Goal: Contribute content: Add original content to the website for others to see

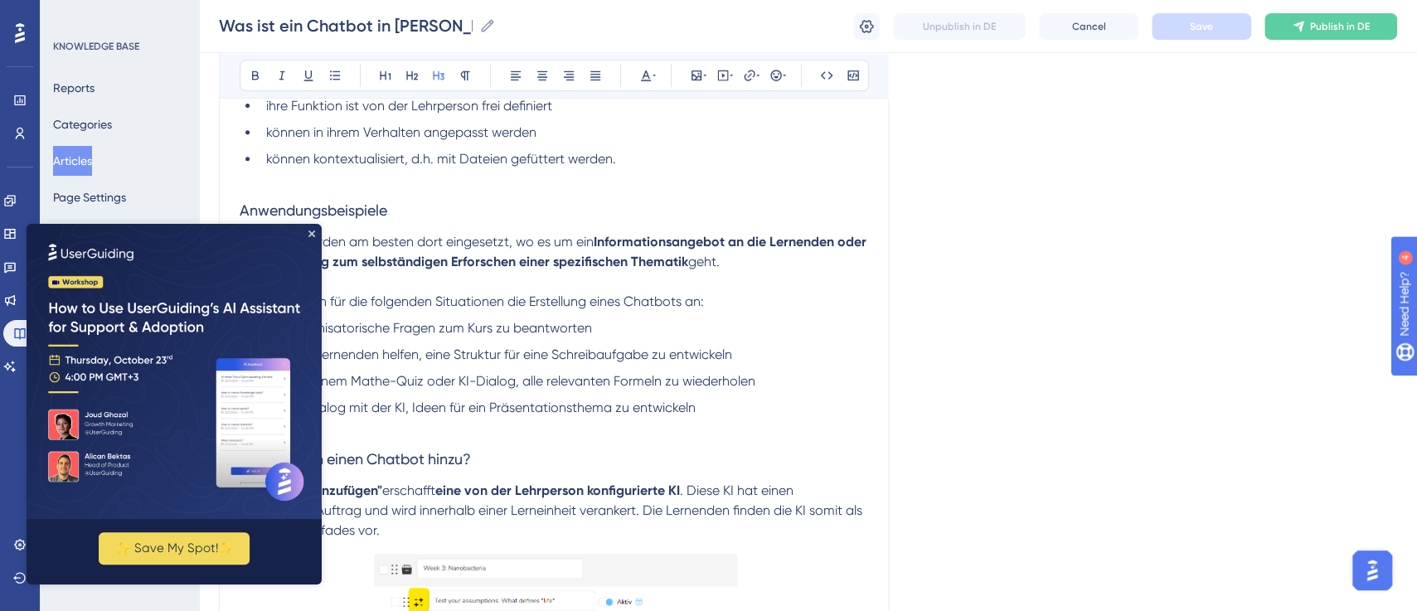
scroll to position [371, 0]
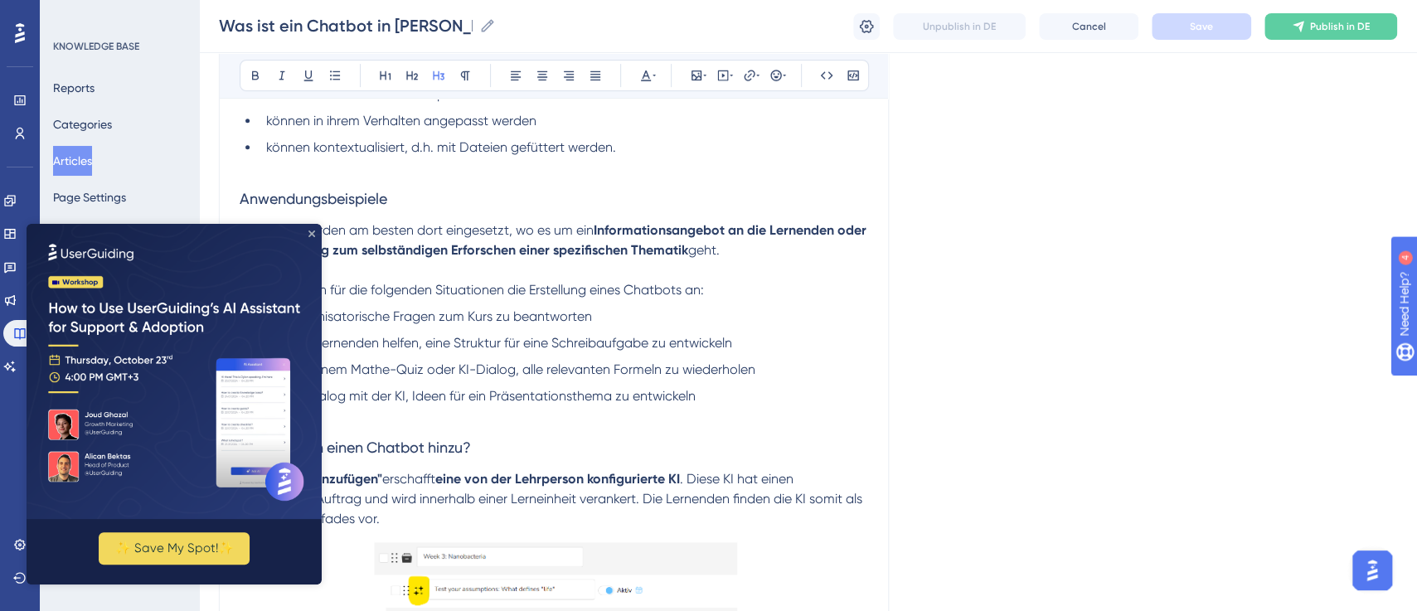
click at [311, 236] on icon "Close Preview" at bounding box center [311, 233] width 7 height 7
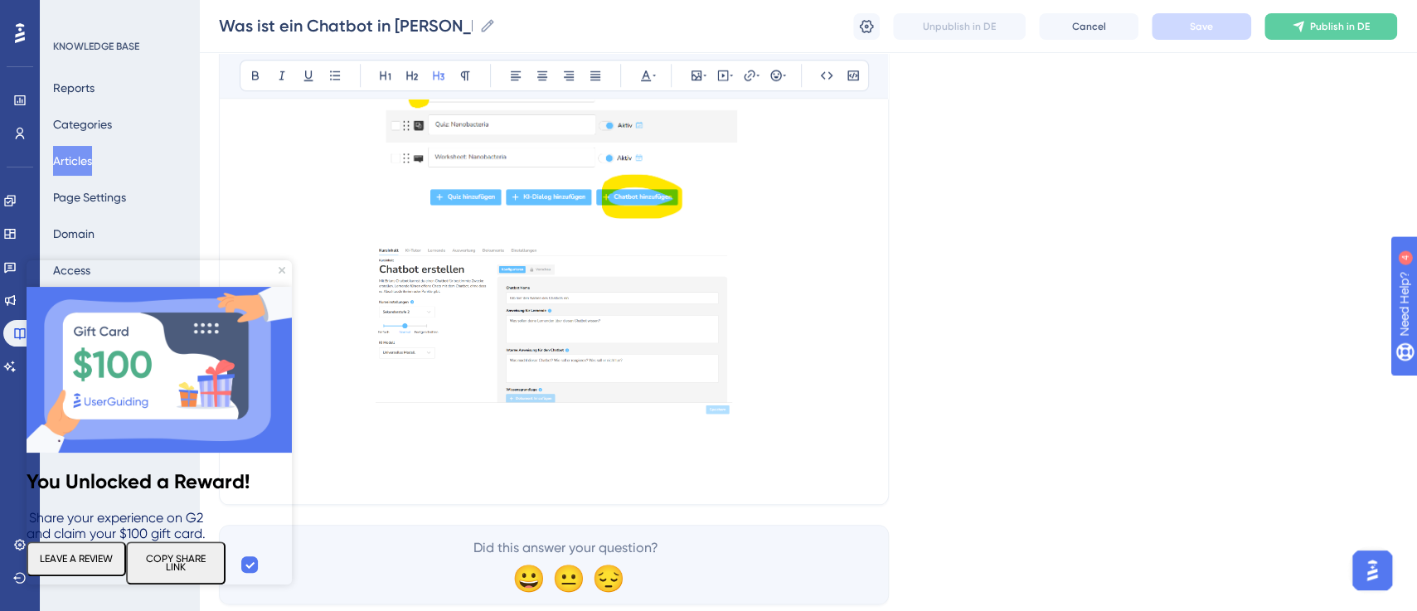
scroll to position [913, 0]
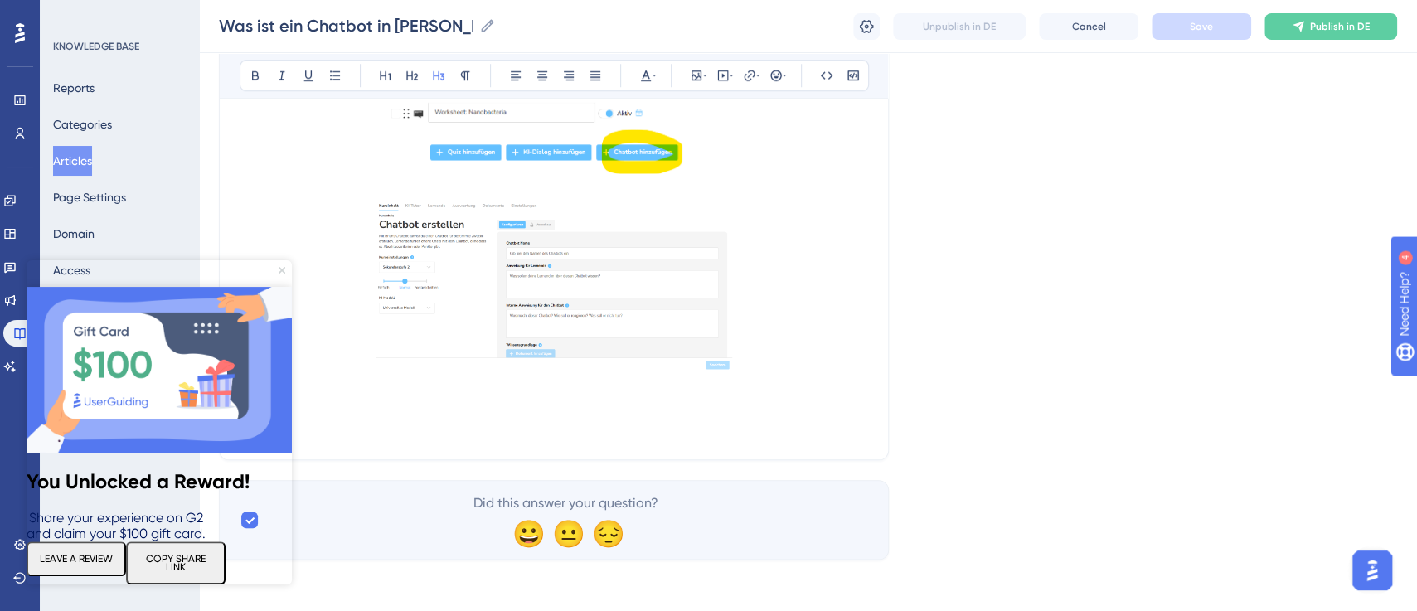
click at [284, 269] on icon "Close Preview" at bounding box center [282, 270] width 7 height 7
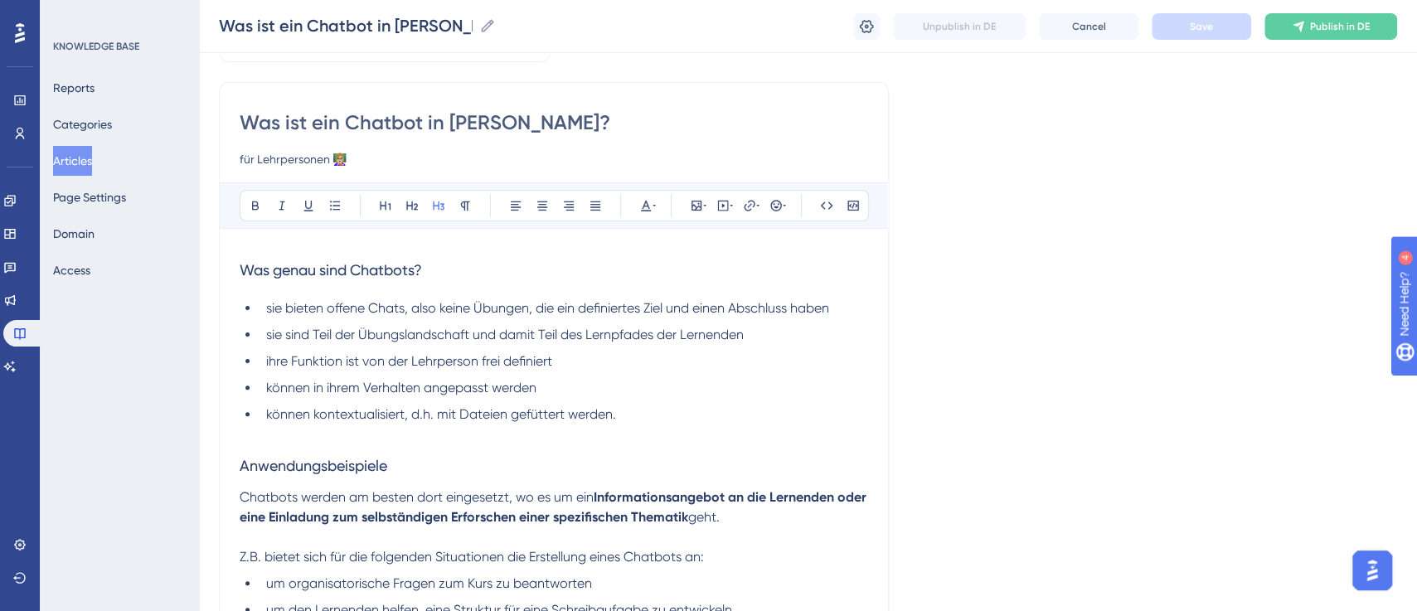
scroll to position [80, 0]
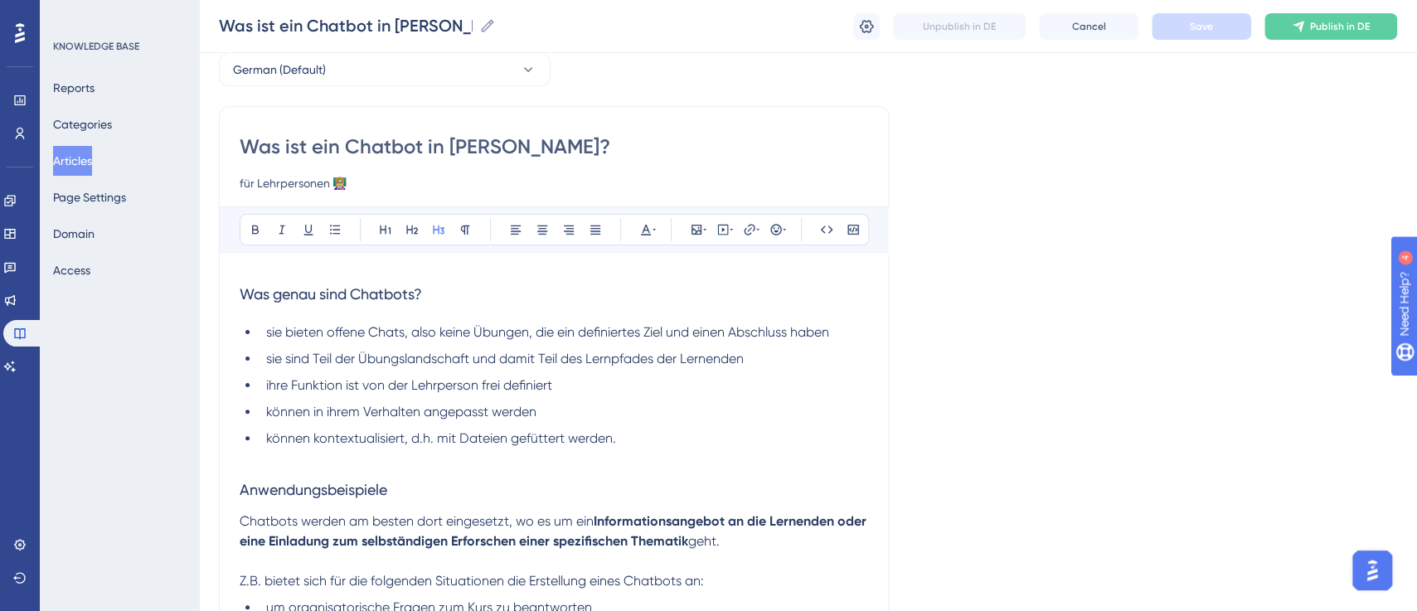
click at [409, 337] on span "sie bieten offene Chats, also keine Übungen, die ein definiertes Ziel und einen…" at bounding box center [547, 332] width 563 height 16
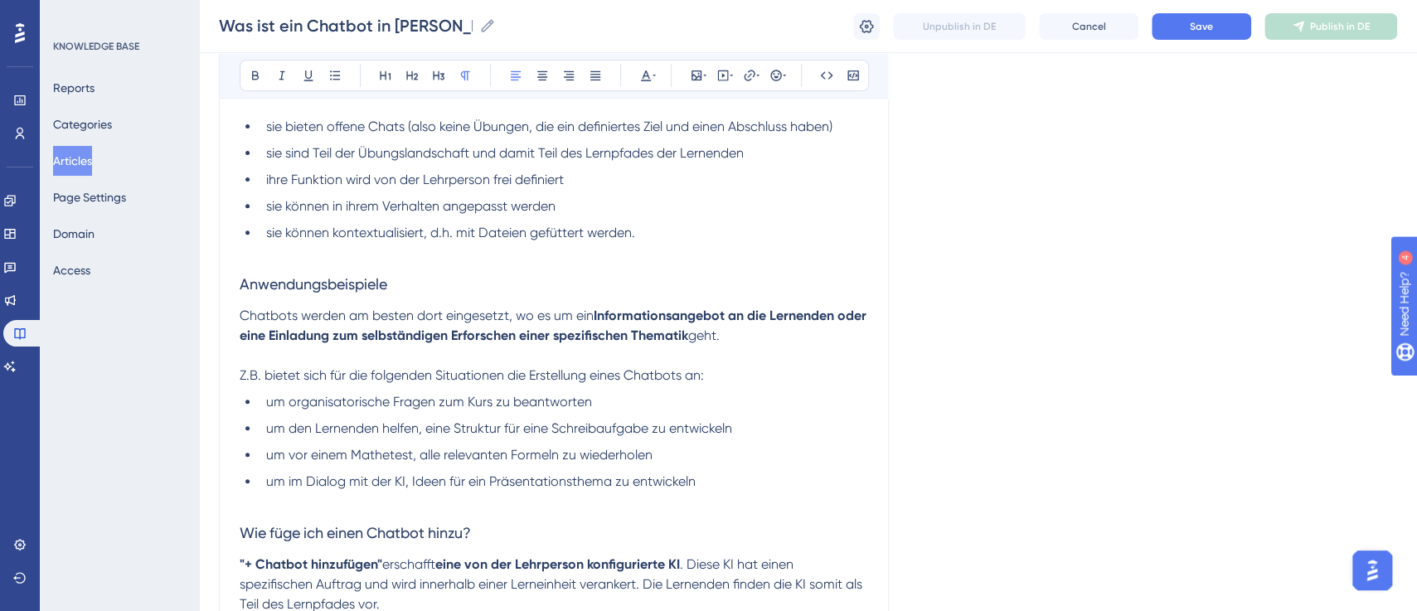
scroll to position [499, 0]
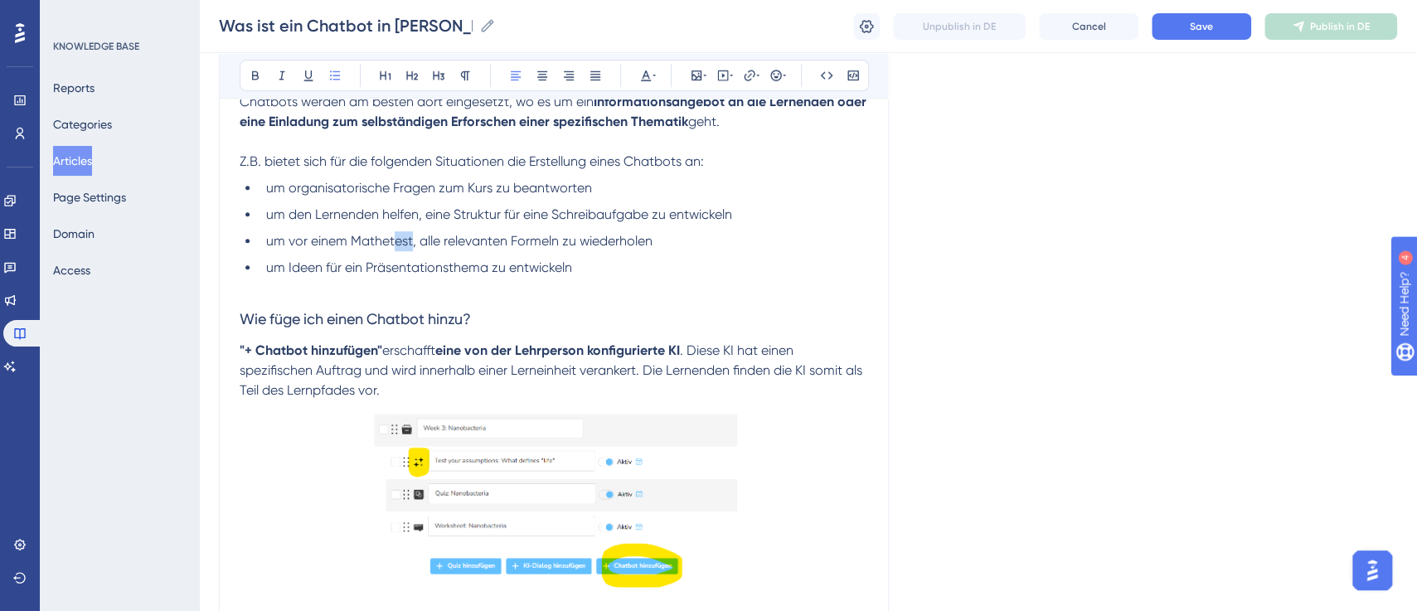
drag, startPoint x: 410, startPoint y: 244, endPoint x: 396, endPoint y: 242, distance: 14.2
click at [396, 242] on span "um vor einem Mathetest, alle relevanten Formeln zu wiederholen" at bounding box center [459, 241] width 386 height 16
click at [340, 242] on span "um vor einem Mathetest, alle relevanten Formeln zu wiederholen" at bounding box center [459, 241] width 386 height 16
click at [346, 240] on span "um vor einem Mathetest, alle relevanten Formeln zu wiederholen" at bounding box center [459, 241] width 386 height 16
click at [598, 301] on h3 "Wie füge ich einen Chatbot hinzu?" at bounding box center [554, 319] width 628 height 43
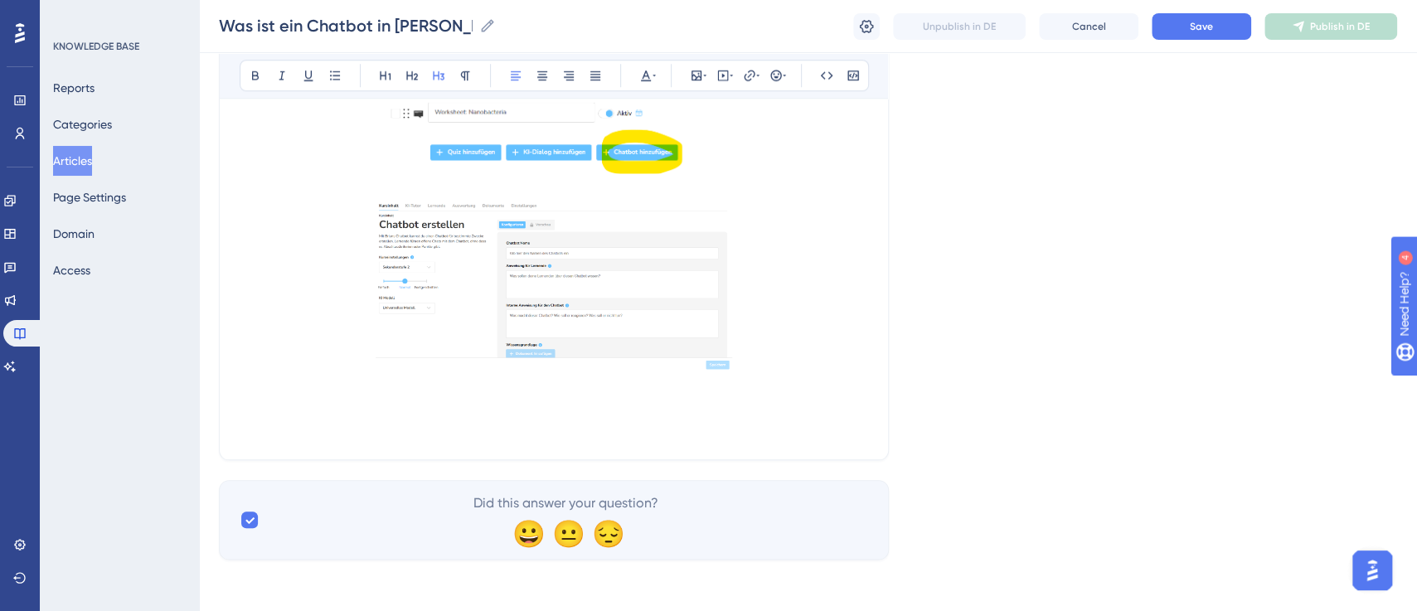
scroll to position [375, 0]
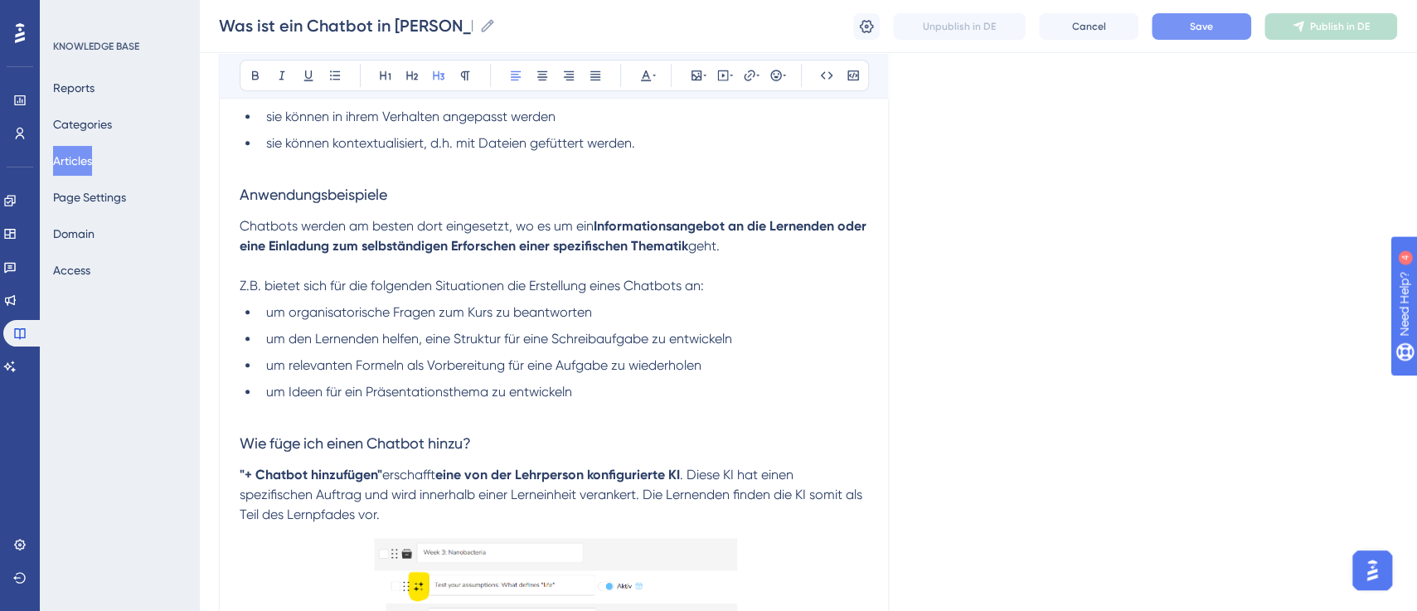
click at [1199, 24] on span "Save" at bounding box center [1201, 26] width 23 height 13
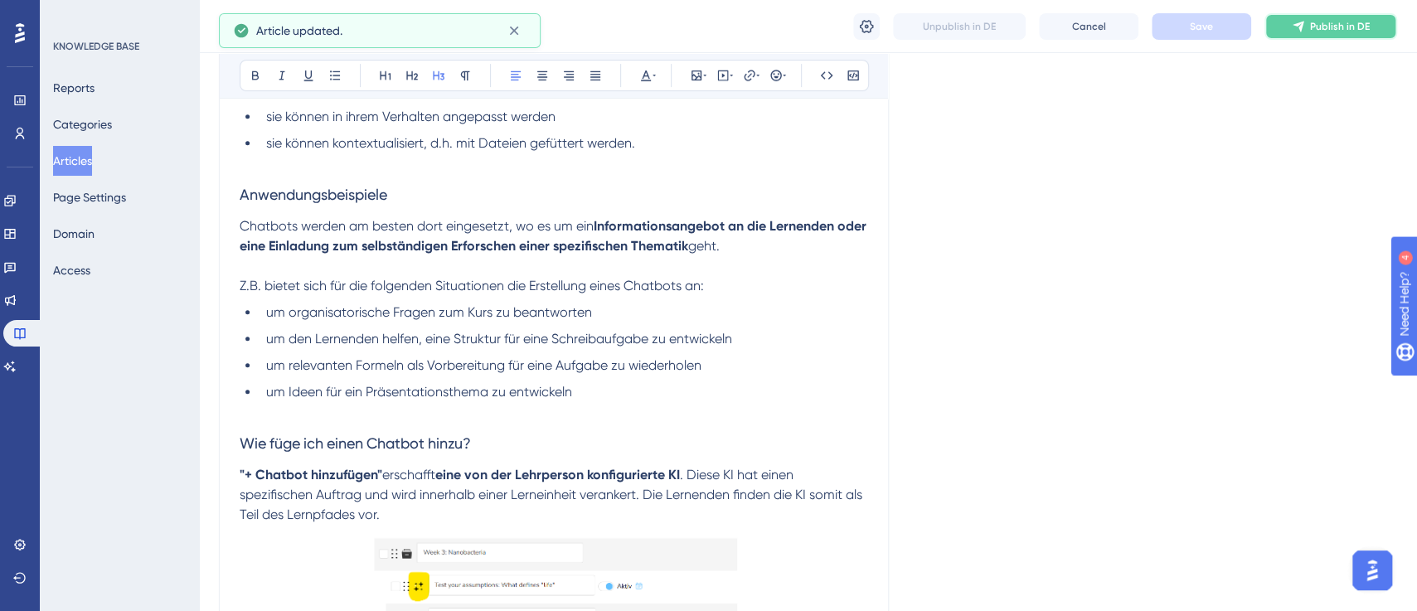
drag, startPoint x: 1325, startPoint y: 28, endPoint x: 1297, endPoint y: 35, distance: 28.1
click at [1320, 26] on span "Publish in DE" at bounding box center [1340, 26] width 60 height 13
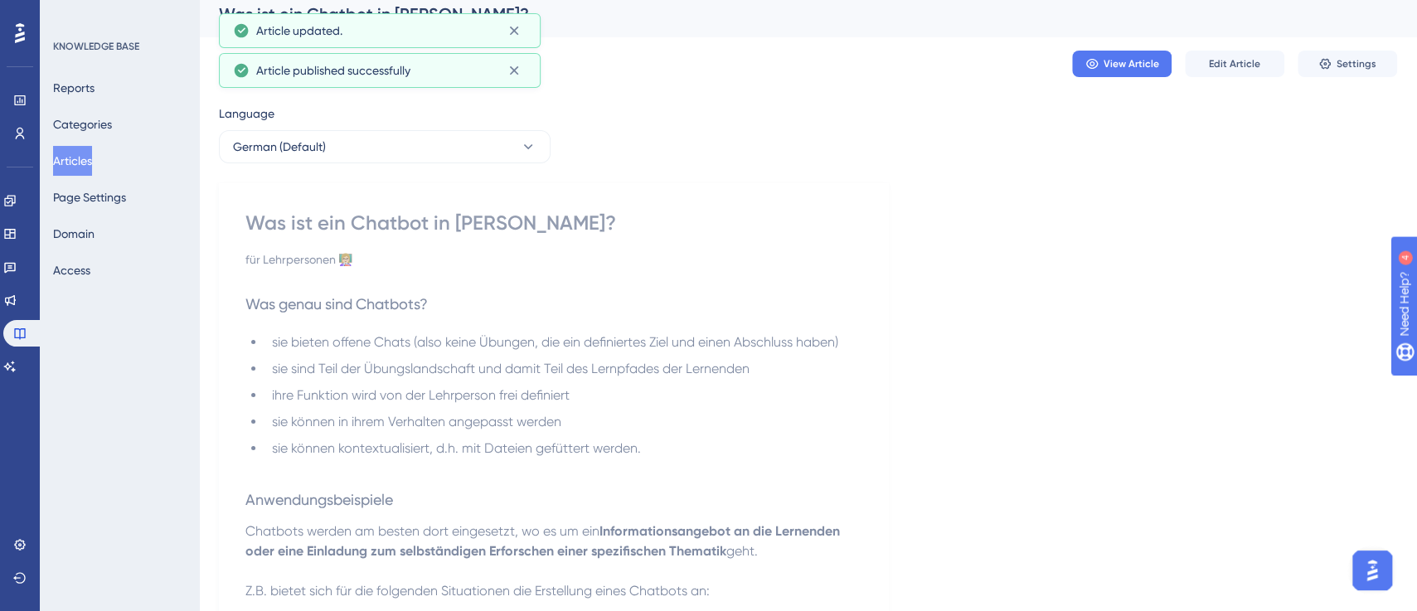
scroll to position [0, 0]
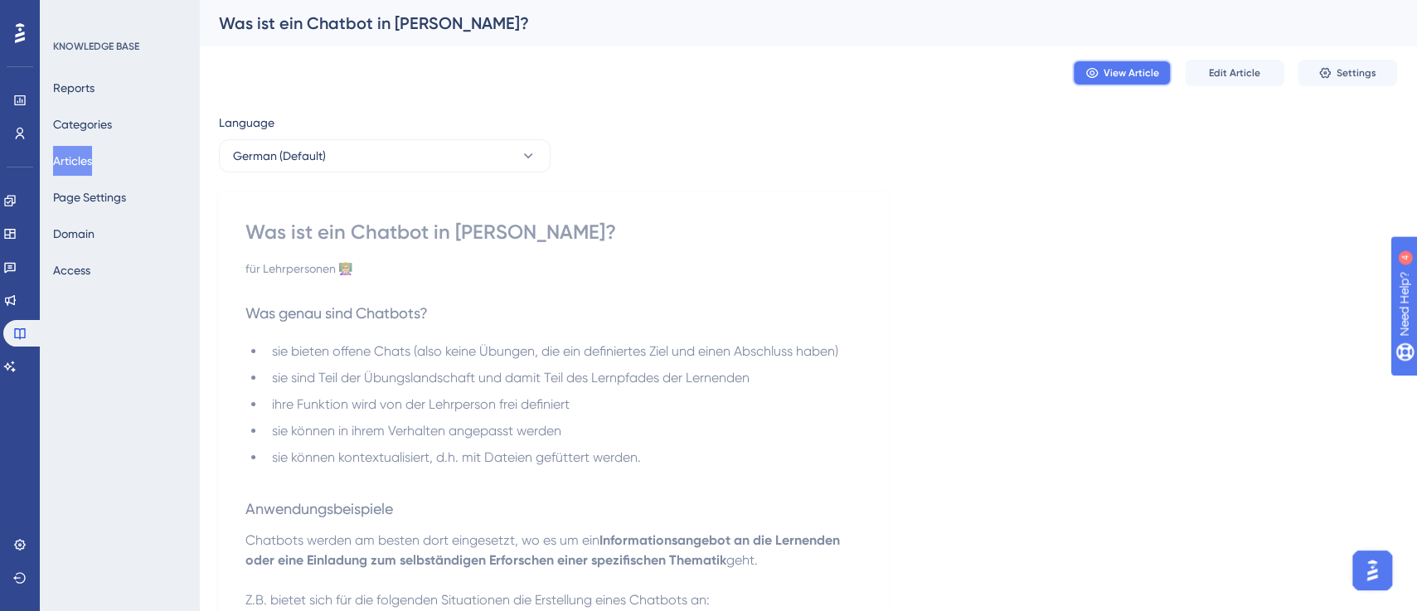
click at [1106, 72] on span "View Article" at bounding box center [1131, 72] width 56 height 13
click at [85, 149] on button "Articles" at bounding box center [72, 161] width 39 height 30
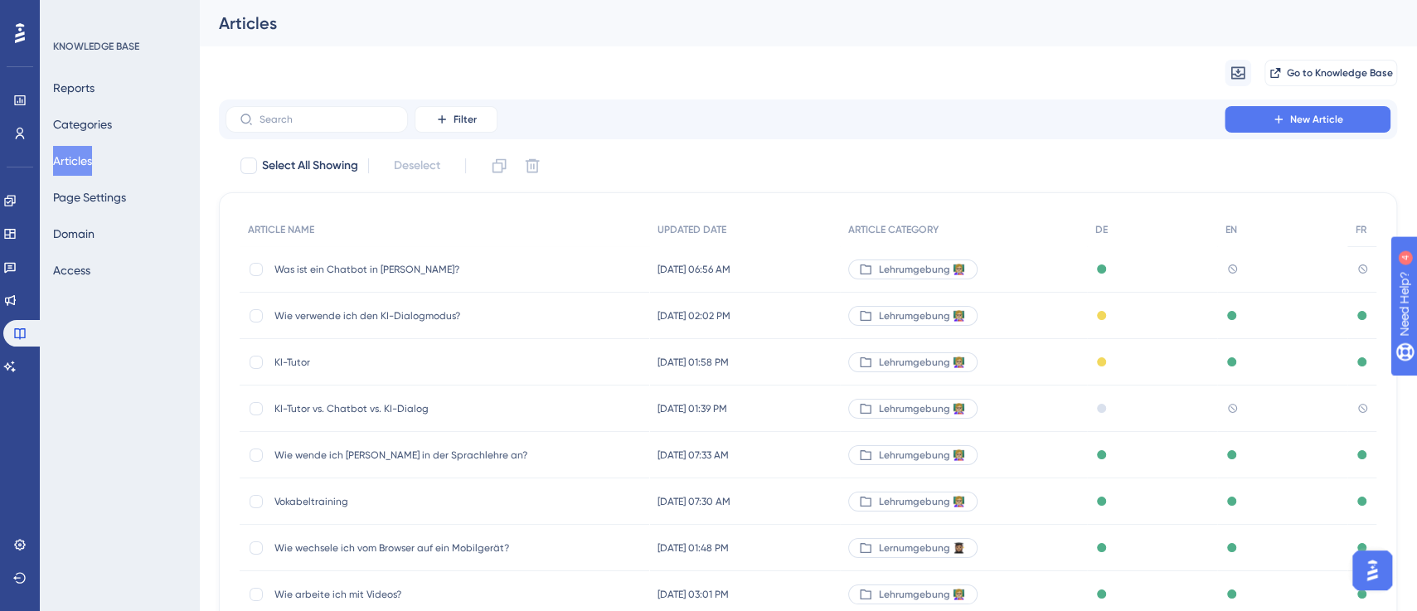
click at [540, 409] on div "KI-Tutor vs. Chatbot vs. KI-Dialog KI-Tutor vs. Chatbot vs. KI-Dialog" at bounding box center [444, 408] width 409 height 46
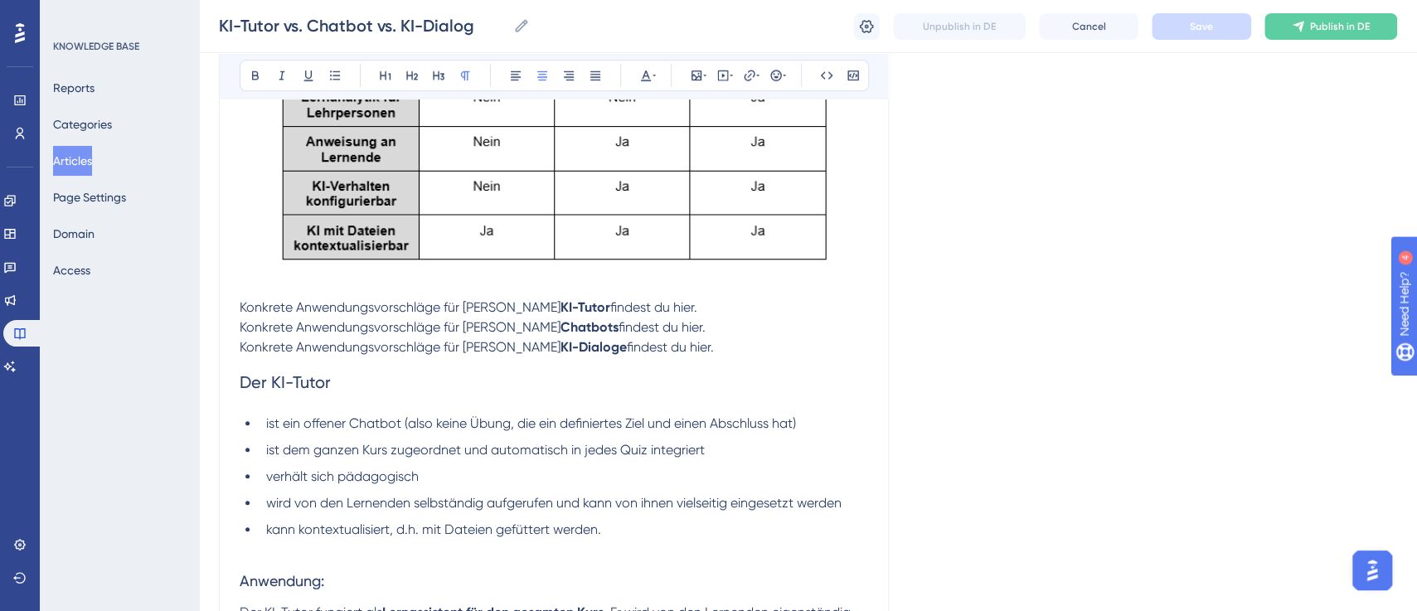
scroll to position [719, 0]
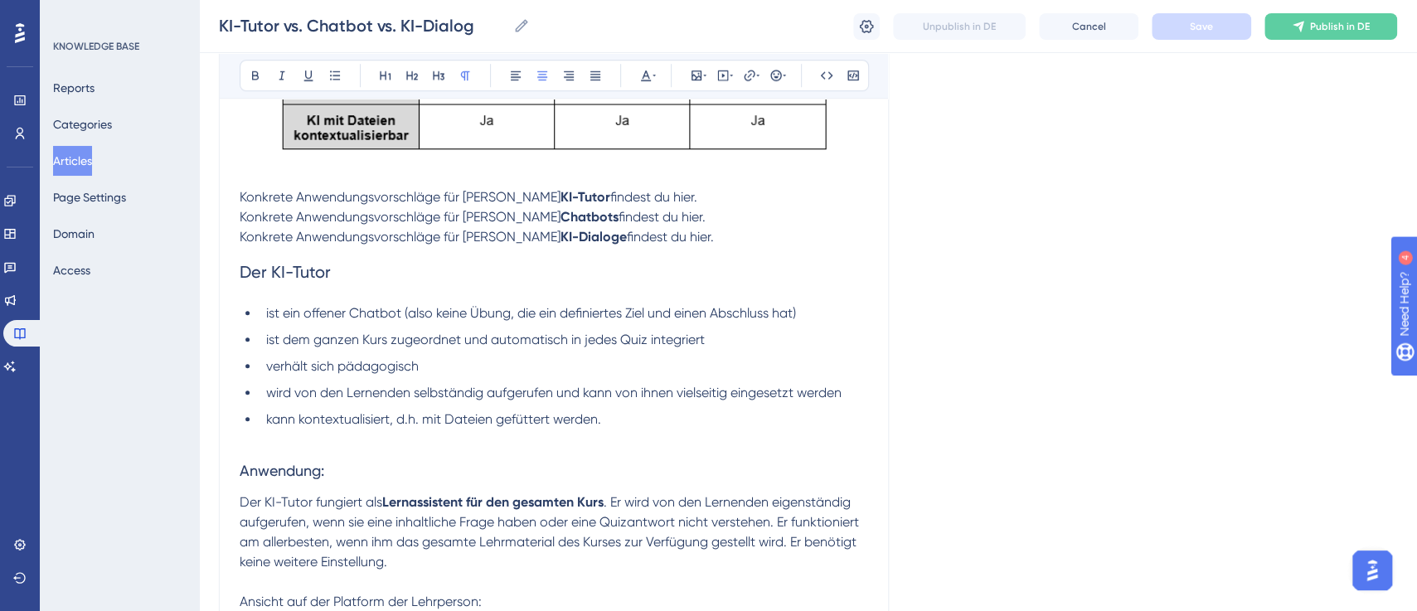
drag, startPoint x: 237, startPoint y: 271, endPoint x: 376, endPoint y: 395, distance: 185.5
click at [295, 254] on h2 "Der KI-Tutor" at bounding box center [554, 272] width 628 height 50
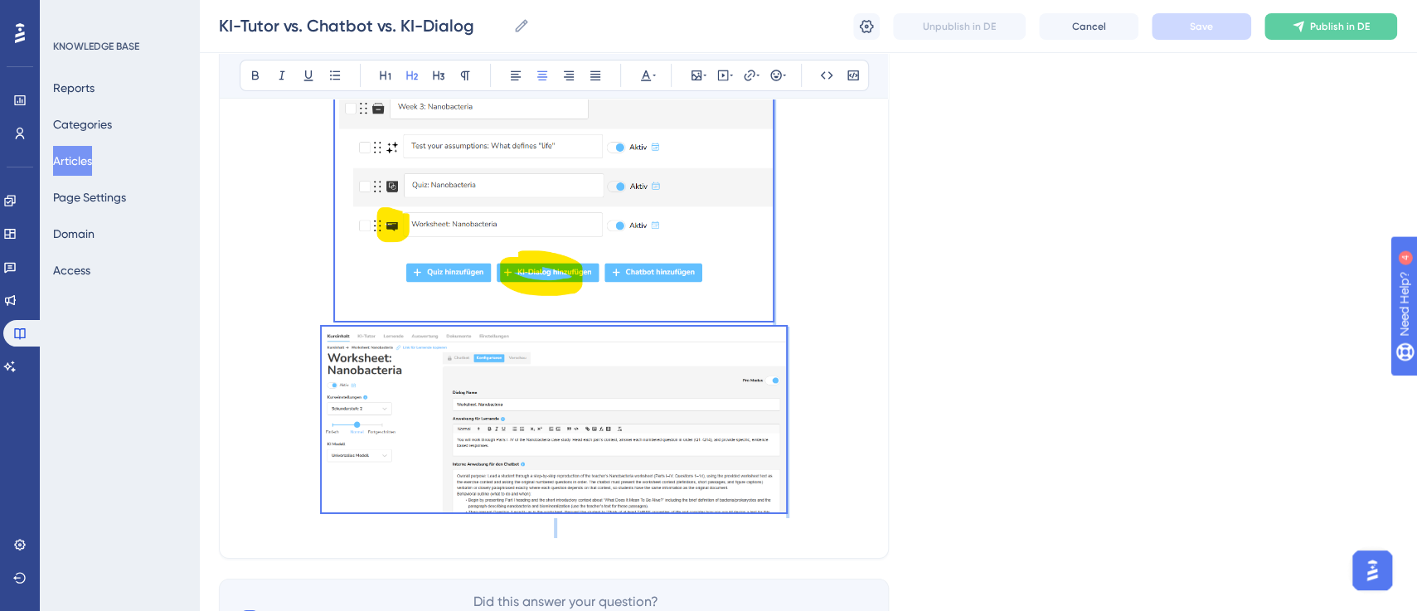
scroll to position [3647, 0]
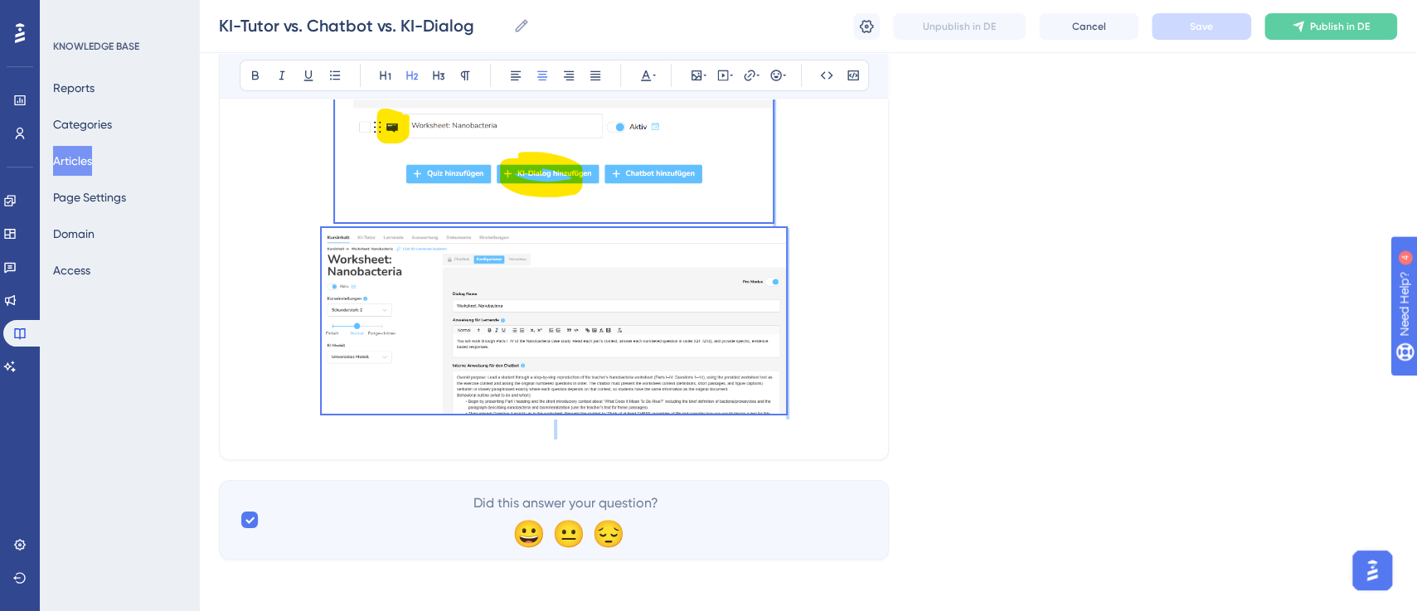
drag, startPoint x: 240, startPoint y: 267, endPoint x: 764, endPoint y: 419, distance: 546.4
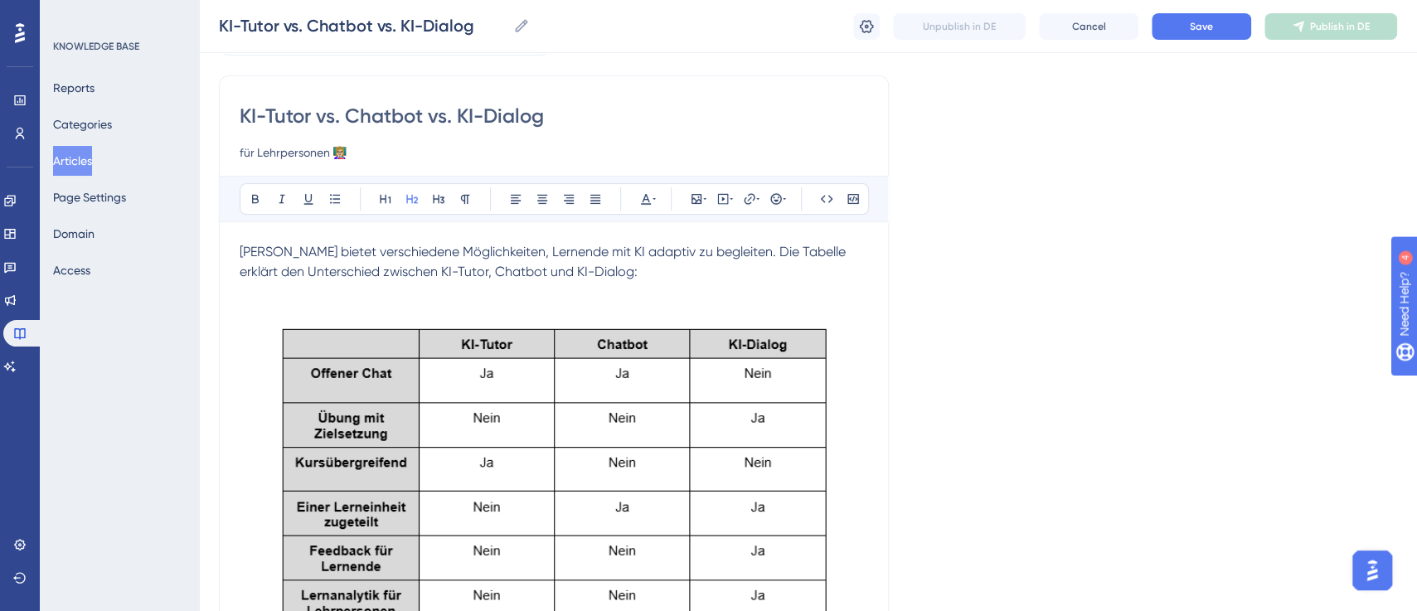
scroll to position [82, 0]
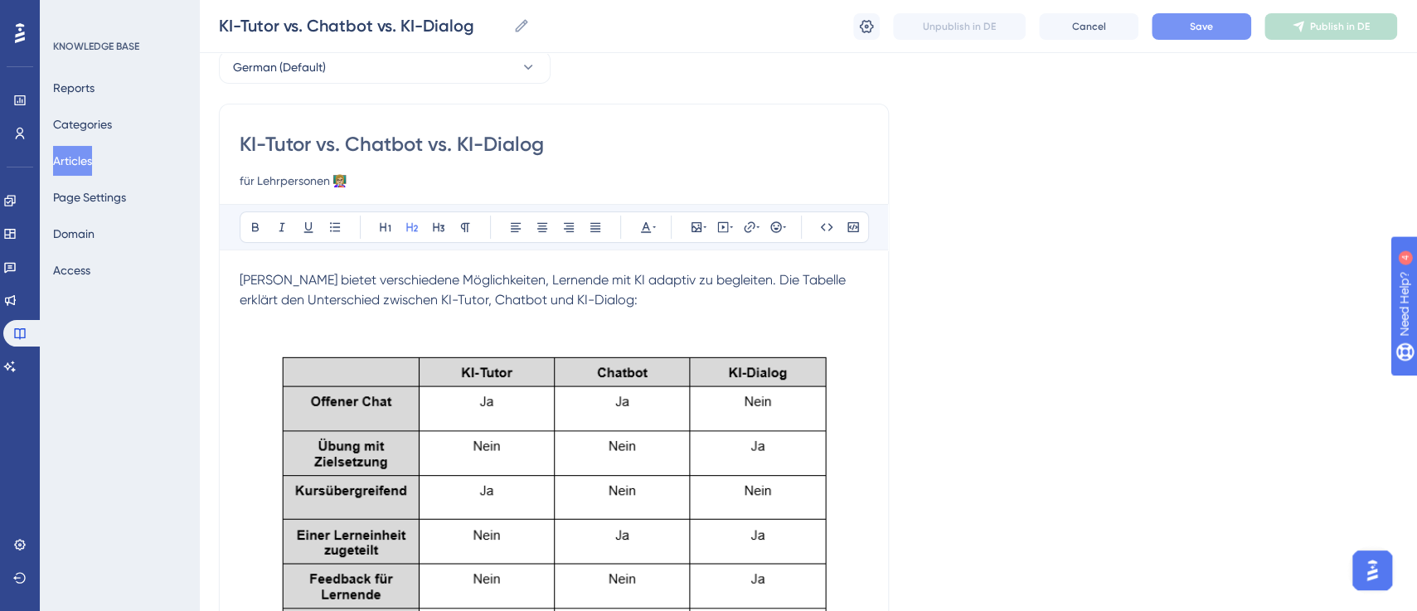
click at [1212, 27] on span "Save" at bounding box center [1201, 26] width 23 height 13
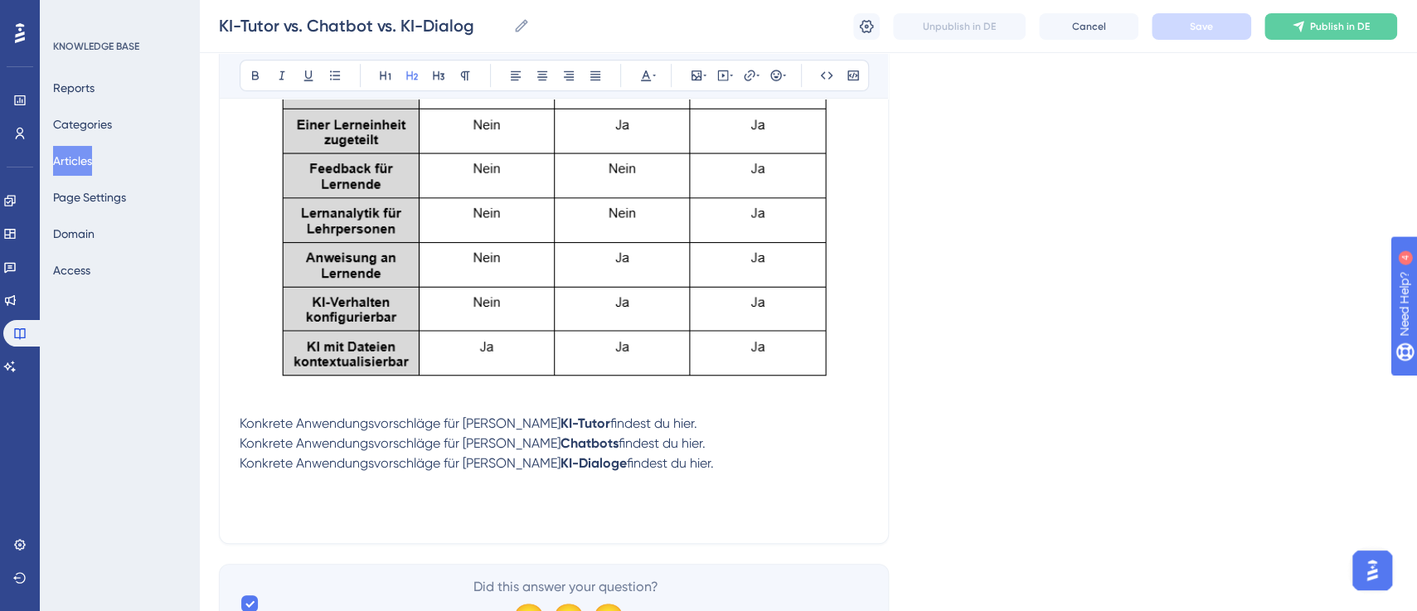
scroll to position [499, 0]
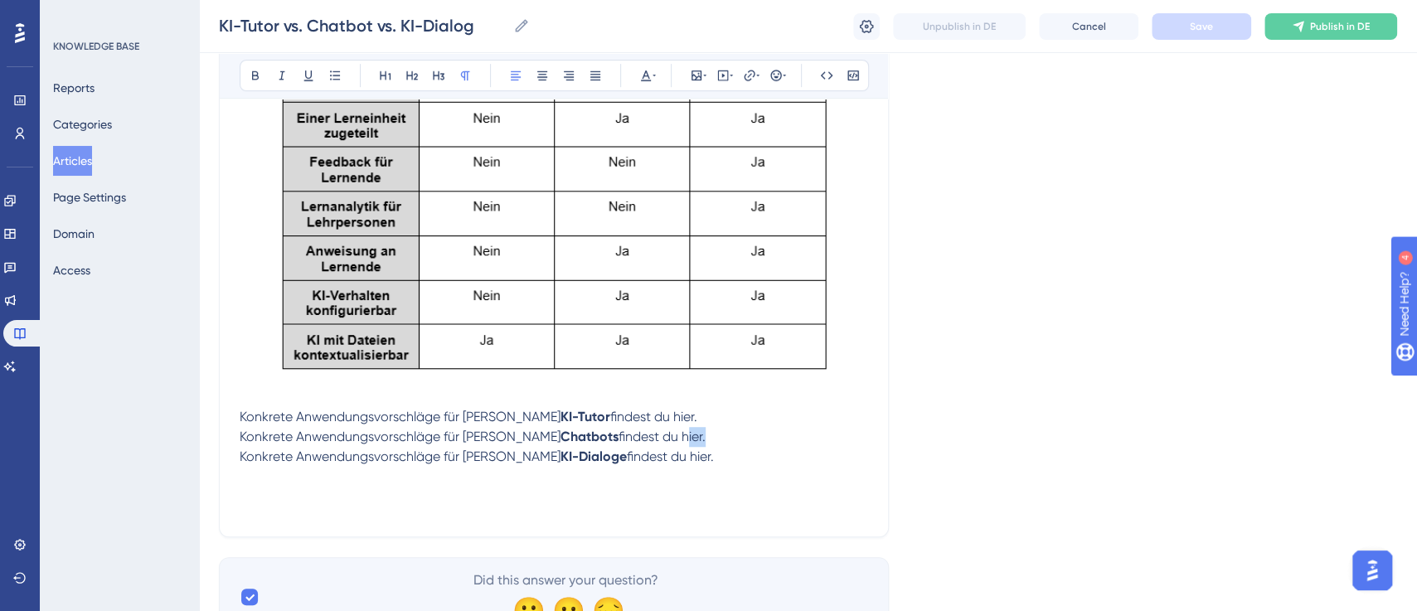
drag, startPoint x: 628, startPoint y: 433, endPoint x: 647, endPoint y: 436, distance: 18.5
click at [647, 436] on span "findest du hier." at bounding box center [661, 437] width 87 height 16
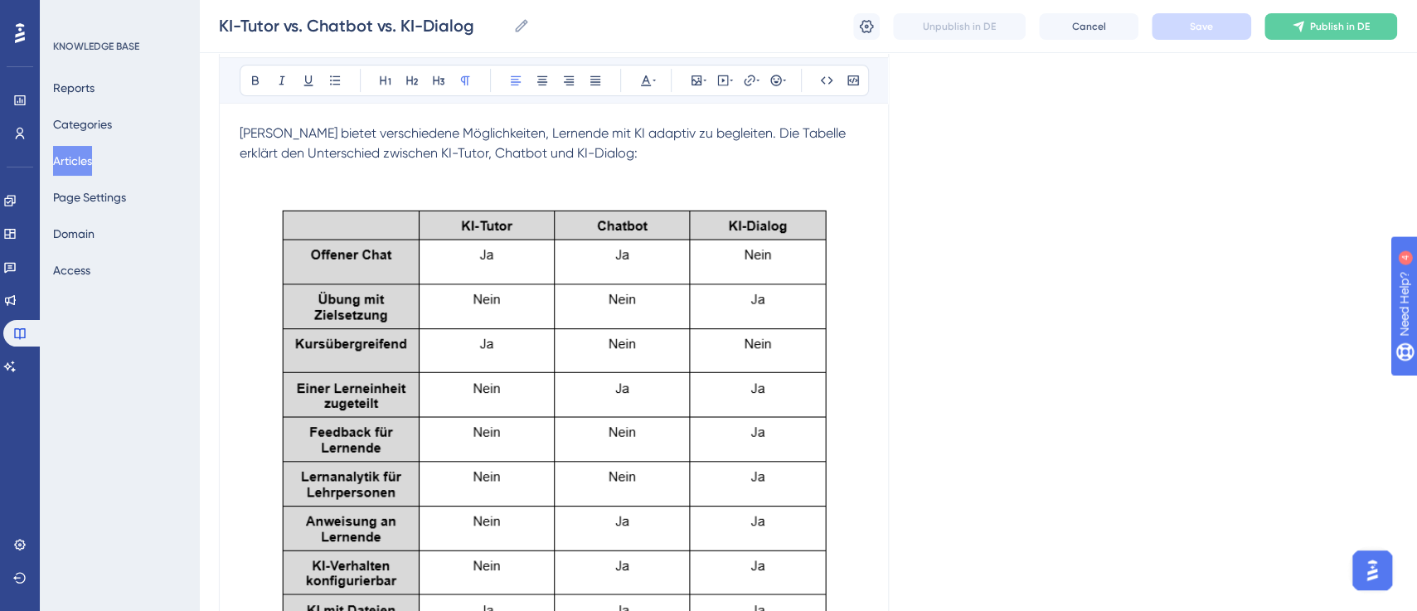
scroll to position [220, 0]
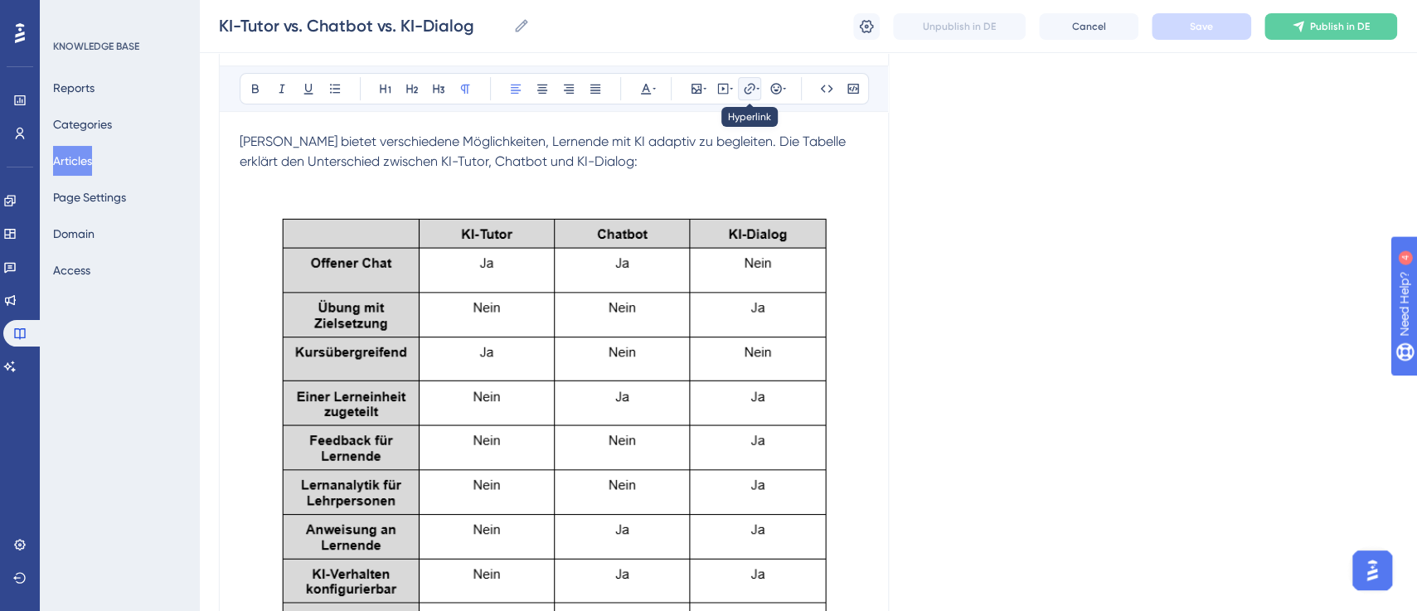
click at [745, 80] on button at bounding box center [749, 88] width 23 height 23
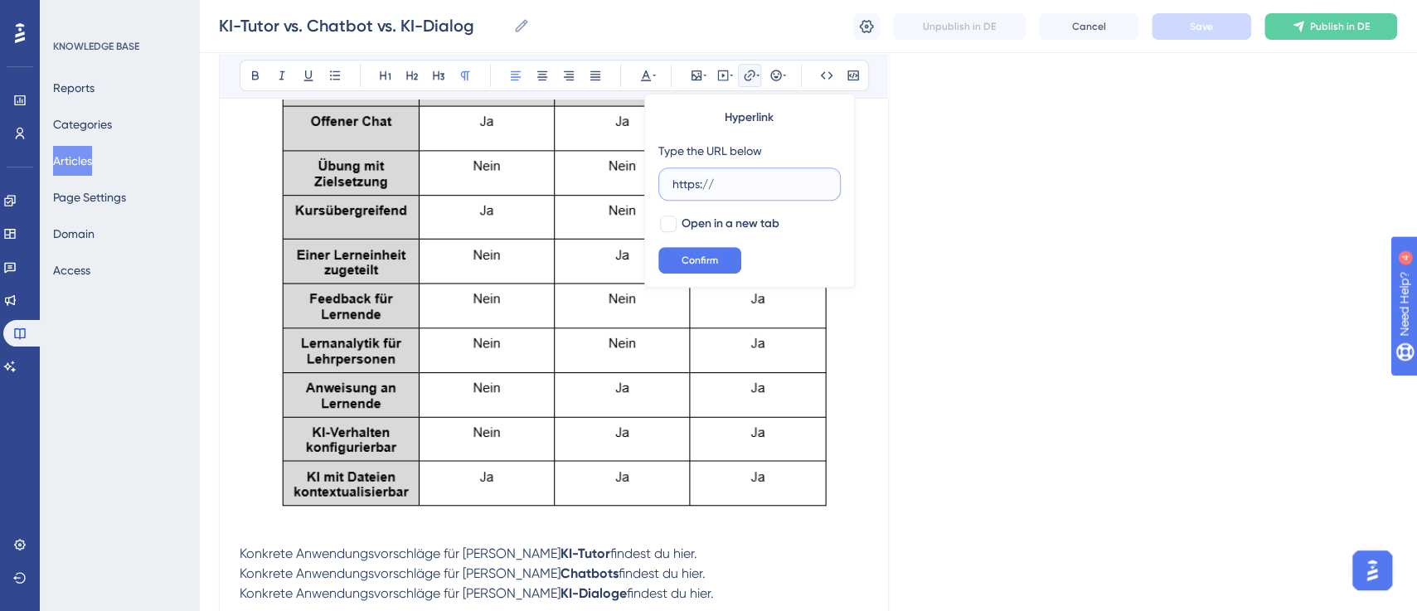
scroll to position [402, 0]
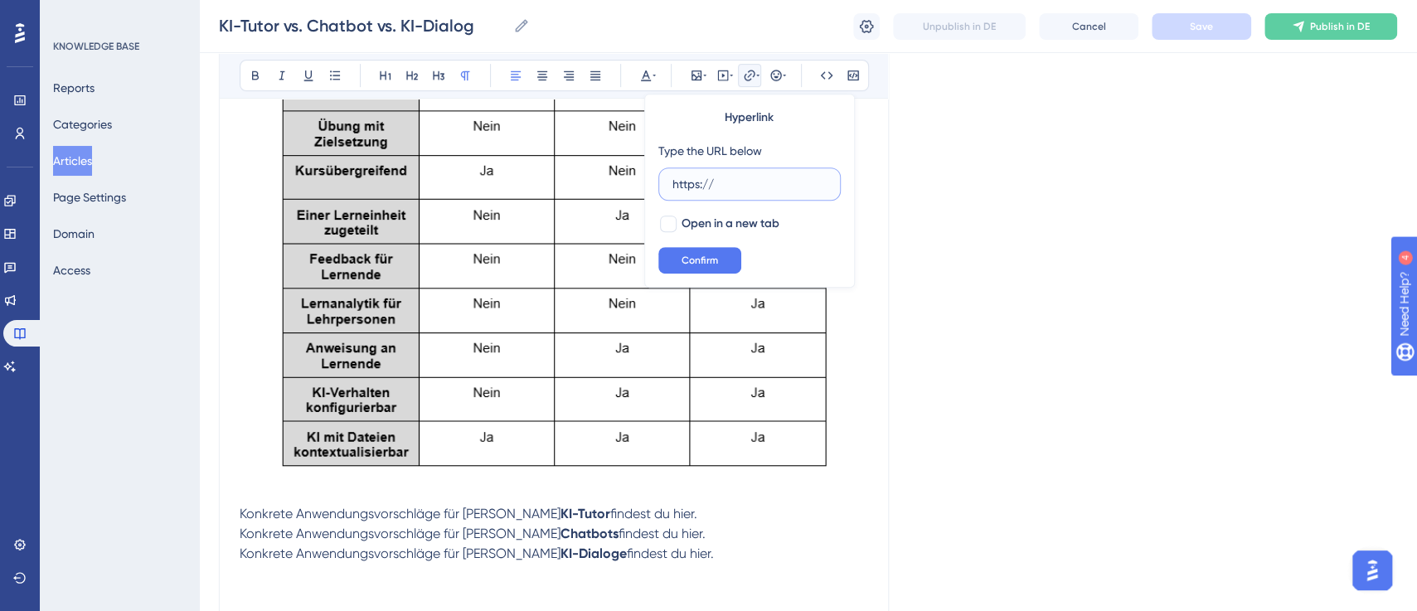
drag, startPoint x: 736, startPoint y: 185, endPoint x: 633, endPoint y: 176, distance: 103.2
click at [636, 177] on div "Bold Italic Underline Bullet Point Heading 1 Heading 2 Heading 3 Normal Align L…" at bounding box center [554, 248] width 628 height 729
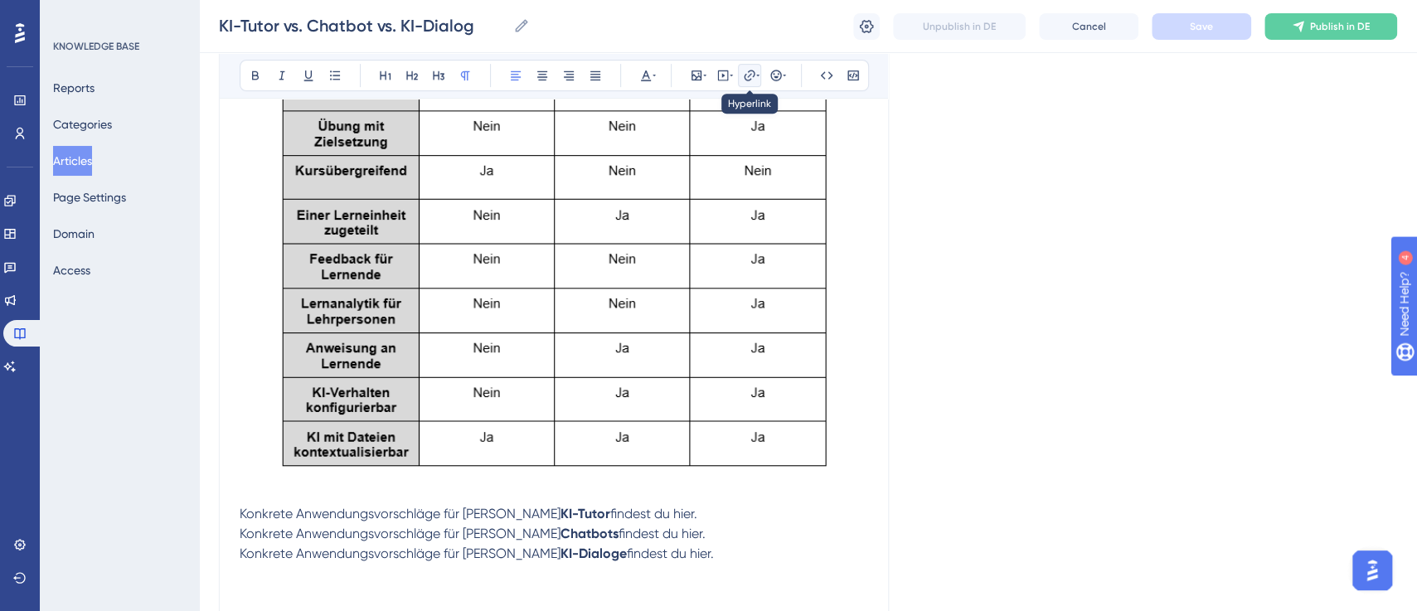
click at [746, 70] on icon at bounding box center [749, 75] width 13 height 13
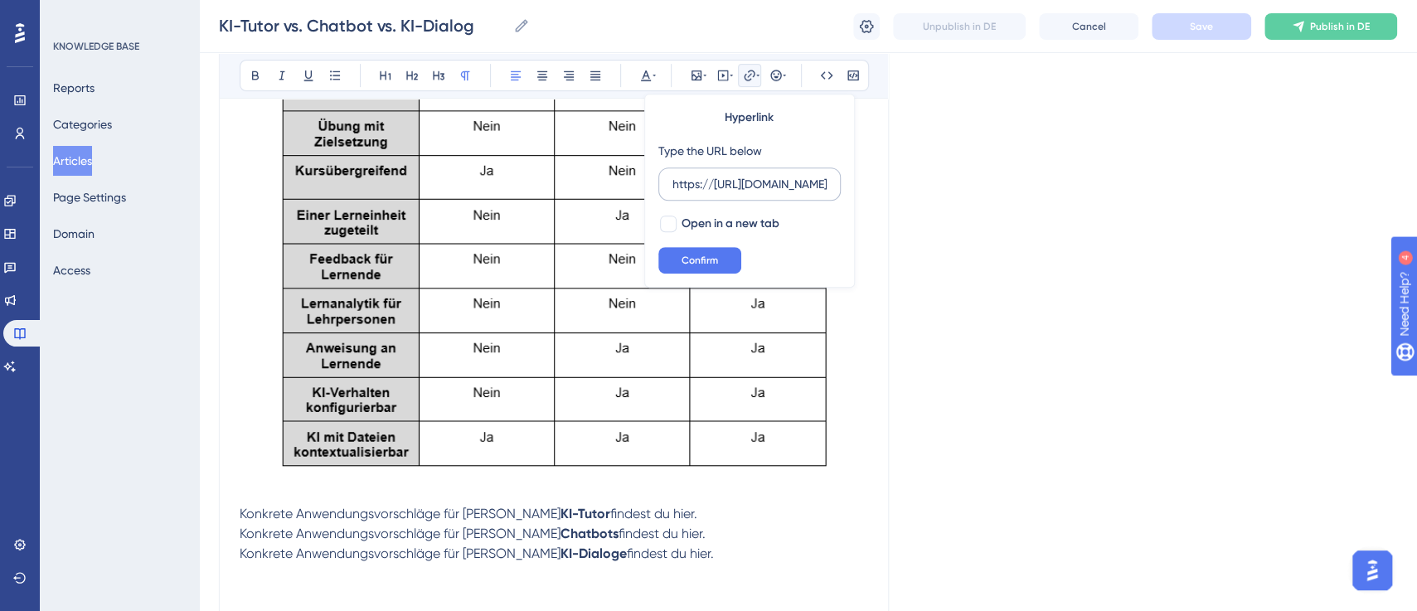
scroll to position [0, 279]
click at [690, 181] on input "https://[URL][DOMAIN_NAME]" at bounding box center [749, 184] width 154 height 18
type input "[URL][DOMAIN_NAME]"
click at [672, 225] on div at bounding box center [668, 224] width 17 height 17
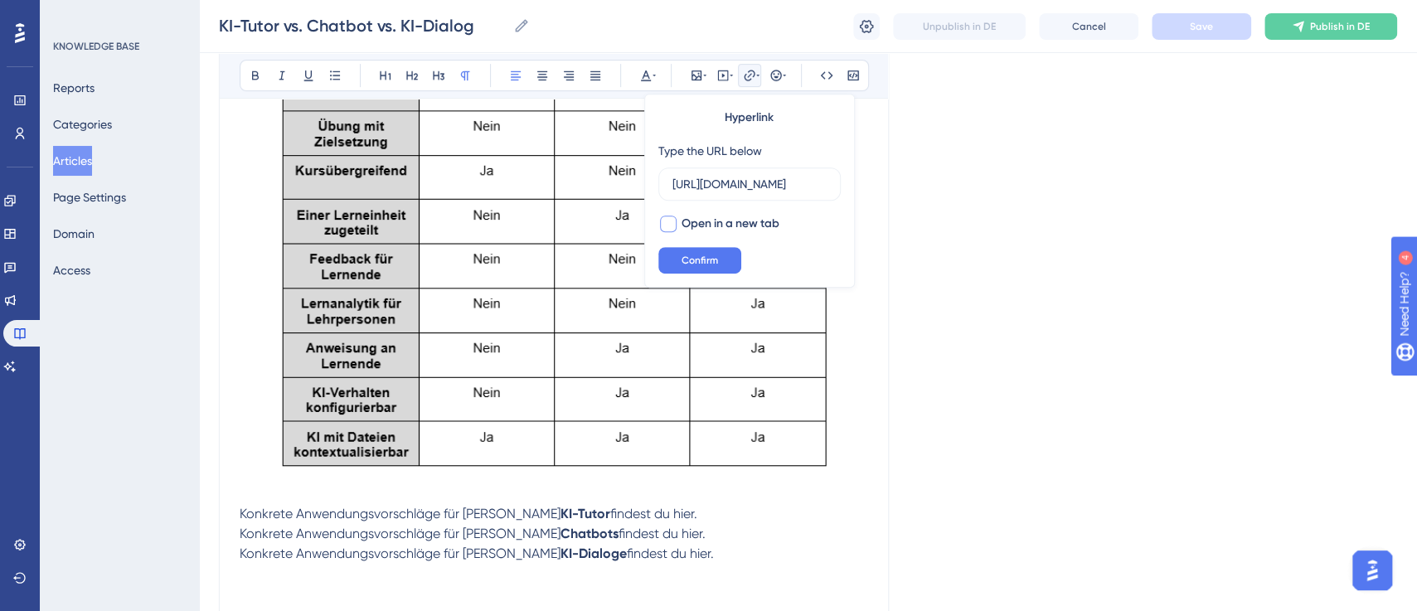
checkbox input "true"
click at [701, 257] on span "Confirm" at bounding box center [699, 260] width 36 height 13
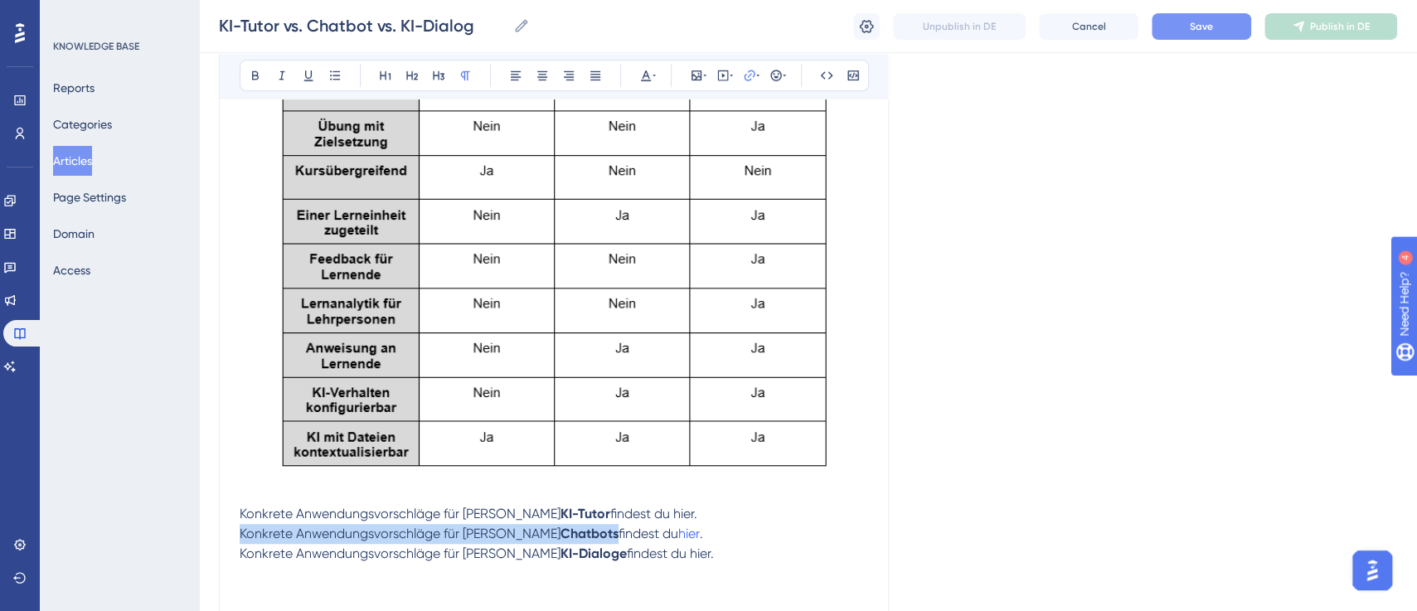
click at [816, 472] on img at bounding box center [554, 254] width 628 height 488
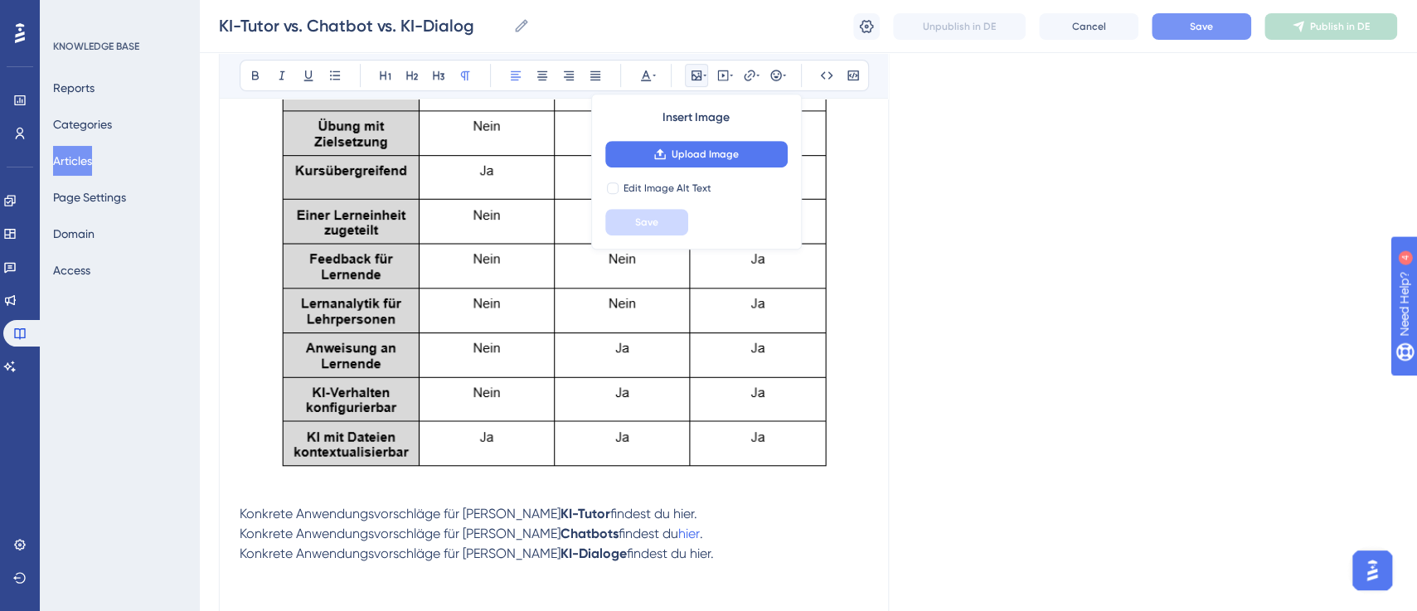
click at [757, 537] on p "Konkrete Anwendungsvorschläge für [PERSON_NAME] Chatbots findest du hier ." at bounding box center [554, 534] width 628 height 20
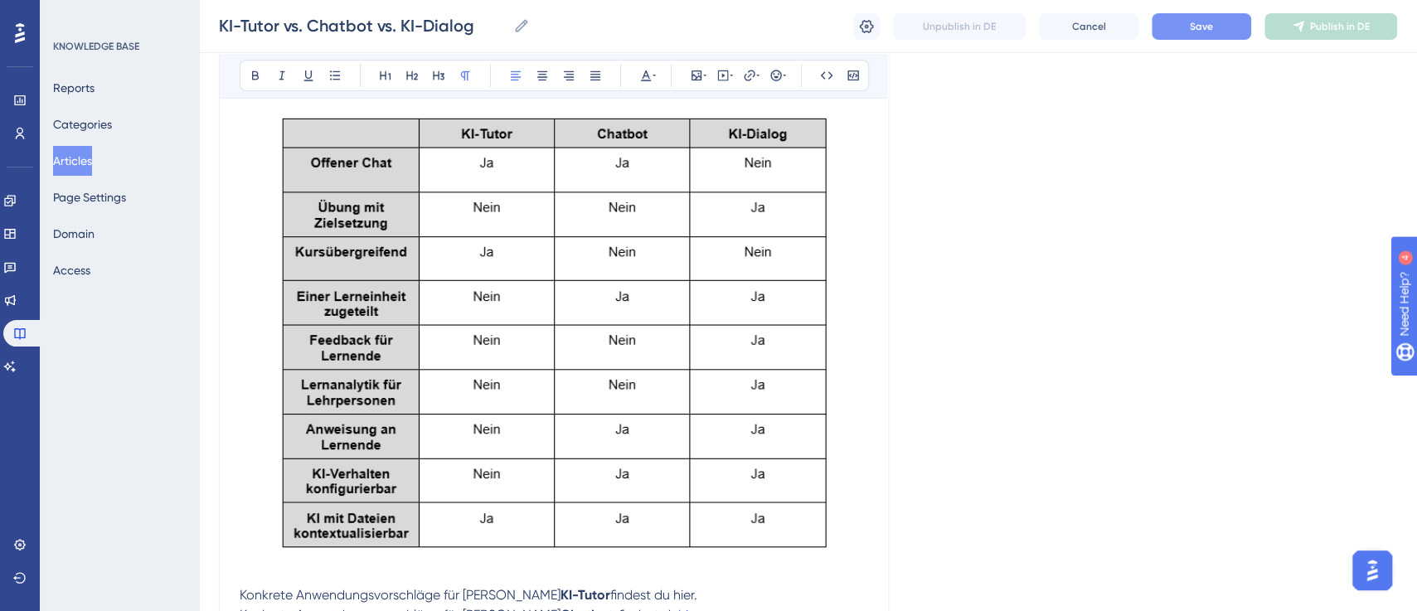
scroll to position [340, 0]
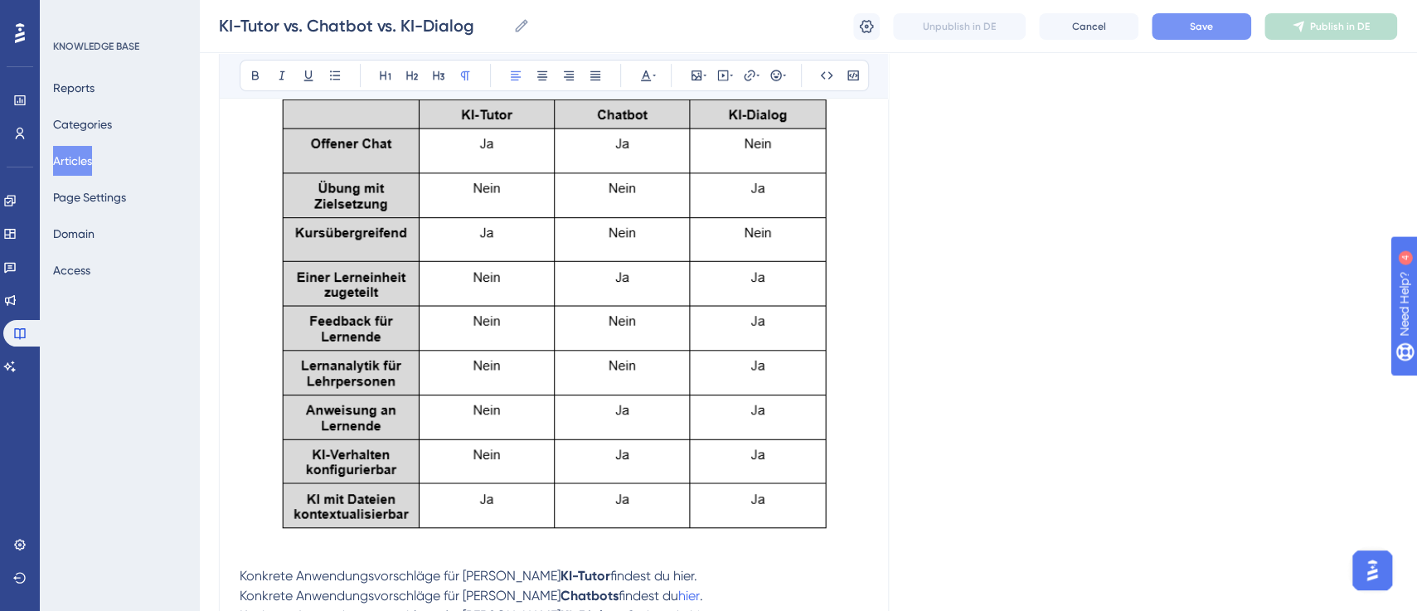
click at [729, 430] on img at bounding box center [554, 316] width 628 height 488
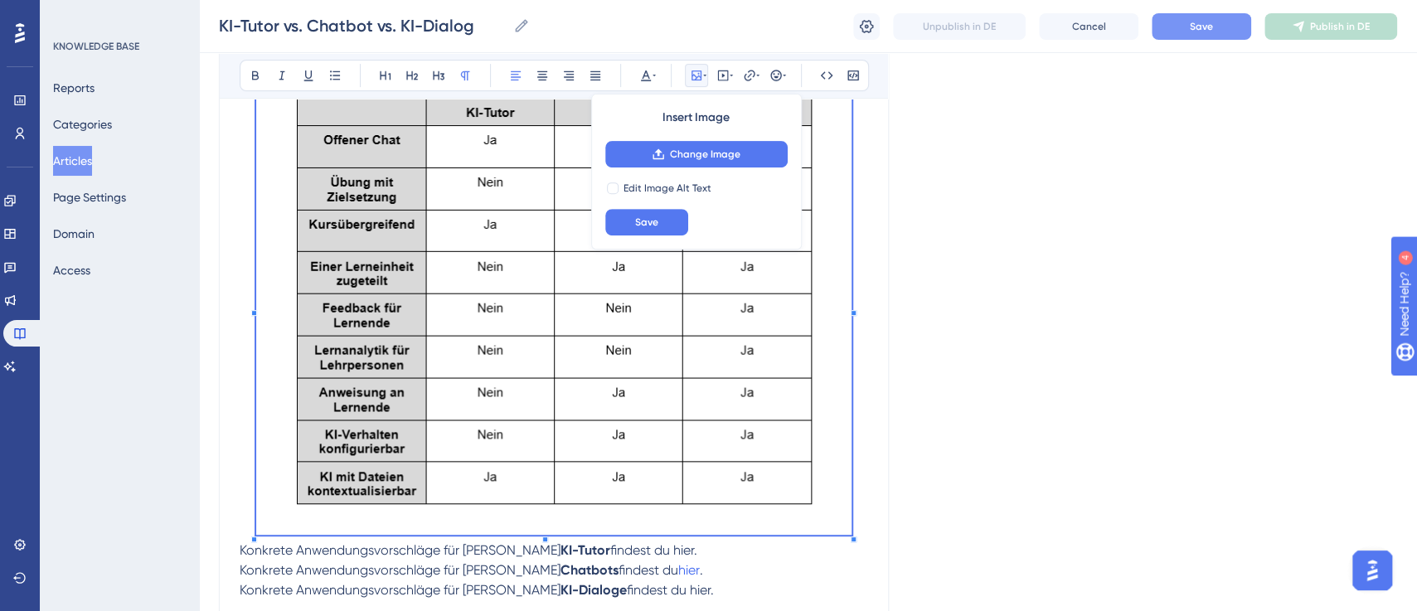
click at [836, 543] on div "[PERSON_NAME] bietet verschiedene Möglichkeiten, Lernende mit KI adaptiv zu beg…" at bounding box center [554, 330] width 628 height 637
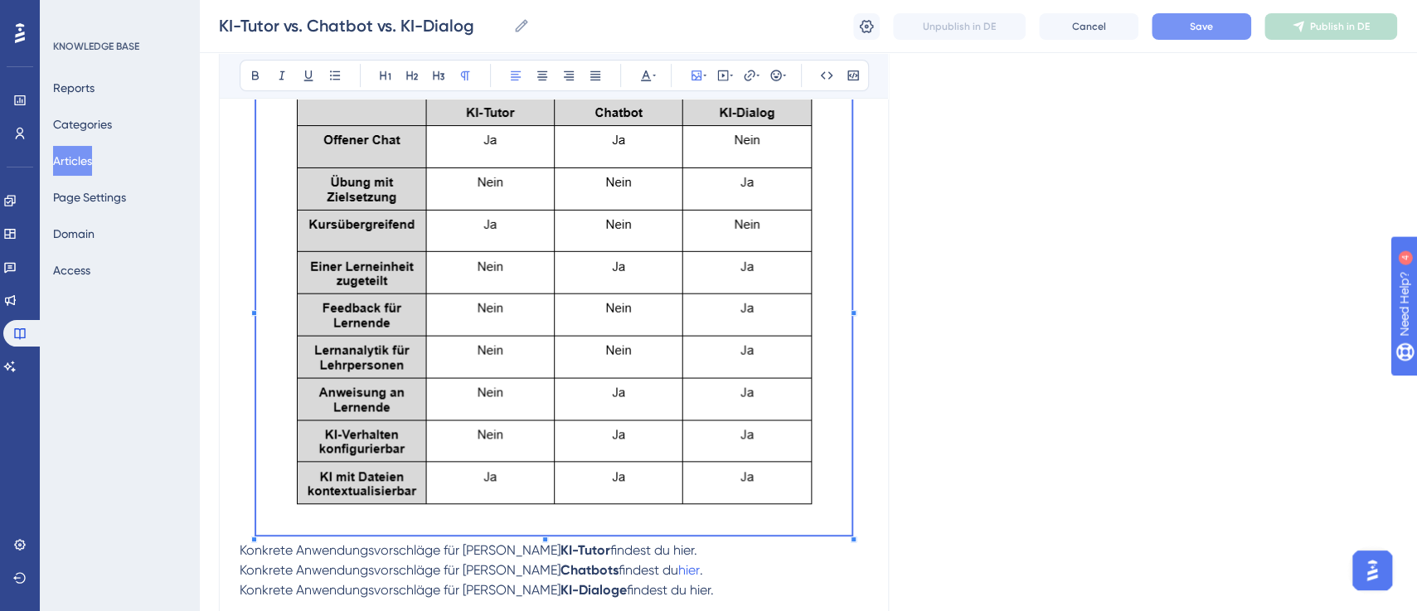
click at [988, 508] on div "Language German (Default) KI-Tutor vs. Chatbot vs. KI-Dialog für Lehrpersonen 👩…" at bounding box center [808, 268] width 1178 height 1004
click at [1041, 398] on div "Language German (Default) KI-Tutor vs. Chatbot vs. KI-Dialog für Lehrpersonen 👩…" at bounding box center [808, 268] width 1178 height 1004
click at [725, 560] on p "Konkrete Anwendungsvorschläge für [PERSON_NAME] Chatbots findest du hier ." at bounding box center [554, 570] width 628 height 20
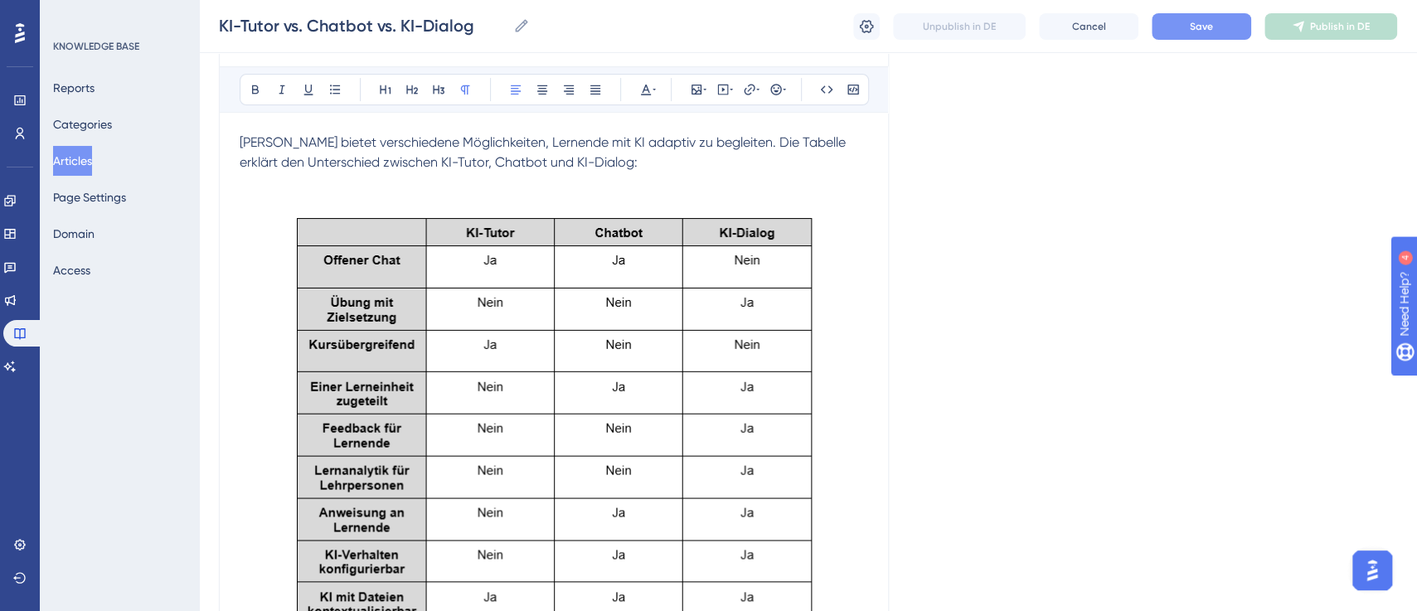
scroll to position [163, 0]
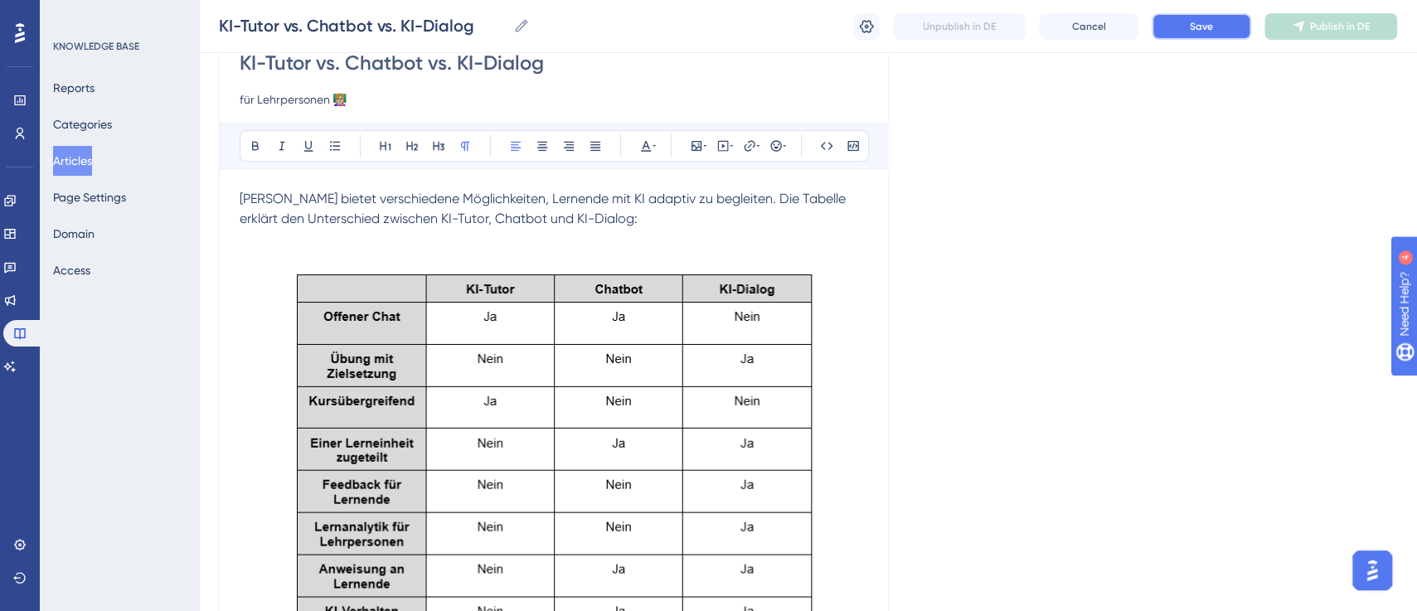
click at [1223, 29] on button "Save" at bounding box center [1200, 26] width 99 height 27
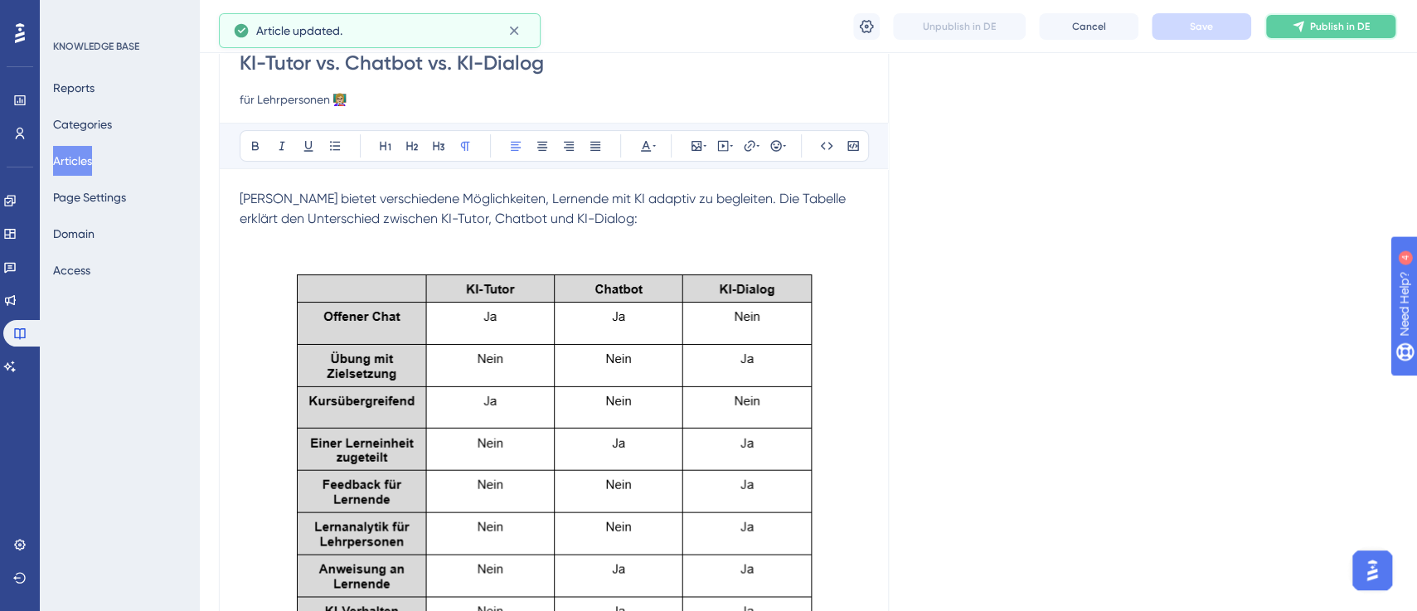
click at [1317, 35] on button "Publish in DE" at bounding box center [1330, 26] width 133 height 27
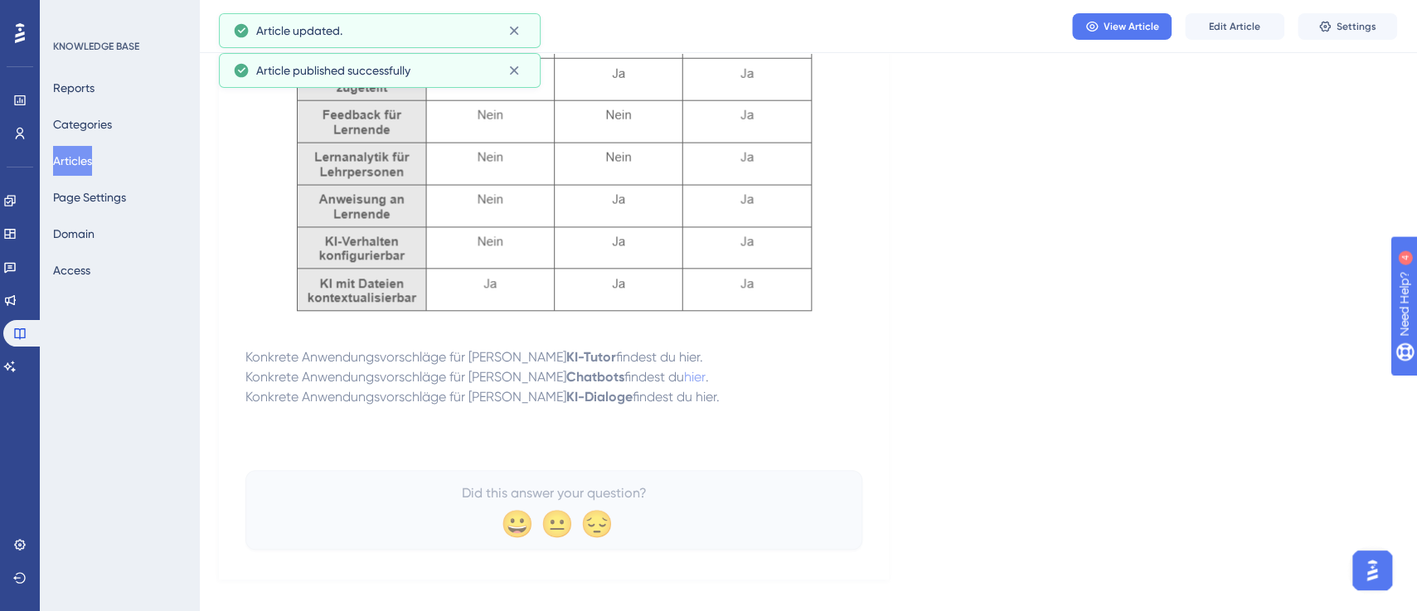
scroll to position [487, 0]
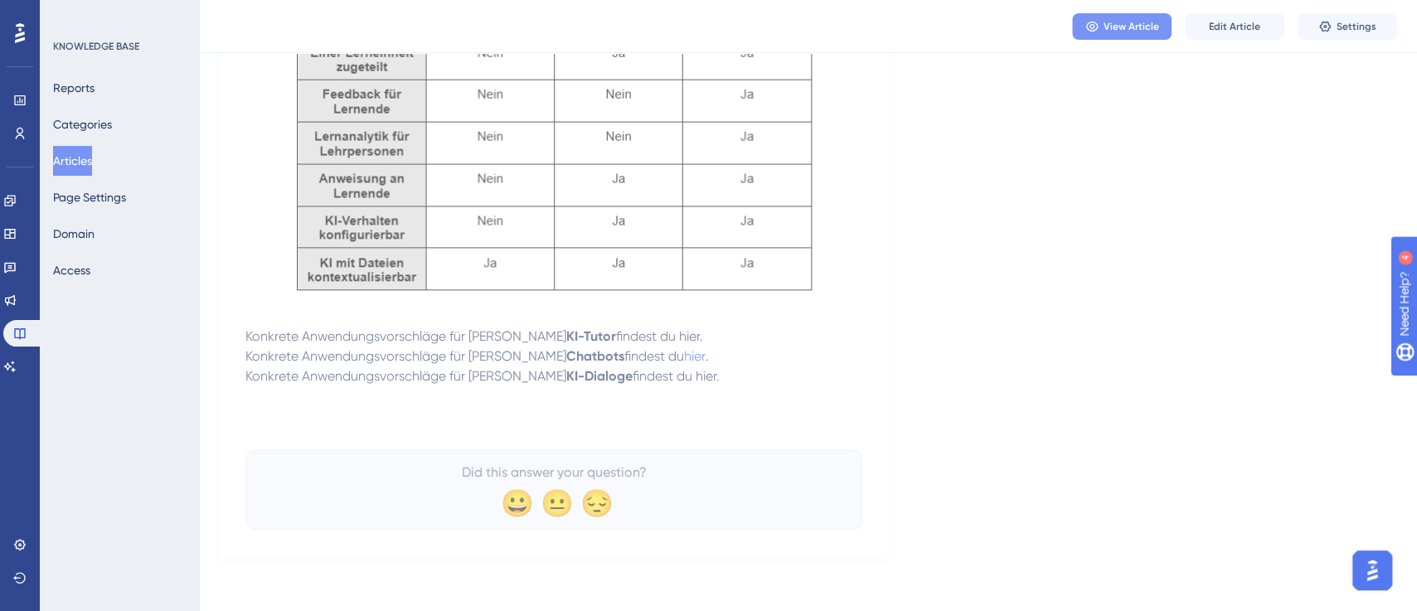
click at [1131, 19] on button "View Article" at bounding box center [1121, 26] width 99 height 27
drag, startPoint x: 1445, startPoint y: 400, endPoint x: 1692, endPoint y: 403, distance: 247.0
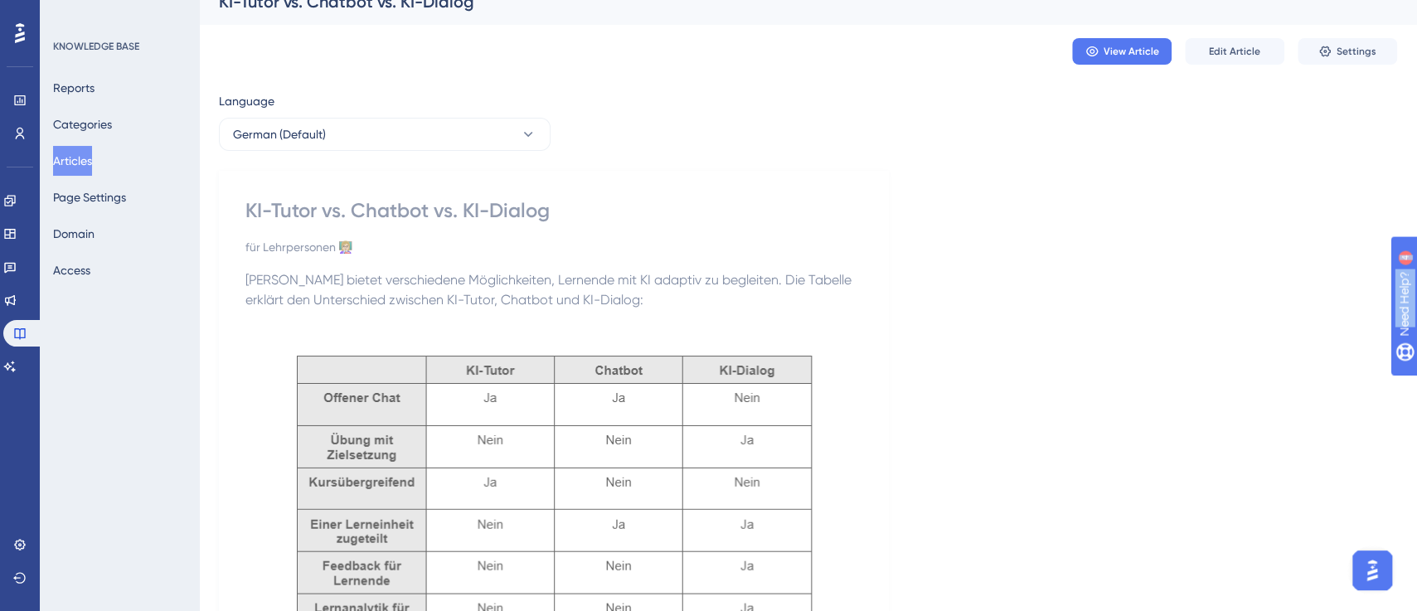
scroll to position [0, 0]
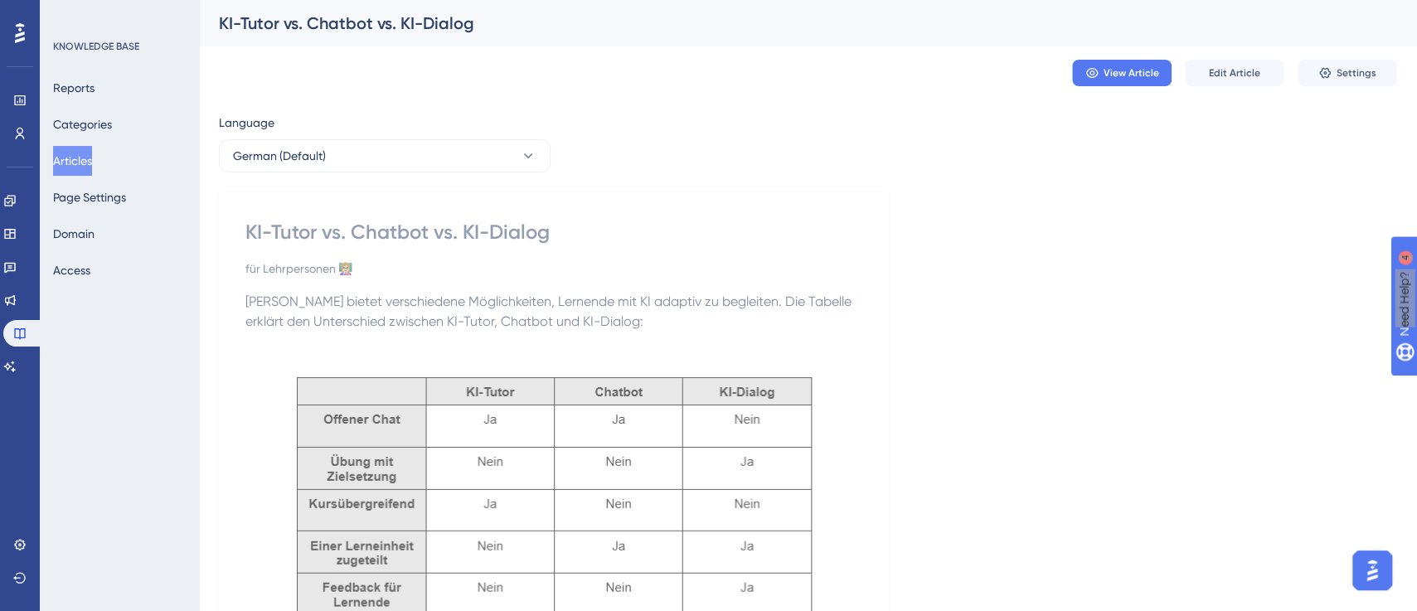
click at [92, 167] on button "Articles" at bounding box center [72, 161] width 39 height 30
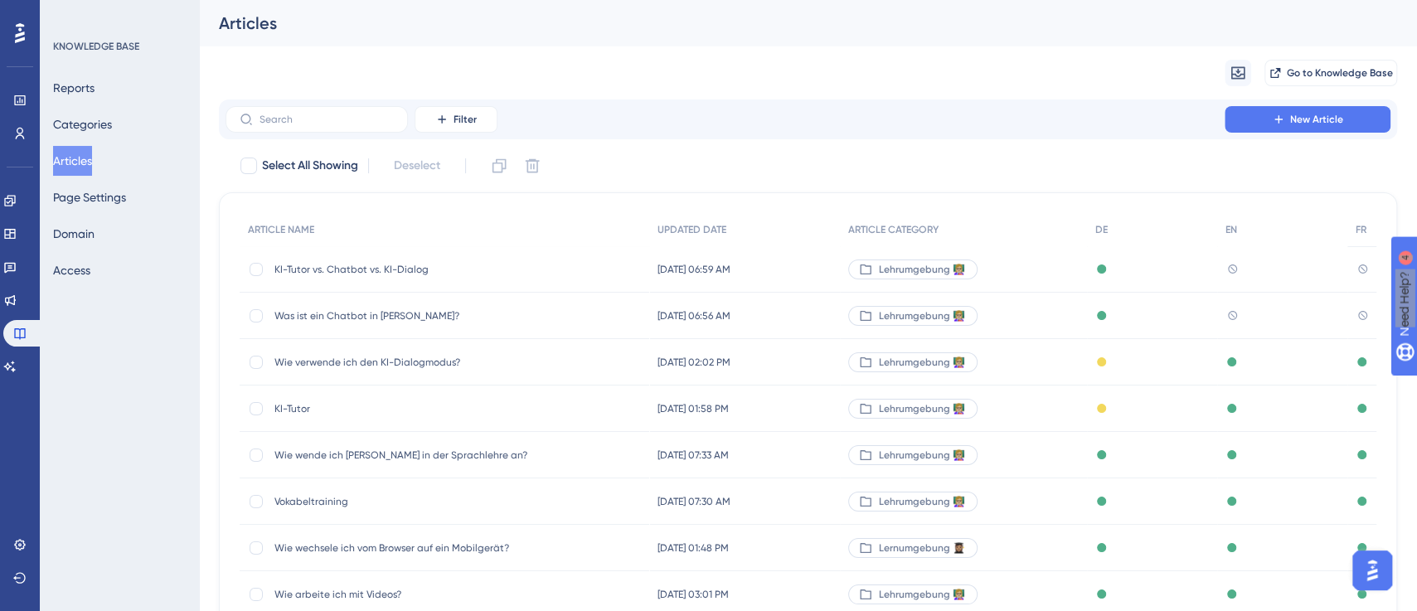
click at [341, 317] on span "Was ist ein Chatbot in [PERSON_NAME]?" at bounding box center [406, 315] width 265 height 13
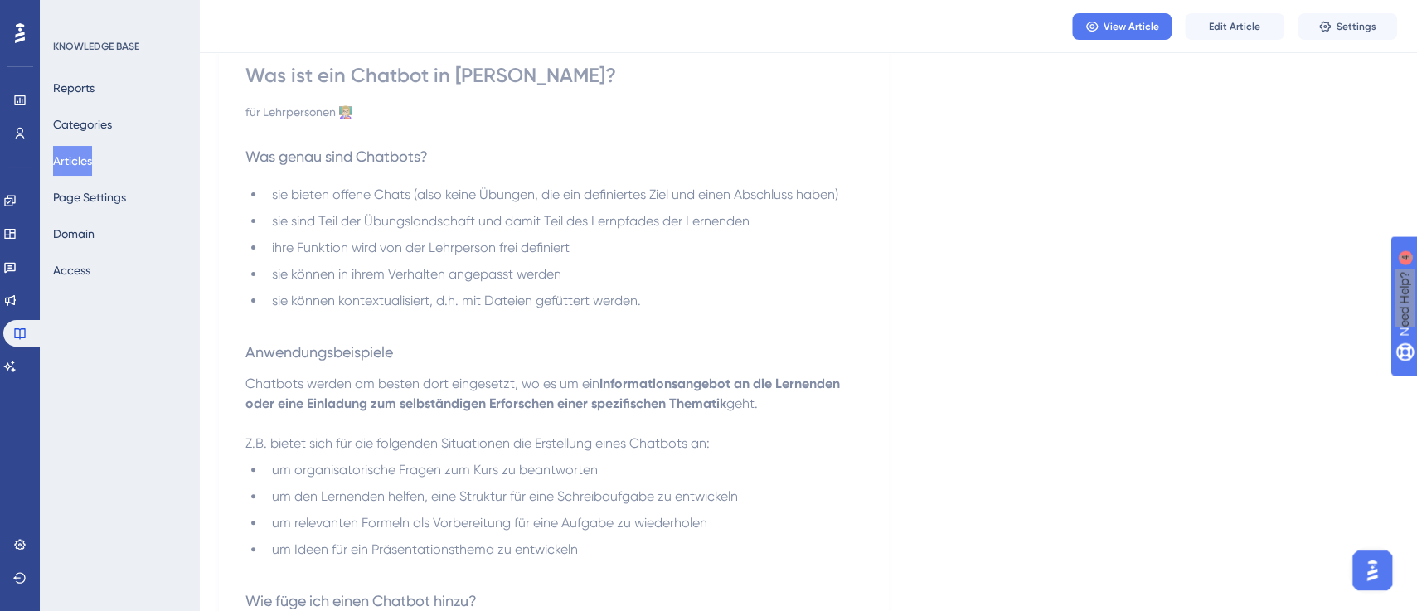
scroll to position [148, 0]
click at [1213, 23] on span "Edit Article" at bounding box center [1234, 26] width 51 height 13
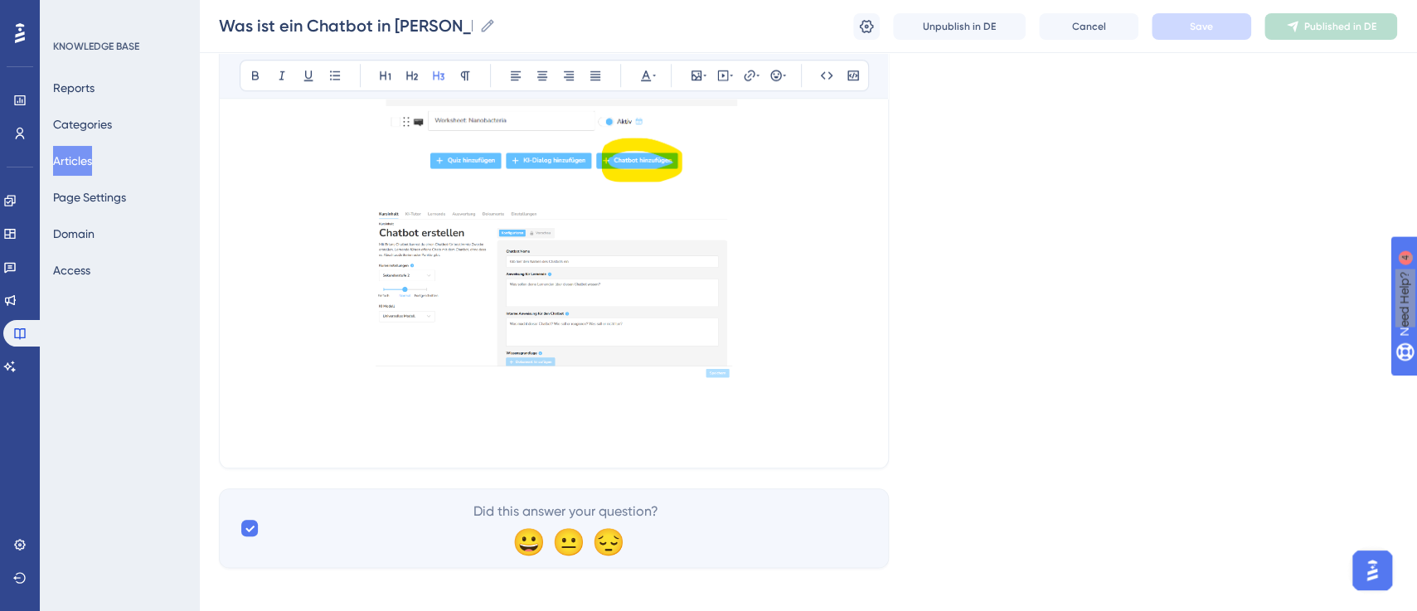
scroll to position [913, 0]
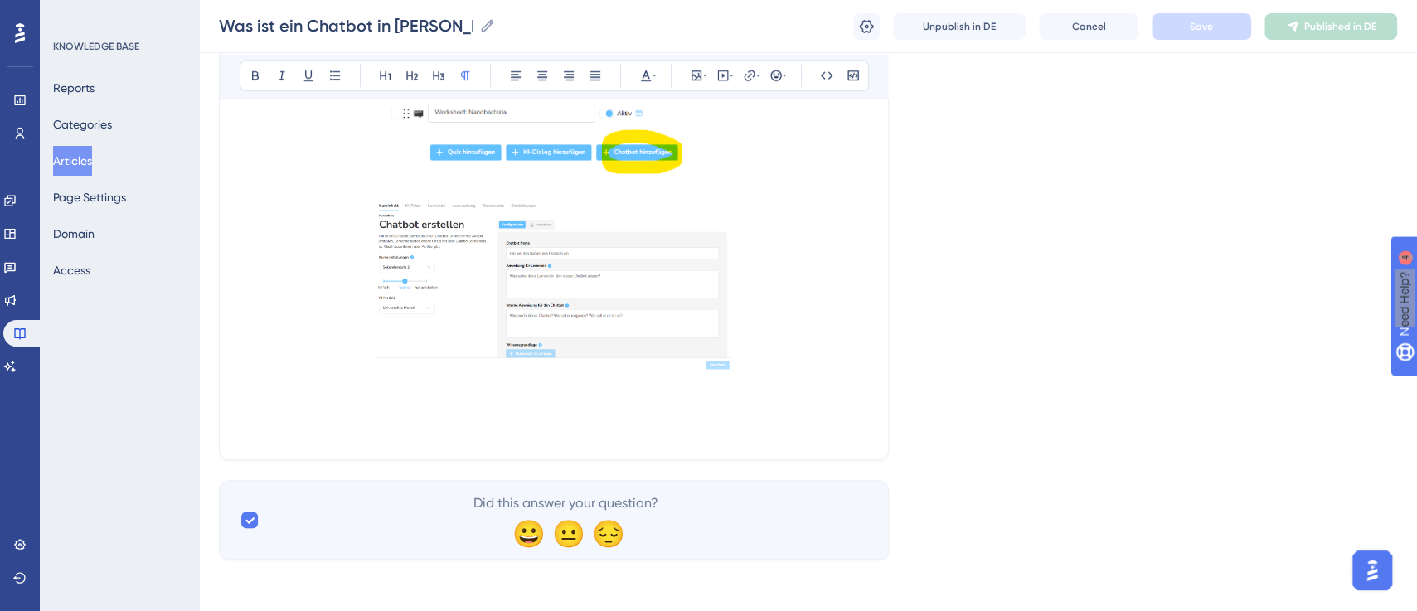
click at [663, 389] on p at bounding box center [554, 386] width 628 height 20
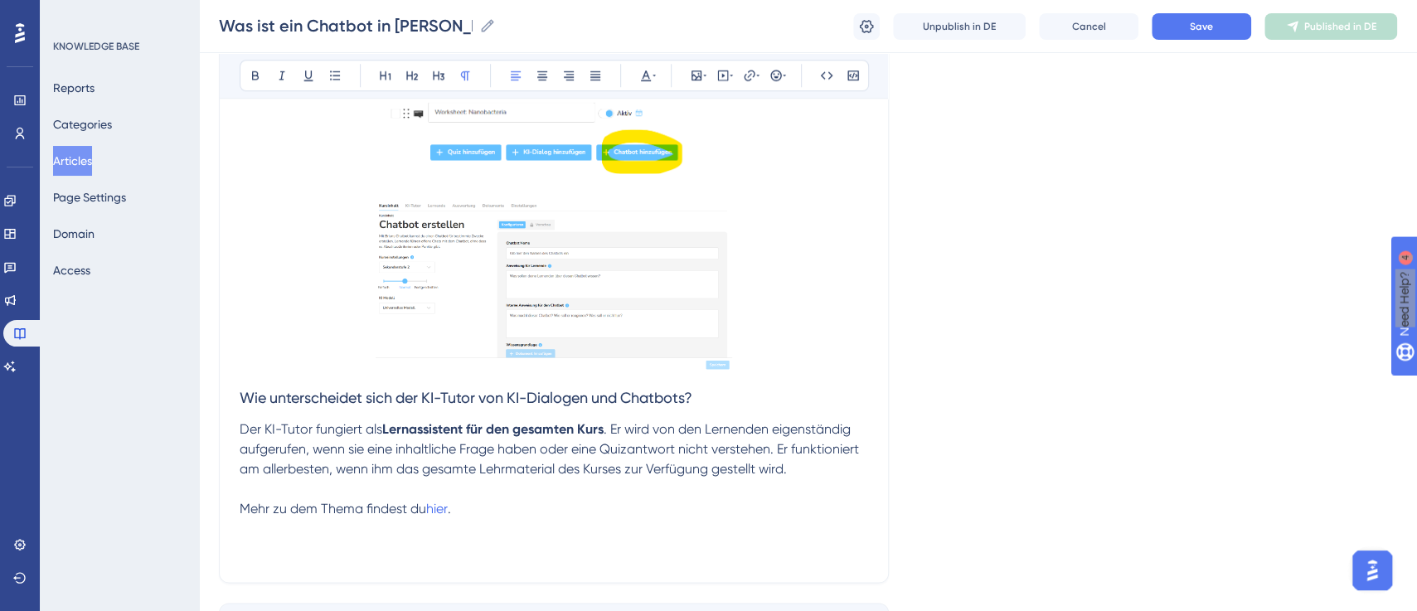
click at [262, 426] on span "Der KI-Tutor fungiert als" at bounding box center [311, 429] width 143 height 16
drag, startPoint x: 240, startPoint y: 426, endPoint x: 605, endPoint y: 434, distance: 365.6
click at [605, 434] on p "Der KI-Tutor fungiert als Lernassistent für den gesamten Kurs . Er wird von den…" at bounding box center [554, 449] width 628 height 60
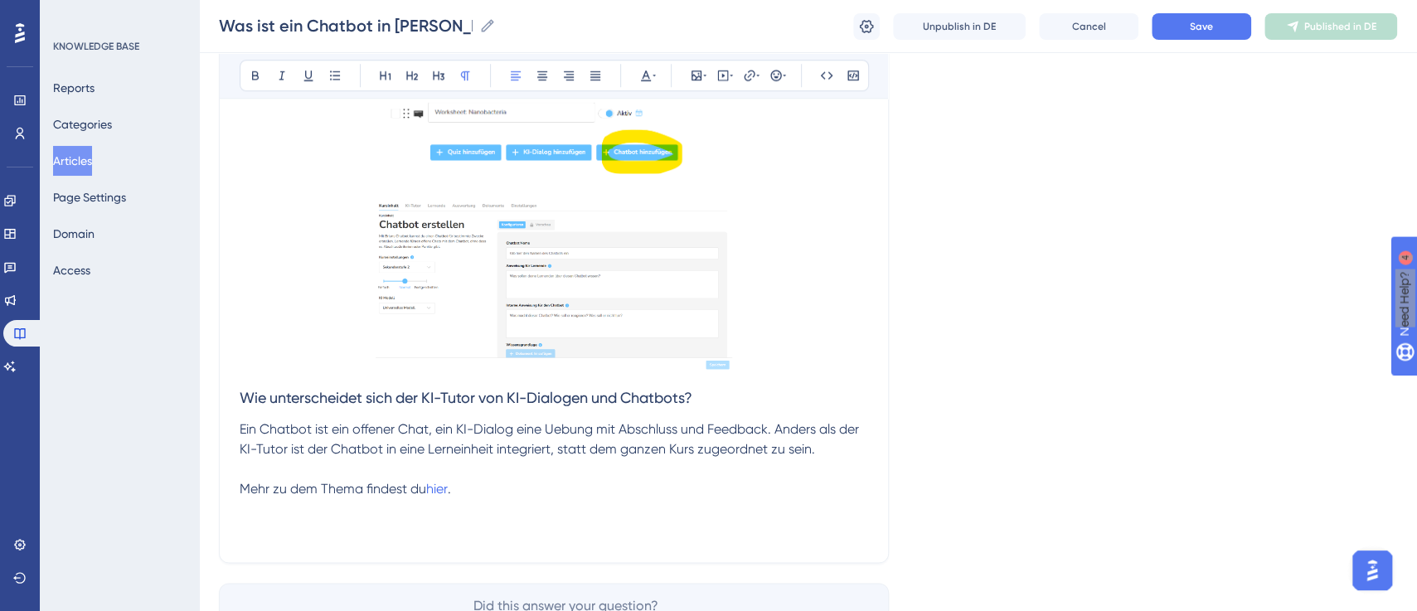
click at [580, 432] on span "Ein Chatbot ist ein offener Chat, ein KI-Dialog eine Uebung mit Abschluss und F…" at bounding box center [551, 439] width 623 height 36
click at [0, 0] on lt-span "Übung" at bounding box center [0, 0] width 0 height 0
click at [821, 449] on p "Ein Chatbot ist ein offener Chat, ein KI-Dialog eine Übung mit Abschluss und Fe…" at bounding box center [554, 439] width 628 height 40
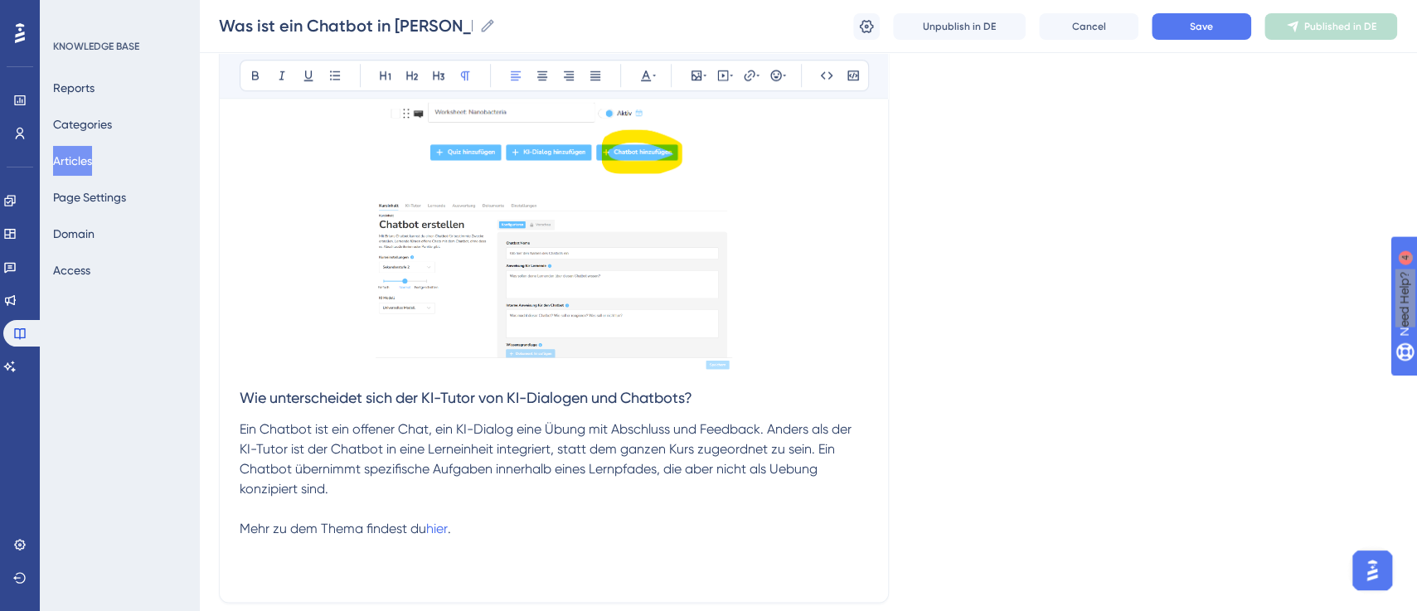
click at [804, 465] on span "Ein Chatbot ist ein offener Chat, ein KI-Dialog eine Übung mit Abschluss und Fe…" at bounding box center [547, 458] width 615 height 75
click at [0, 0] on lt-span "Übung" at bounding box center [0, 0] width 0 height 0
click at [637, 472] on span "Ein Chatbot ist ein offener Chat, ein KI-Dialog eine Übung mit Abschluss und Fe…" at bounding box center [547, 458] width 615 height 75
click at [377, 471] on span "Ein Chatbot ist ein offener Chat, ein KI-Dialog eine Übung mit Abschluss und Fe…" at bounding box center [547, 458] width 615 height 75
click at [368, 471] on span "Ein Chatbot ist ein offener Chat, ein KI-Dialog eine Übung mit Abschluss und Fe…" at bounding box center [547, 458] width 615 height 75
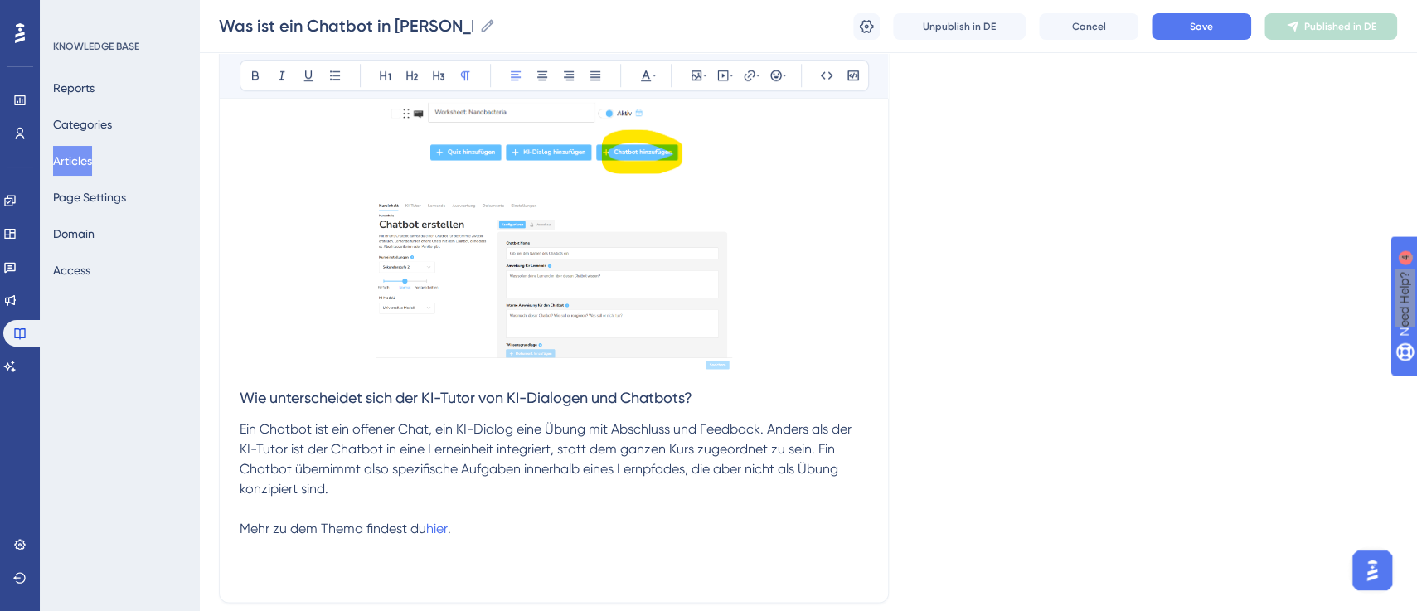
click at [443, 487] on p "Ein Chatbot ist ein offener Chat, ein KI-Dialog eine Übung mit Abschluss und Fe…" at bounding box center [554, 459] width 628 height 80
click at [317, 511] on p at bounding box center [554, 509] width 628 height 20
click at [1184, 31] on button "Save" at bounding box center [1200, 26] width 99 height 27
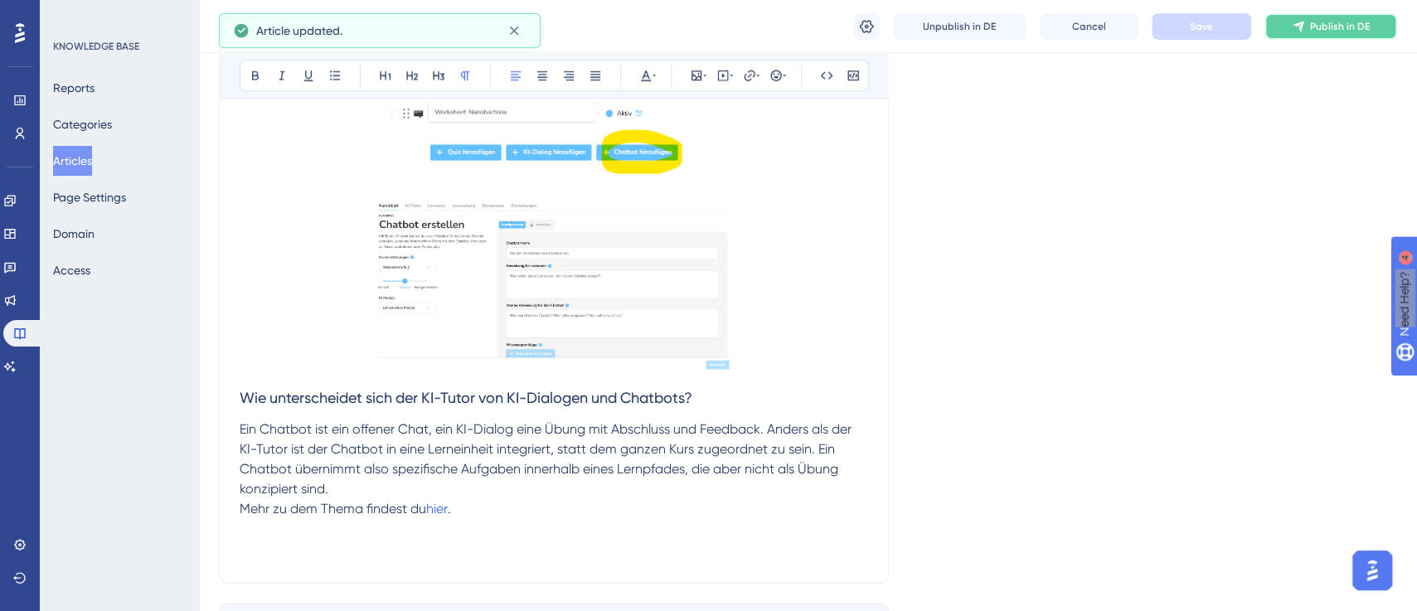
click at [1304, 31] on icon at bounding box center [1297, 26] width 13 height 13
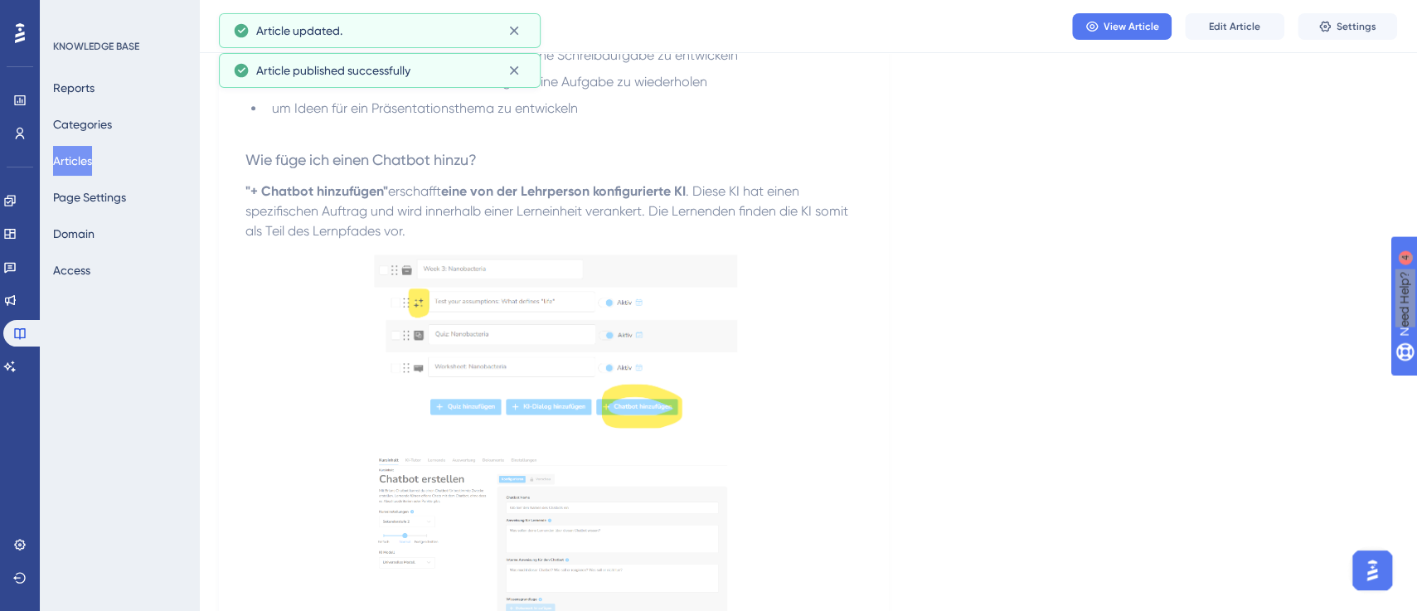
scroll to position [0, 0]
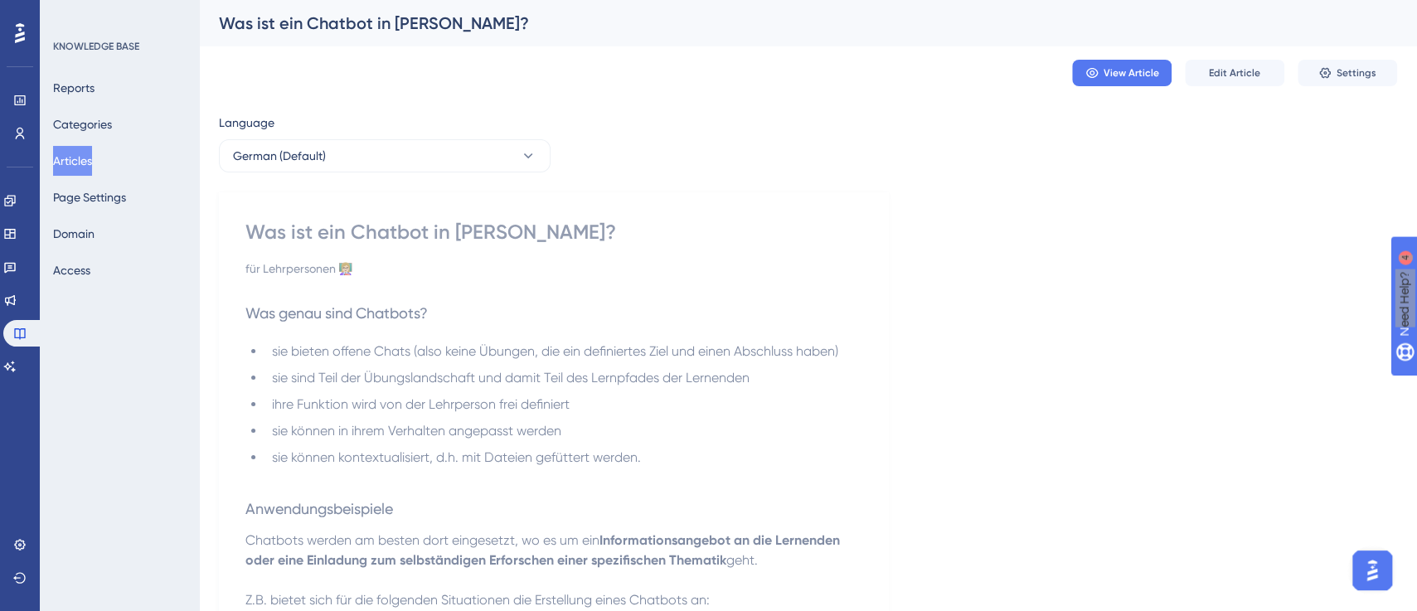
click at [92, 160] on button "Articles" at bounding box center [72, 161] width 39 height 30
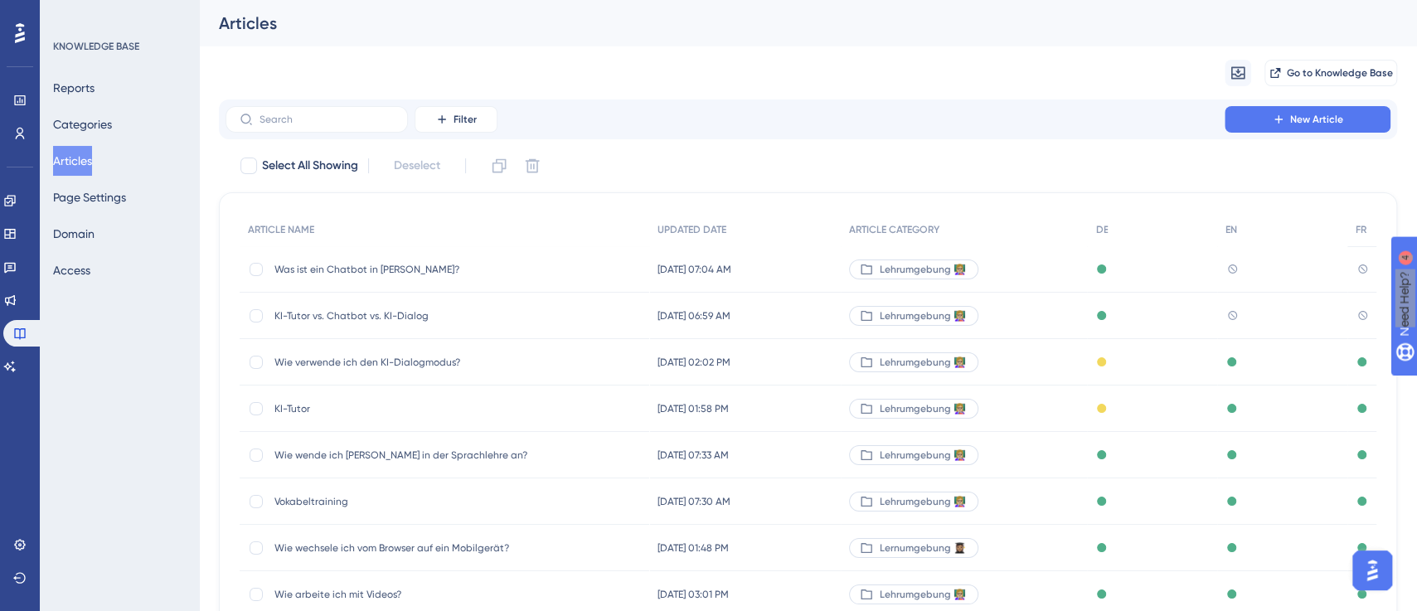
click at [390, 310] on span "KI-Tutor vs. Chatbot vs. KI-Dialog" at bounding box center [406, 315] width 265 height 13
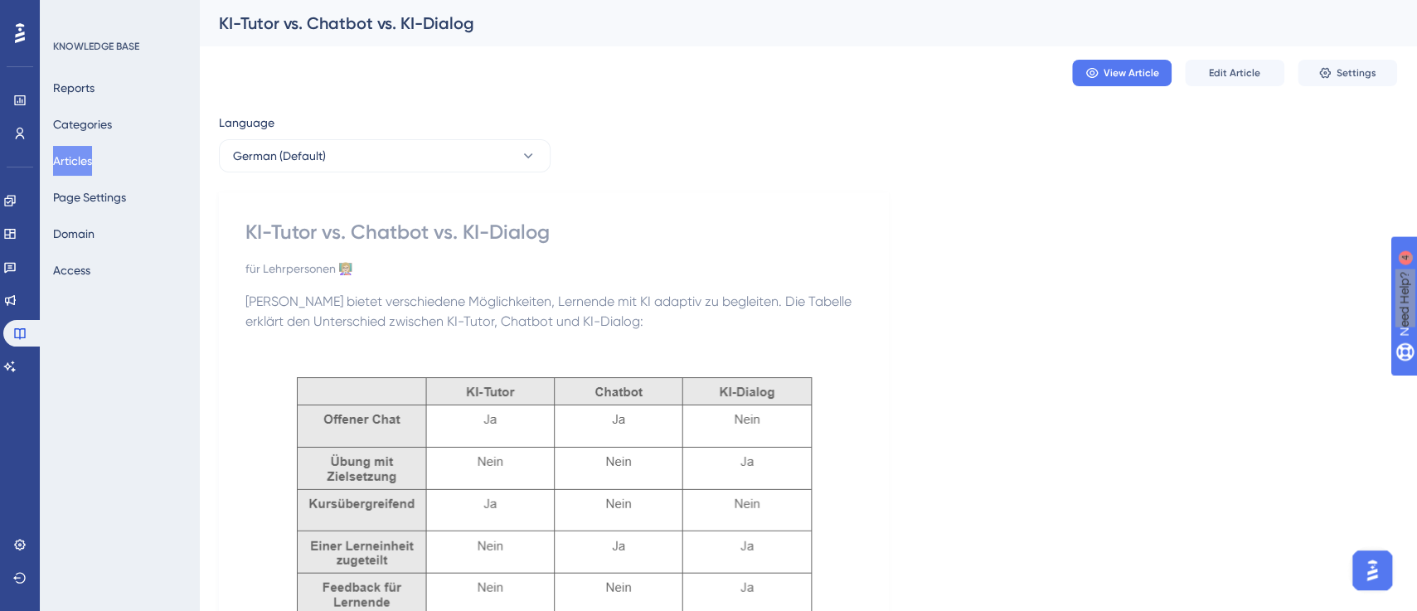
scroll to position [487, 0]
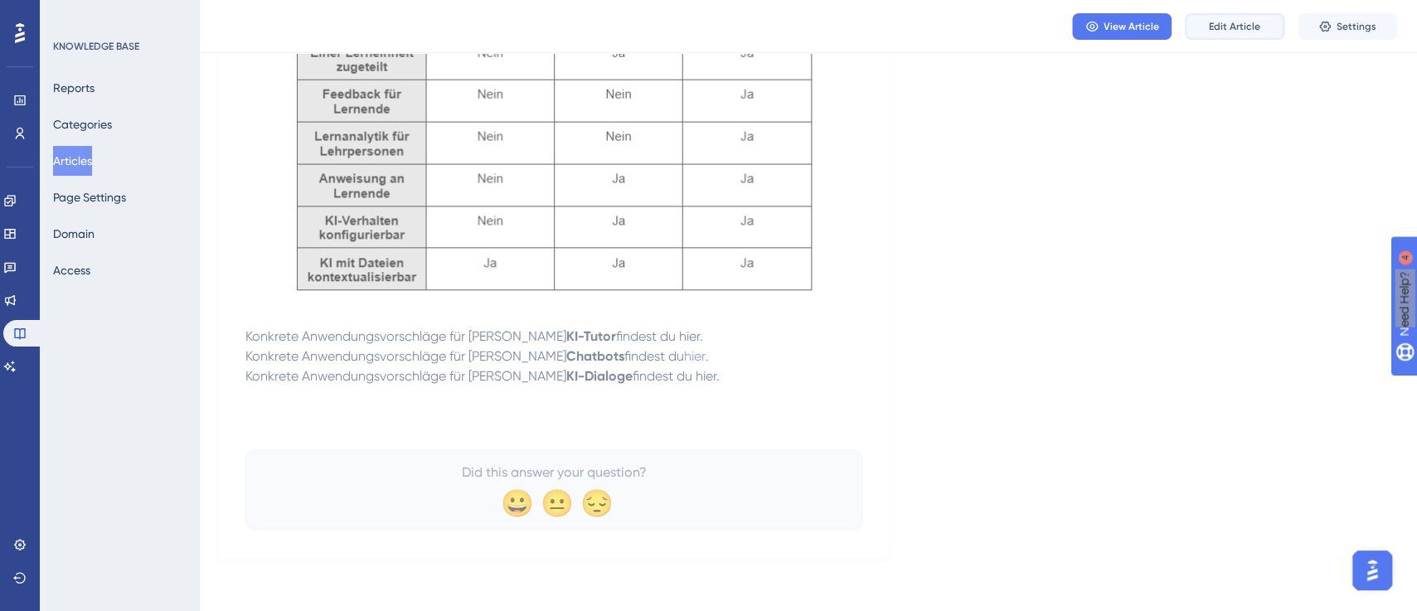
drag, startPoint x: 1236, startPoint y: 28, endPoint x: 1223, endPoint y: 42, distance: 18.8
click at [1234, 30] on span "Edit Article" at bounding box center [1234, 26] width 51 height 13
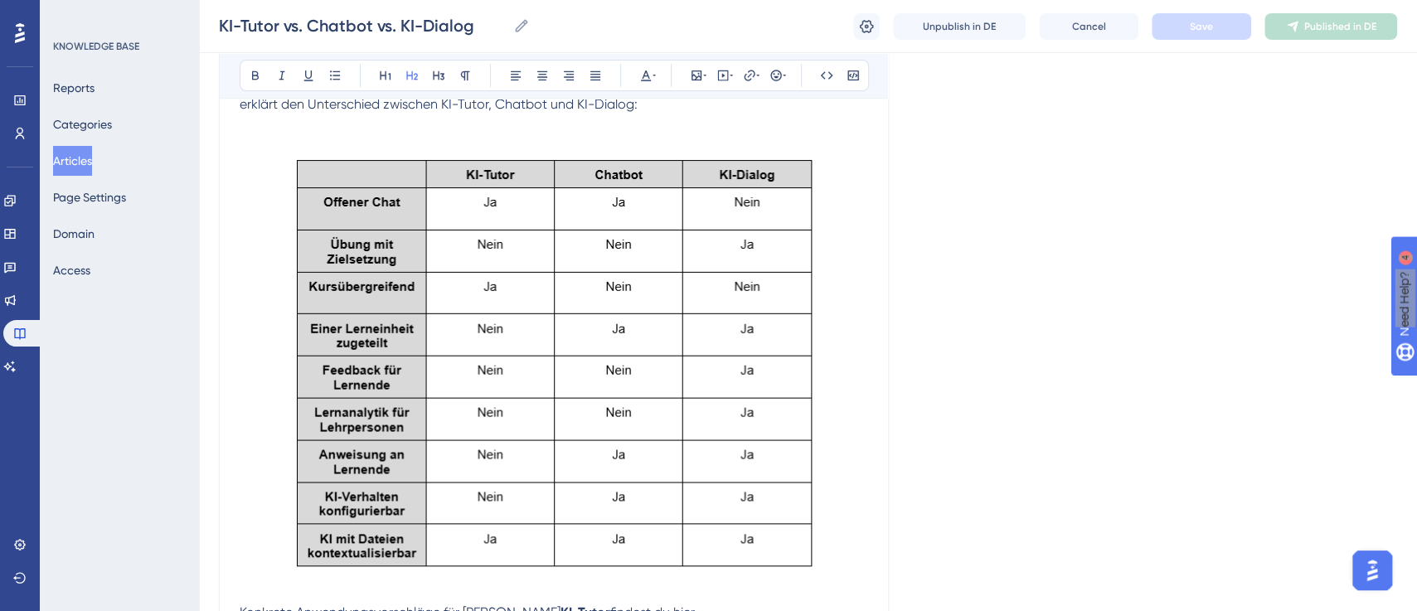
scroll to position [550, 0]
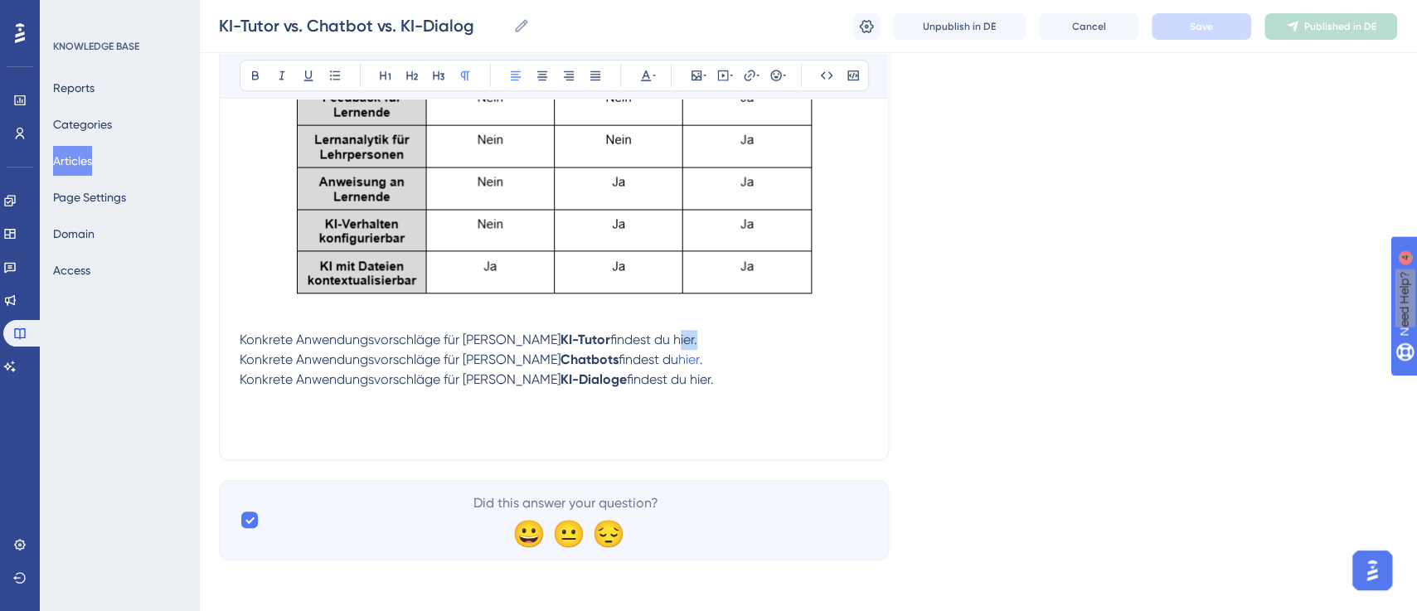
drag, startPoint x: 617, startPoint y: 337, endPoint x: 641, endPoint y: 337, distance: 24.0
click at [641, 337] on span "findest du hier." at bounding box center [653, 340] width 87 height 16
click at [747, 75] on icon at bounding box center [749, 75] width 13 height 13
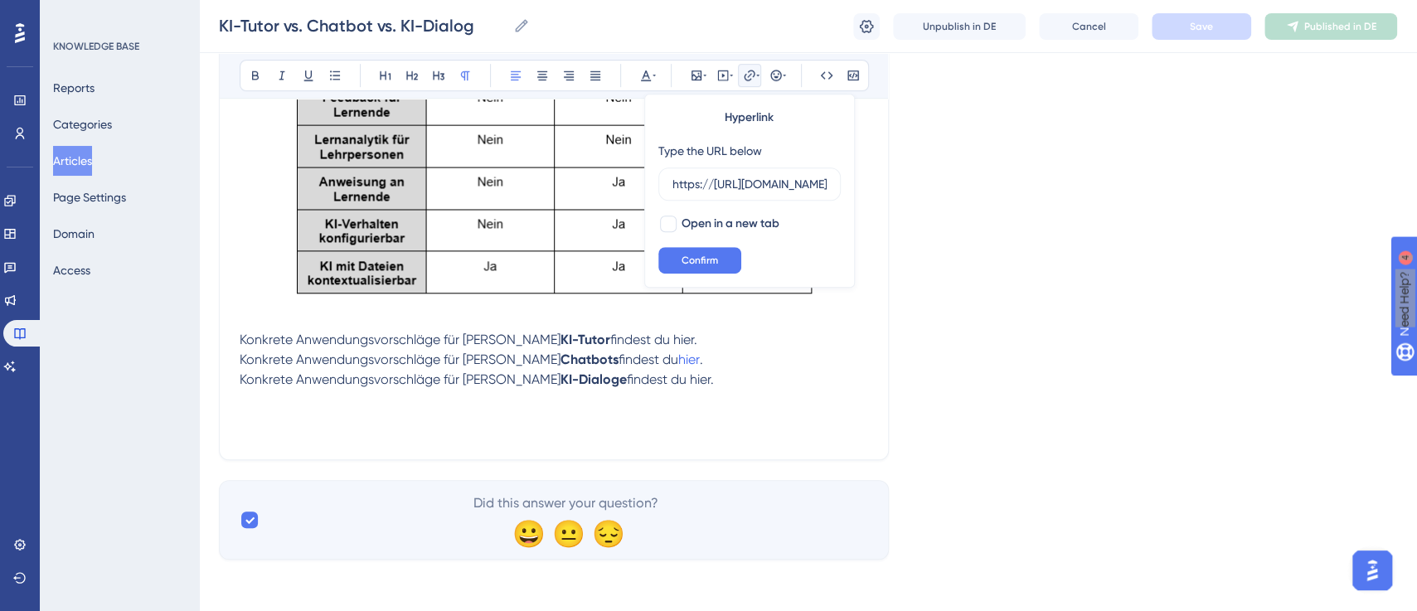
scroll to position [0, 153]
type input "https://[URL][DOMAIN_NAME]"
click at [671, 220] on div at bounding box center [668, 224] width 17 height 17
checkbox input "true"
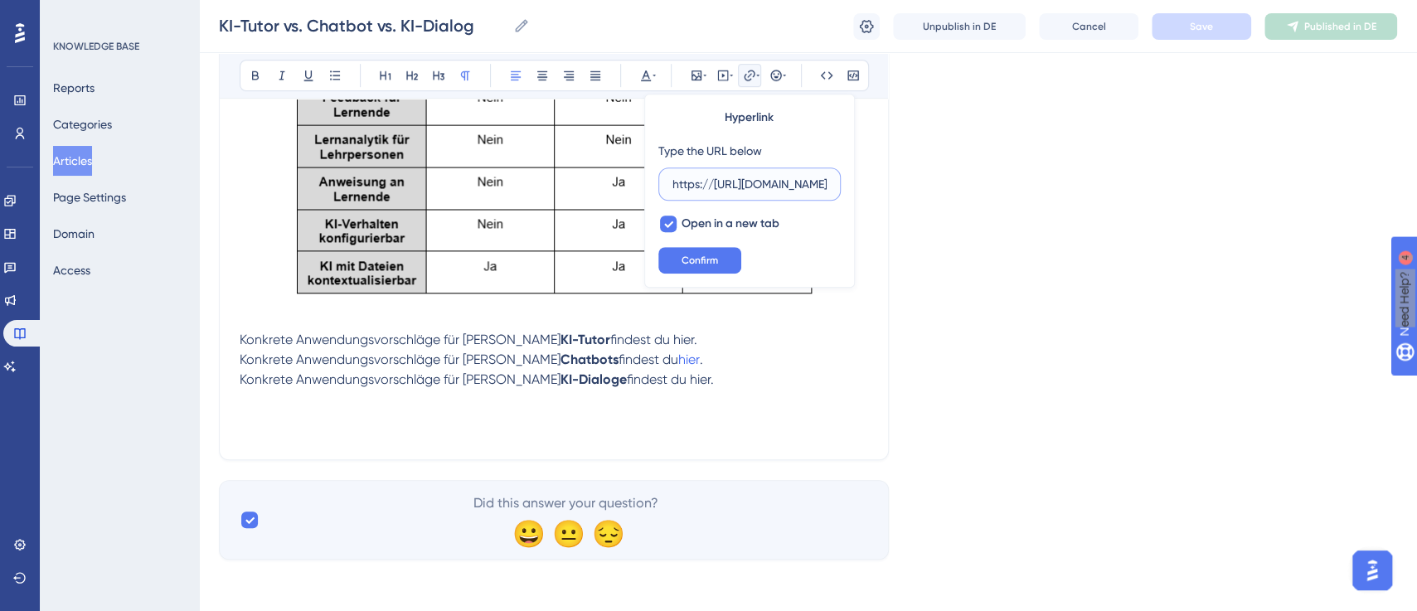
drag, startPoint x: 714, startPoint y: 182, endPoint x: 656, endPoint y: 187, distance: 58.2
click at [656, 187] on div "Hyperlink Type the URL below https://[URL][DOMAIN_NAME] Open in a new tab Confi…" at bounding box center [749, 191] width 211 height 194
type input "[URL][DOMAIN_NAME]"
click at [701, 256] on span "Confirm" at bounding box center [699, 260] width 36 height 13
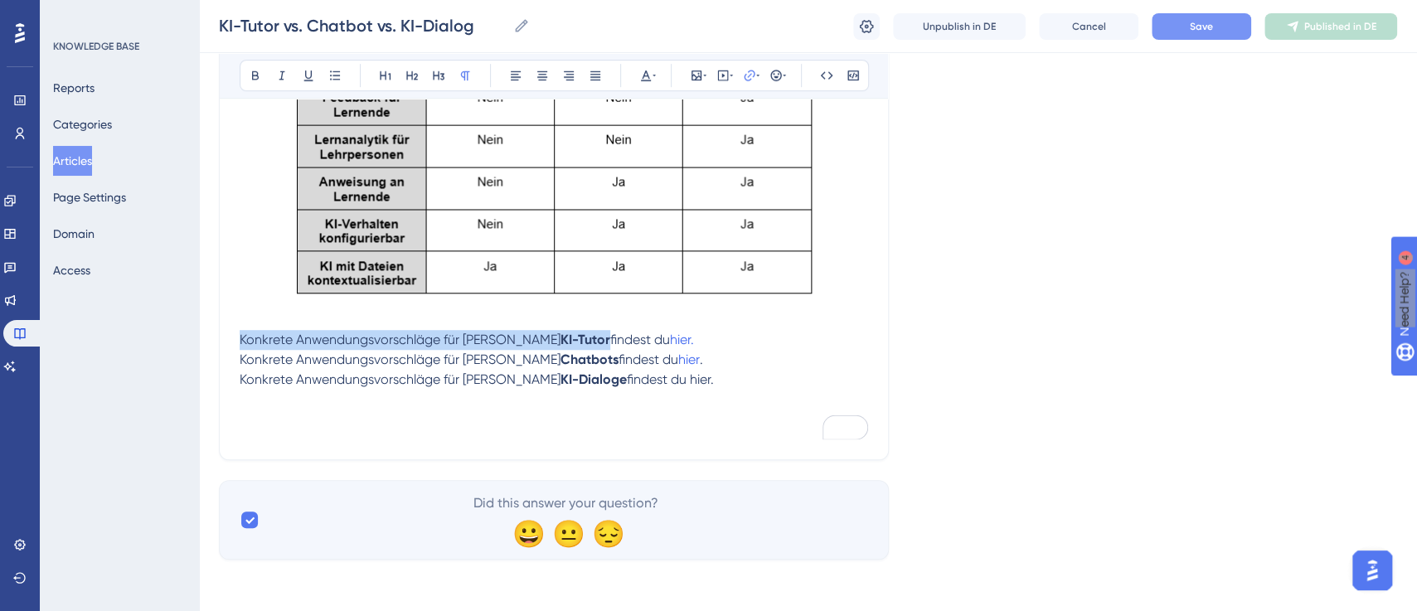
click at [1206, 29] on span "Save" at bounding box center [1201, 26] width 23 height 13
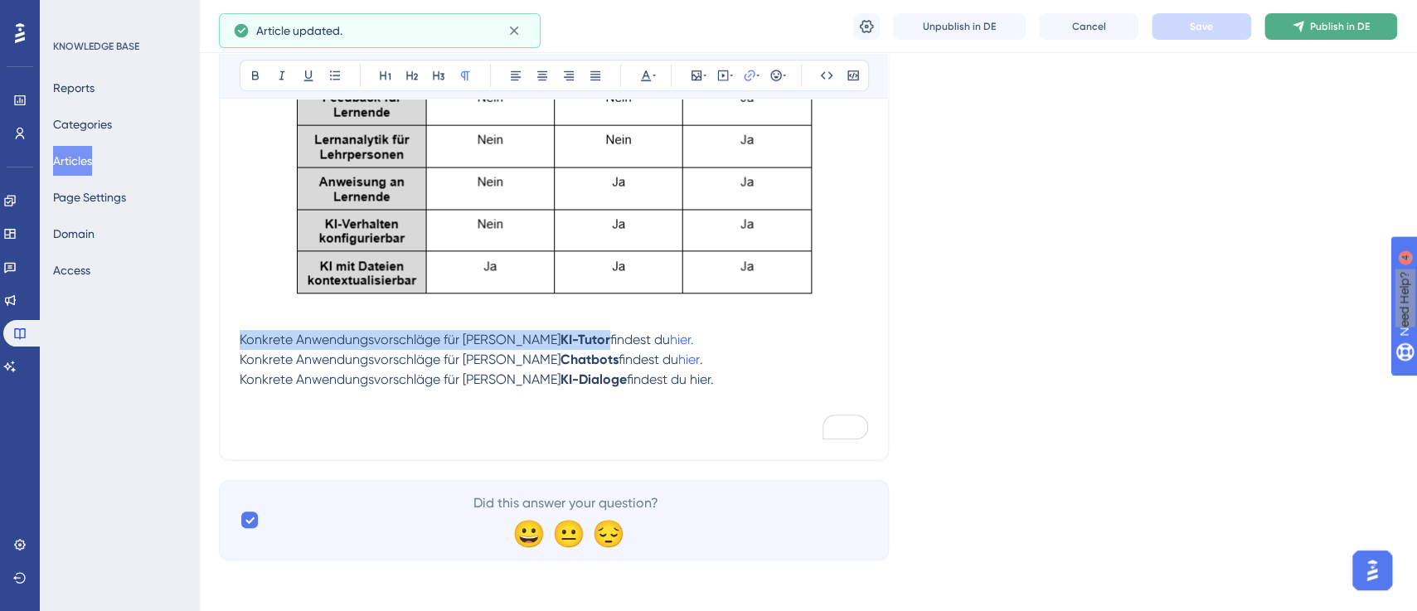
click at [1352, 22] on span "Publish in DE" at bounding box center [1340, 26] width 60 height 13
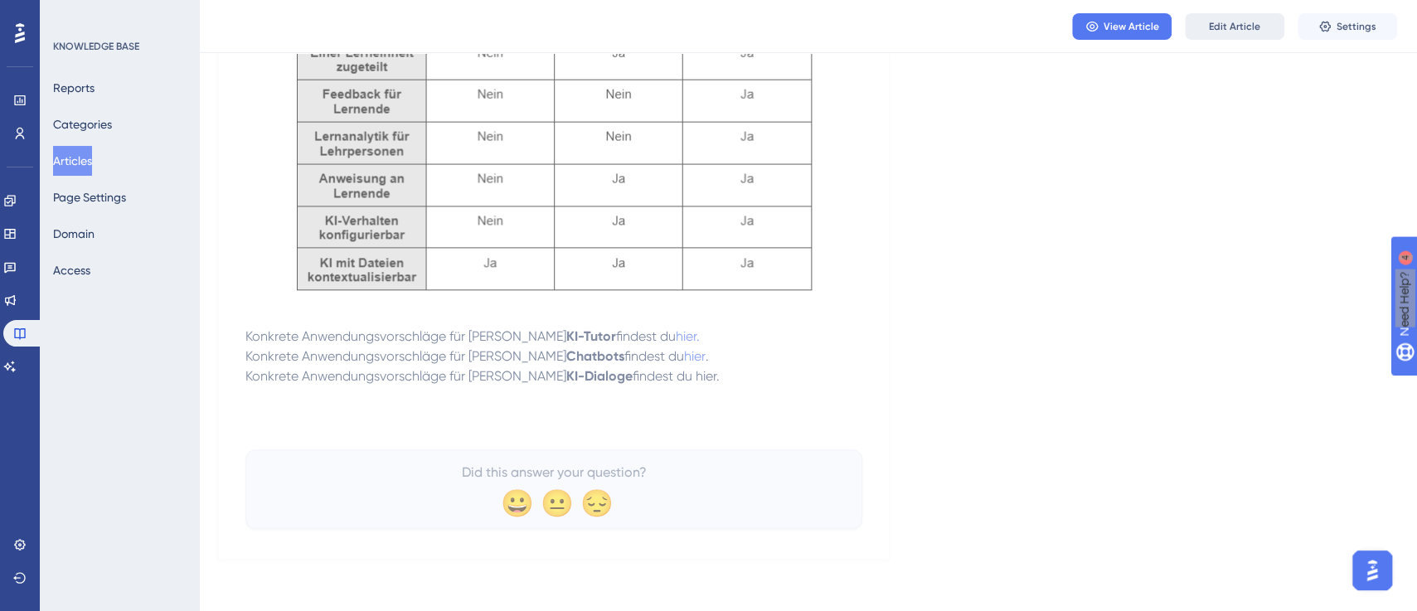
click at [1224, 26] on span "Edit Article" at bounding box center [1234, 26] width 51 height 13
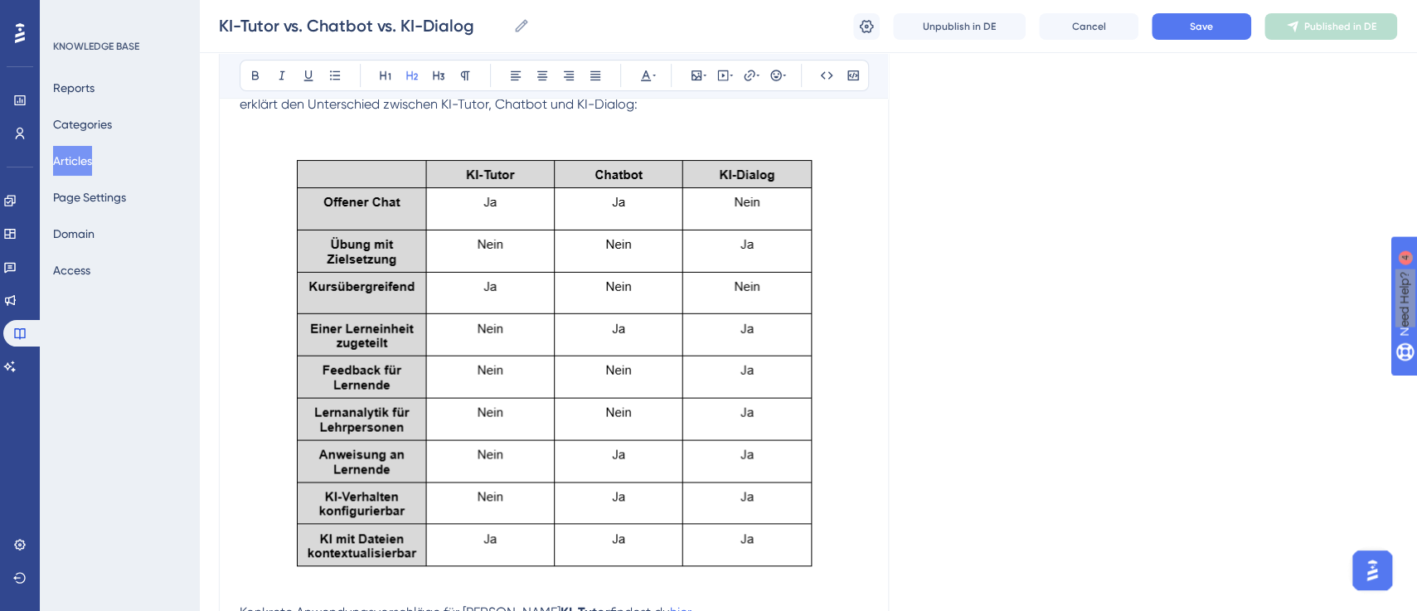
scroll to position [550, 0]
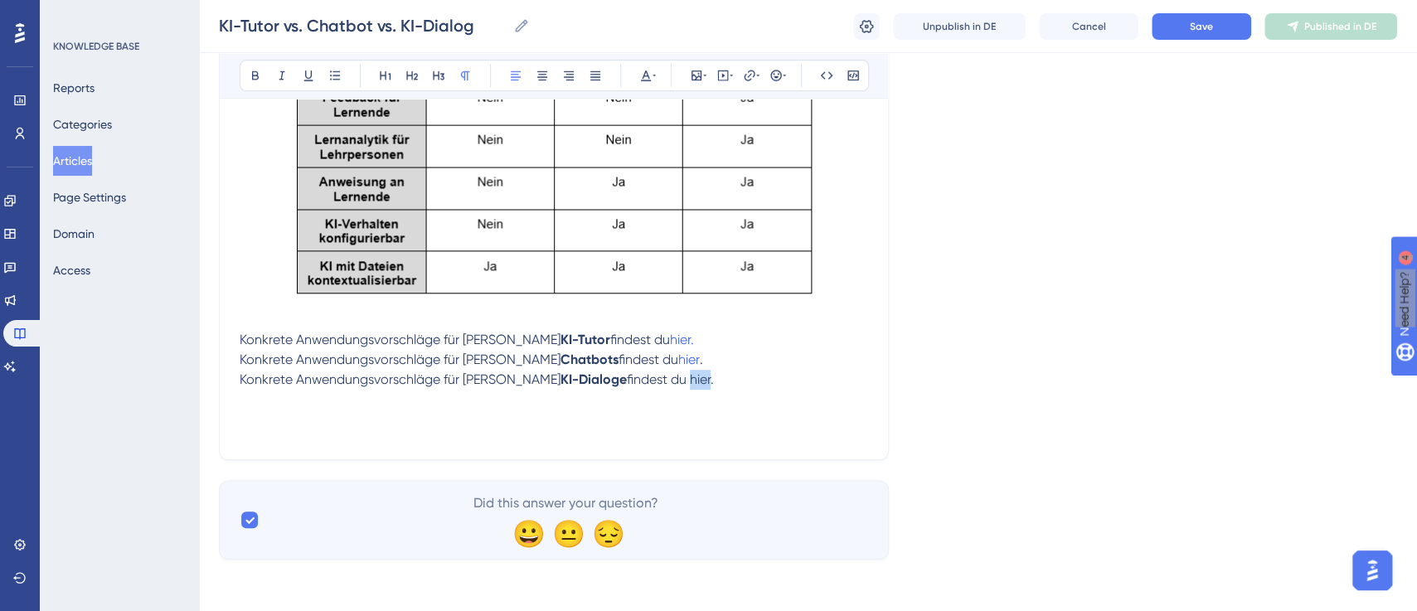
drag, startPoint x: 636, startPoint y: 377, endPoint x: 656, endPoint y: 377, distance: 19.9
click at [656, 377] on span "findest du hier." at bounding box center [670, 379] width 87 height 16
click at [747, 73] on icon at bounding box center [749, 75] width 13 height 13
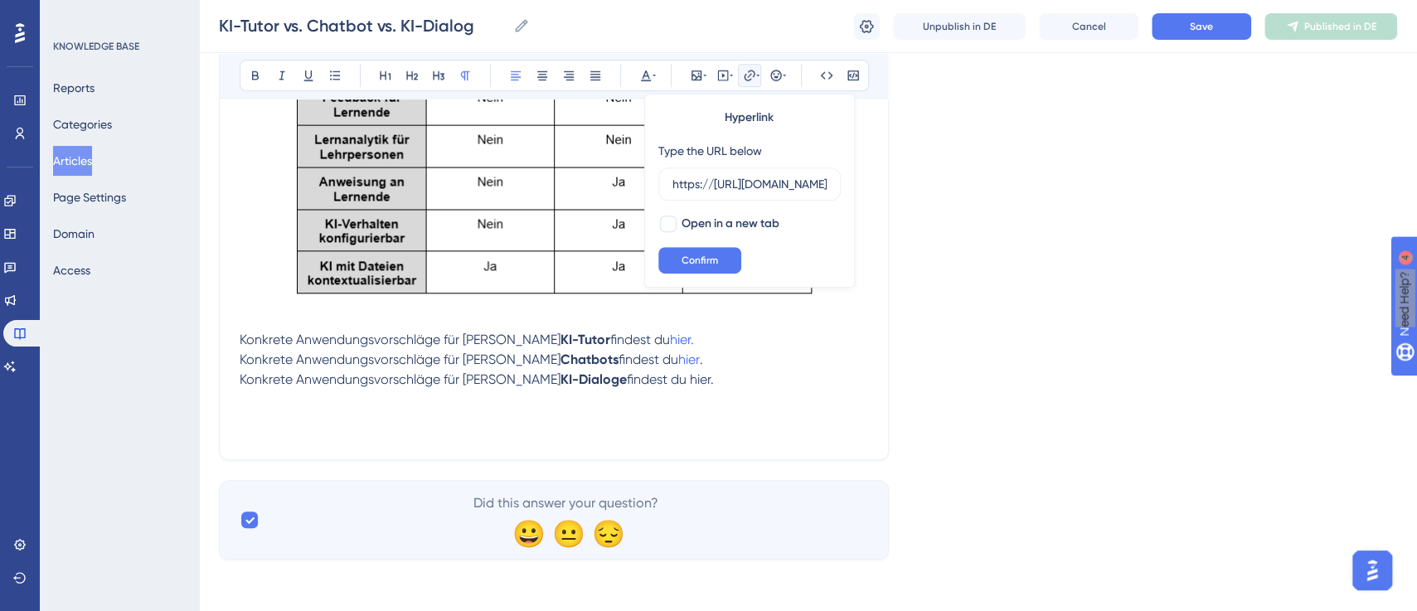
scroll to position [0, 314]
type input "https://[URL][DOMAIN_NAME]"
click at [660, 222] on div at bounding box center [668, 224] width 17 height 17
checkbox input "true"
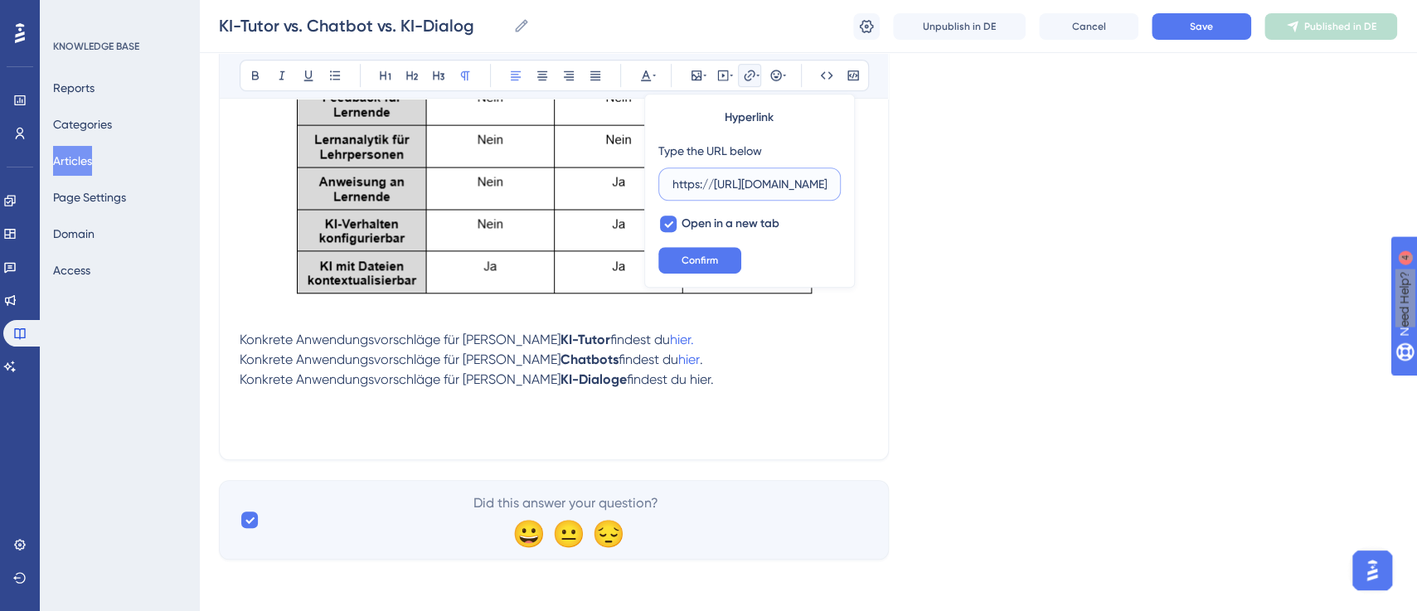
drag, startPoint x: 715, startPoint y: 186, endPoint x: 664, endPoint y: 183, distance: 51.5
click at [664, 183] on label "https://[URL][DOMAIN_NAME]" at bounding box center [749, 183] width 182 height 33
click at [672, 183] on input "https://[URL][DOMAIN_NAME]" at bounding box center [749, 184] width 154 height 18
type input "[URL][DOMAIN_NAME]"
click at [715, 247] on button "Confirm" at bounding box center [699, 260] width 83 height 27
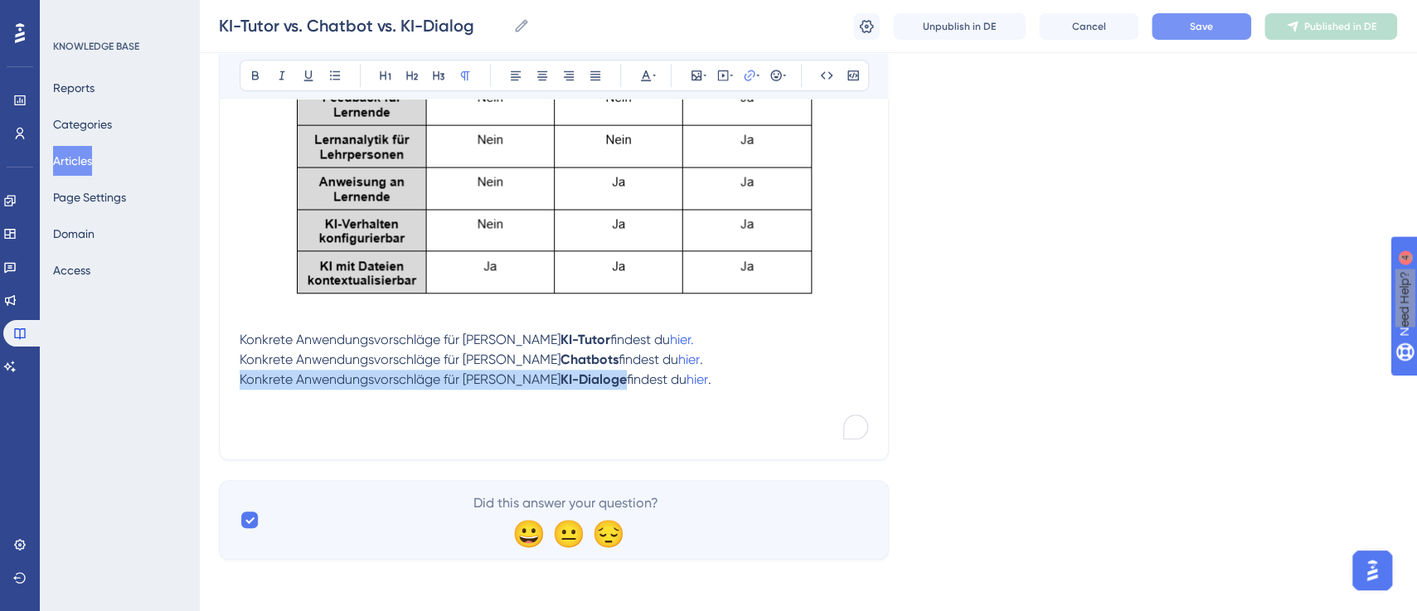
click at [1214, 21] on button "Save" at bounding box center [1200, 26] width 99 height 27
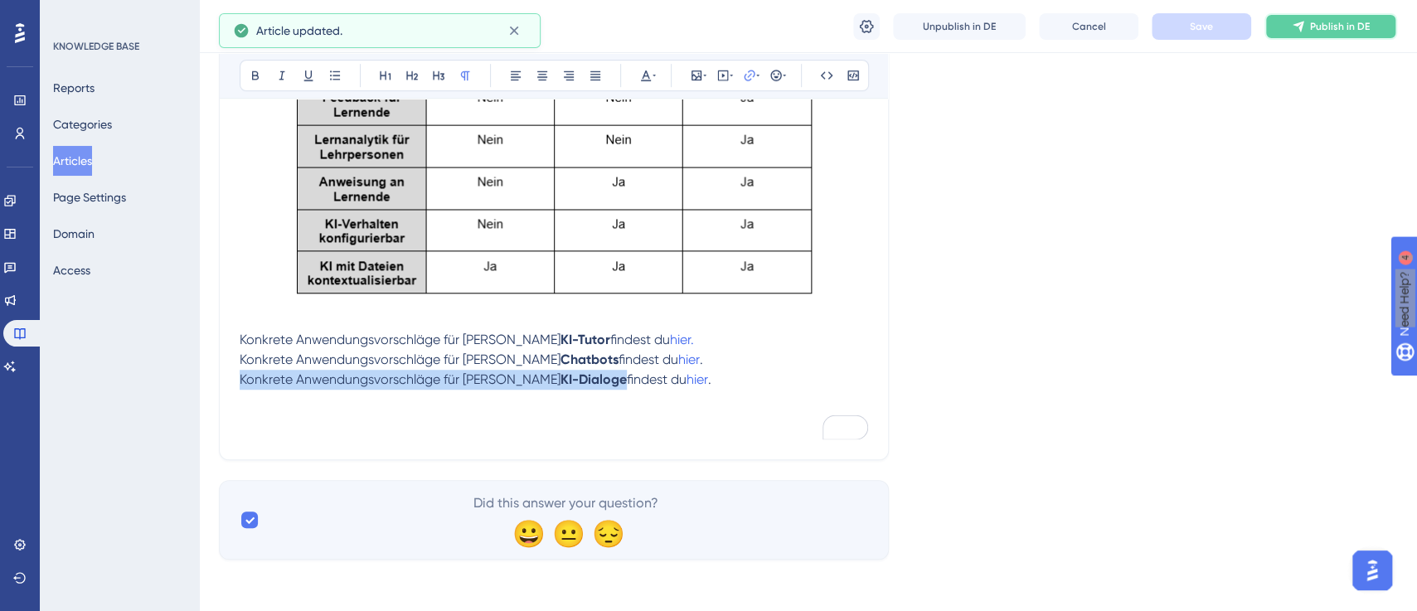
click at [1351, 28] on span "Publish in DE" at bounding box center [1340, 26] width 60 height 13
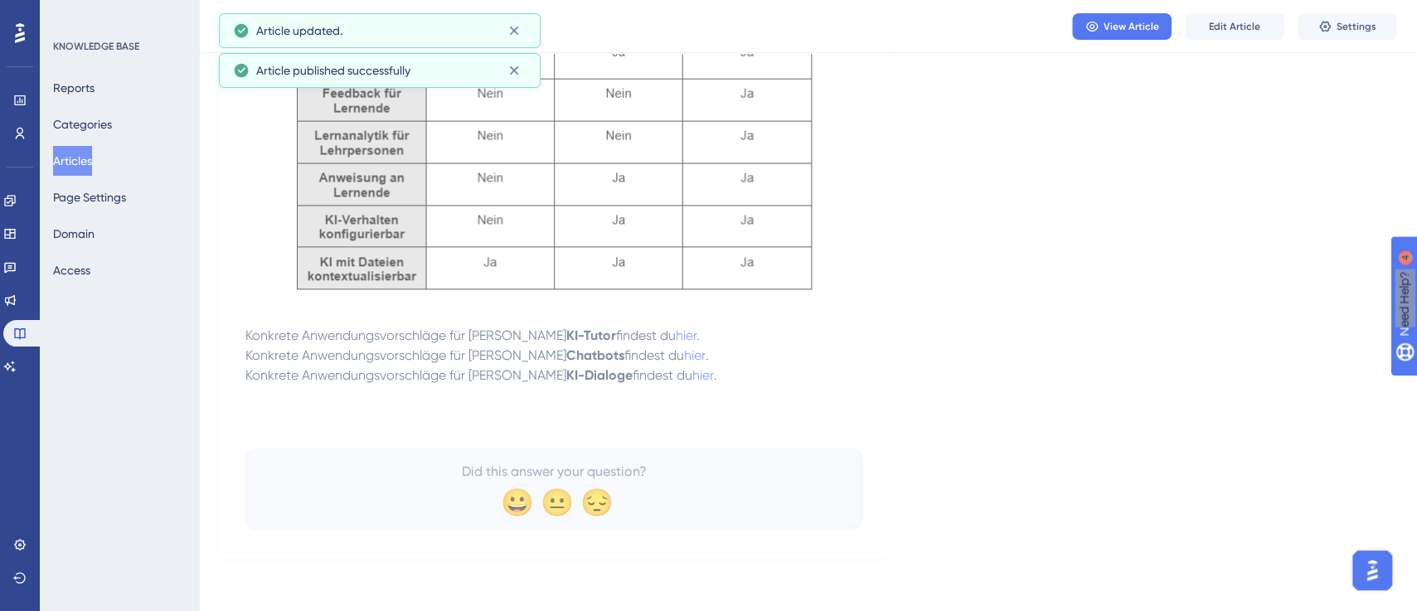
scroll to position [487, 0]
click at [1130, 27] on span "View Article" at bounding box center [1131, 26] width 56 height 13
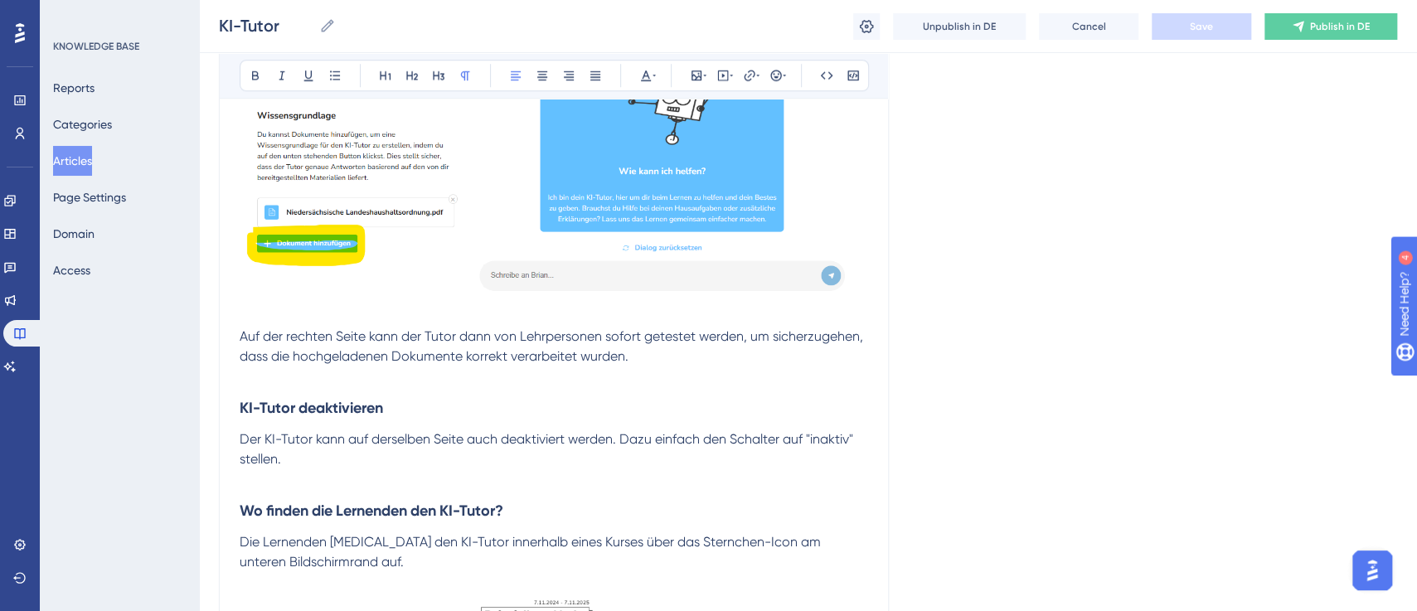
scroll to position [1428, 0]
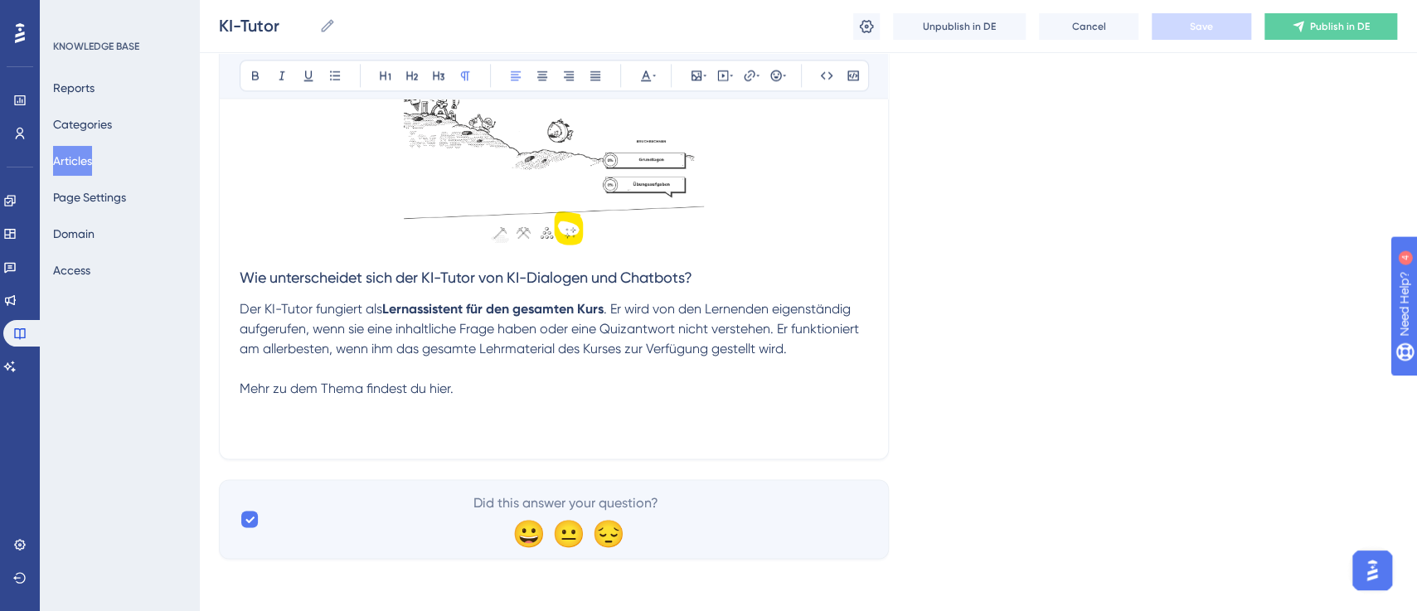
click at [565, 359] on p at bounding box center [554, 369] width 628 height 20
drag, startPoint x: 428, startPoint y: 390, endPoint x: 443, endPoint y: 389, distance: 15.8
click at [443, 389] on span "Mehr zu dem Thema findest du hier." at bounding box center [347, 390] width 214 height 16
click at [415, 409] on p at bounding box center [554, 410] width 628 height 20
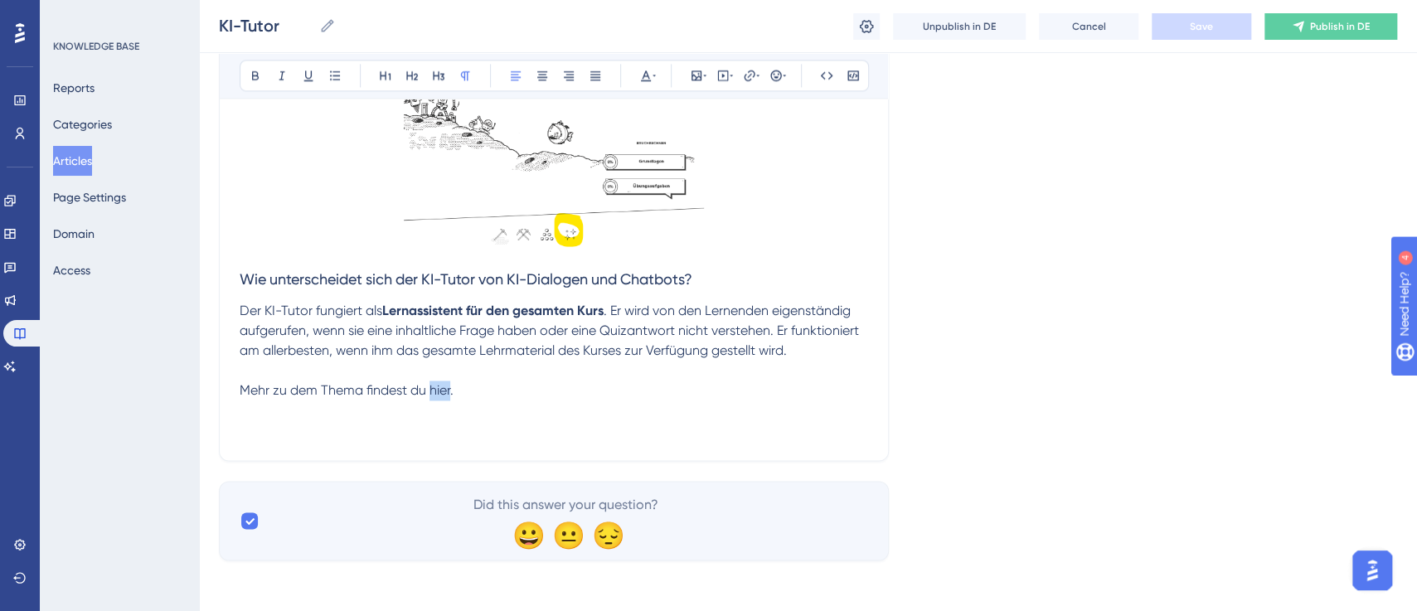
drag, startPoint x: 429, startPoint y: 387, endPoint x: 449, endPoint y: 390, distance: 20.2
click at [449, 390] on span "Mehr zu dem Thema findest du hier." at bounding box center [347, 390] width 214 height 16
click at [745, 67] on button at bounding box center [749, 75] width 23 height 23
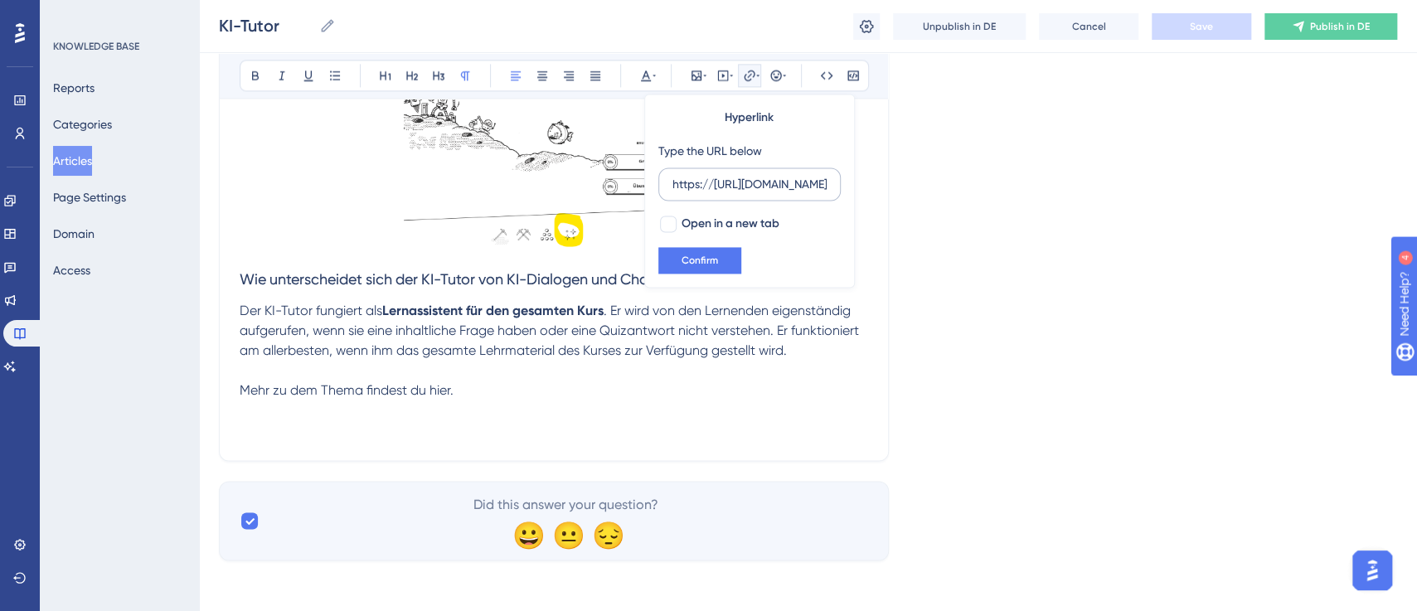
scroll to position [0, 287]
type input "https://https://help.brian.study/de/articles/16570-kitutor-vs-chatbot-vs-kidial…"
click at [666, 224] on div at bounding box center [668, 224] width 17 height 17
checkbox input "true"
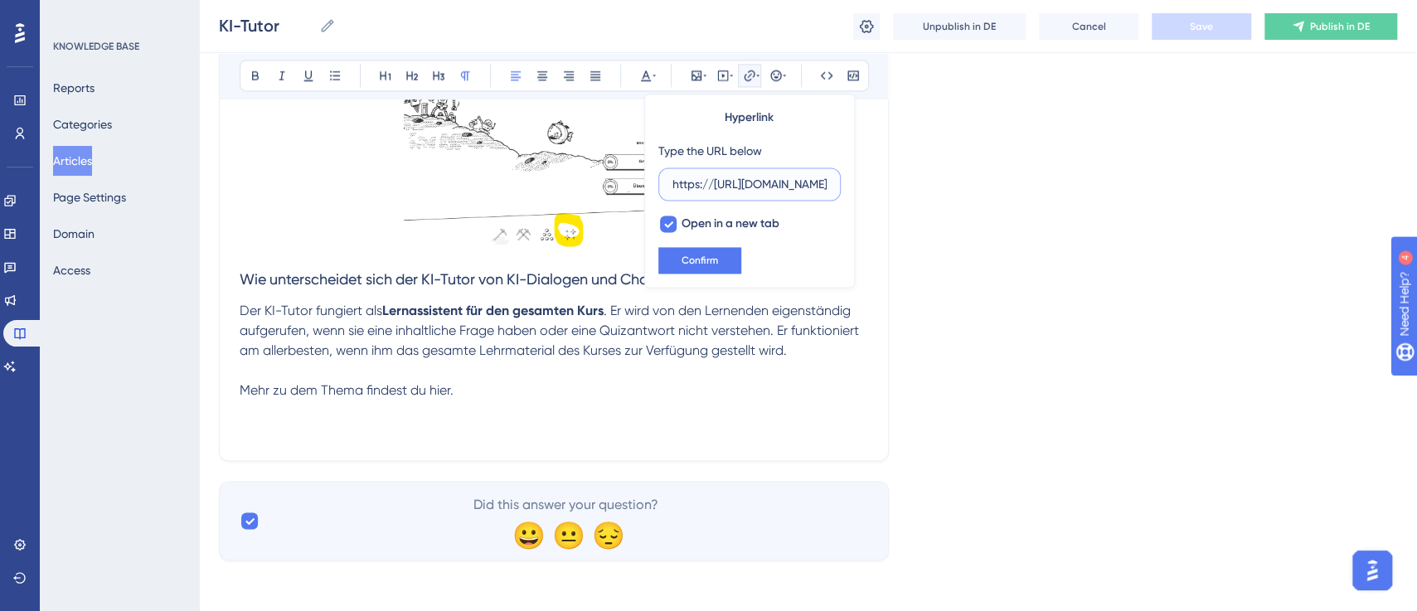
click at [713, 180] on input "https://https://help.brian.study/de/articles/16570-kitutor-vs-chatbot-vs-kidial…" at bounding box center [749, 184] width 154 height 18
type input "https://help.brian.study/de/articles/16570-kitutor-vs-chatbot-vs-kidialog"
click at [705, 254] on span "Confirm" at bounding box center [699, 260] width 36 height 13
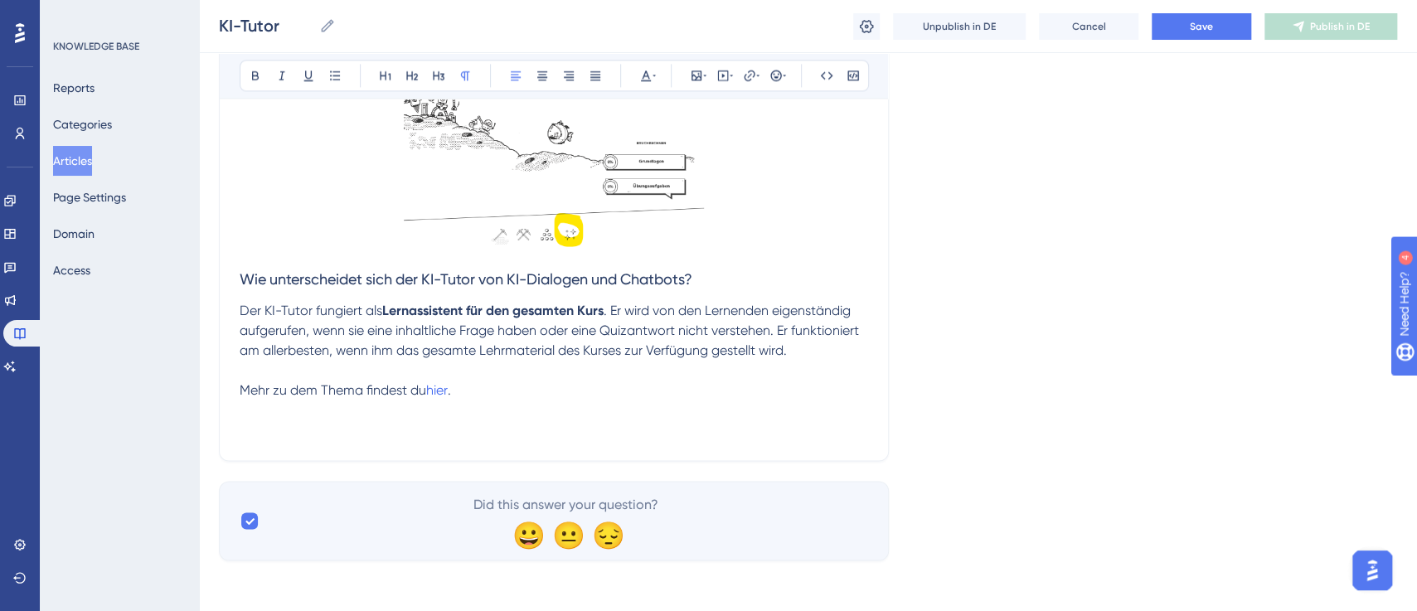
click at [697, 380] on p "Mehr zu dem Thema findest du hier ." at bounding box center [554, 390] width 628 height 20
click at [1206, 26] on span "Save" at bounding box center [1201, 26] width 23 height 13
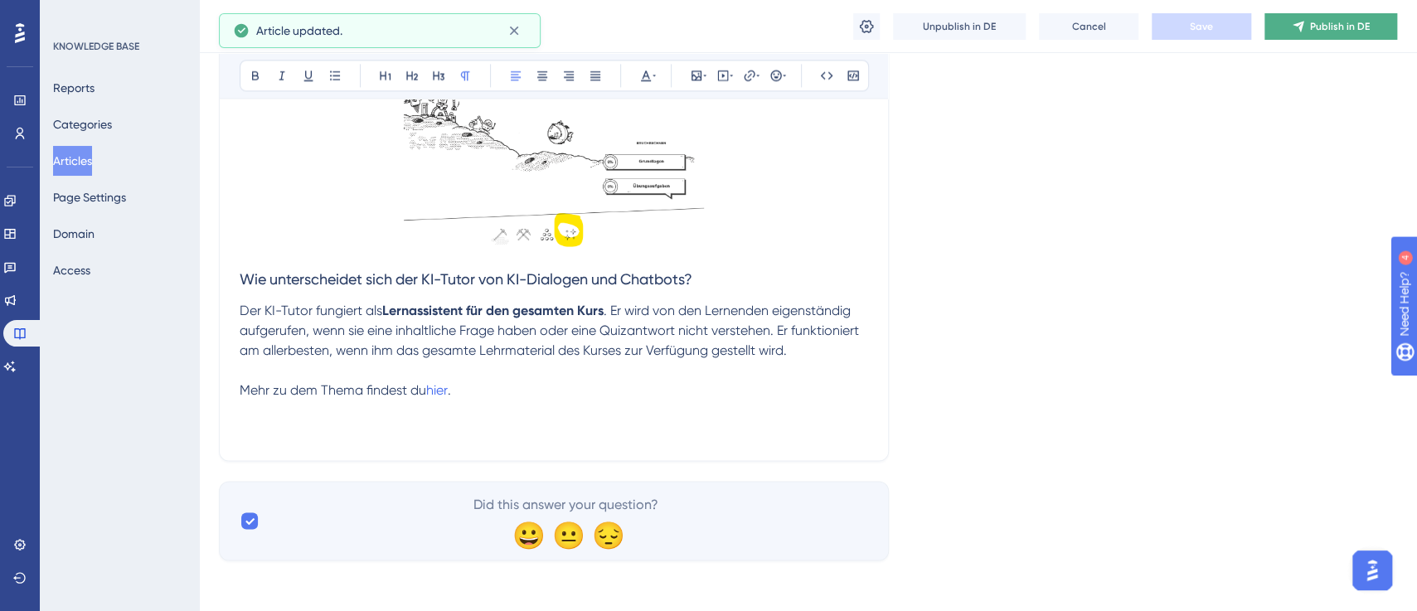
drag, startPoint x: 1316, startPoint y: -13, endPoint x: 1306, endPoint y: -12, distance: 10.1
click at [1316, 27] on div "You Unlocked a Reward! Share your experience on G2 and claim your $100 gift car…" at bounding box center [718, 271] width 1432 height 627
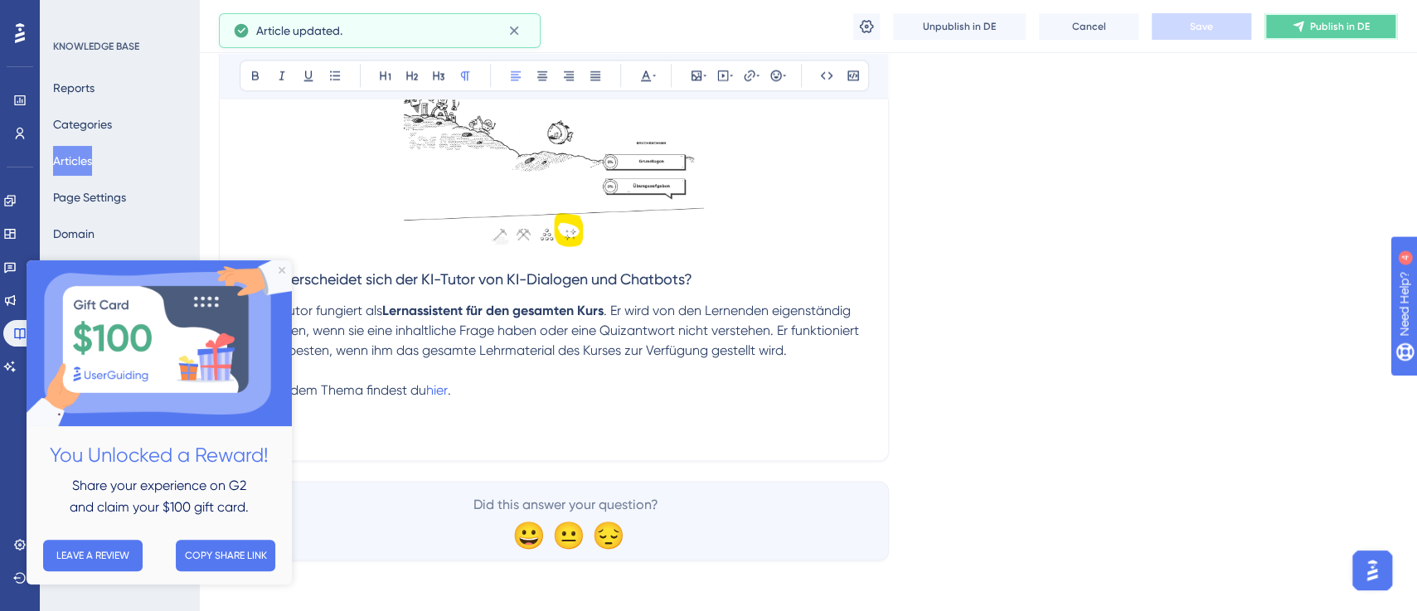
click at [1339, 27] on span "Publish in DE" at bounding box center [1340, 26] width 60 height 13
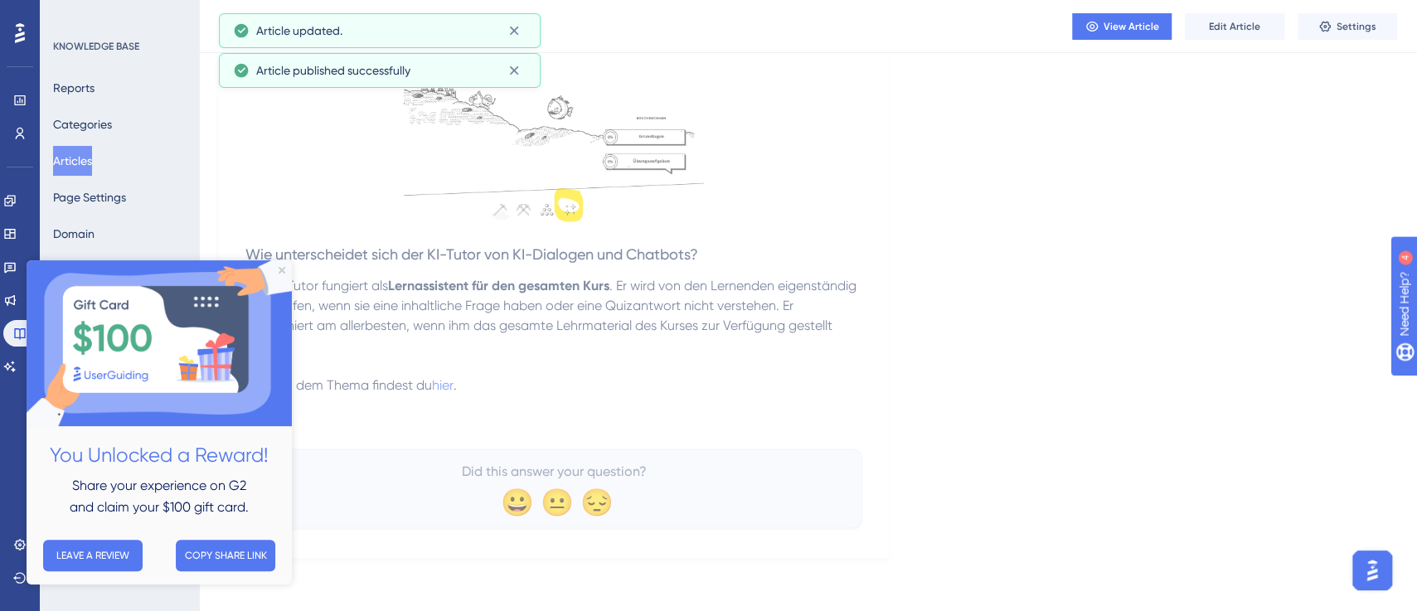
scroll to position [1383, 0]
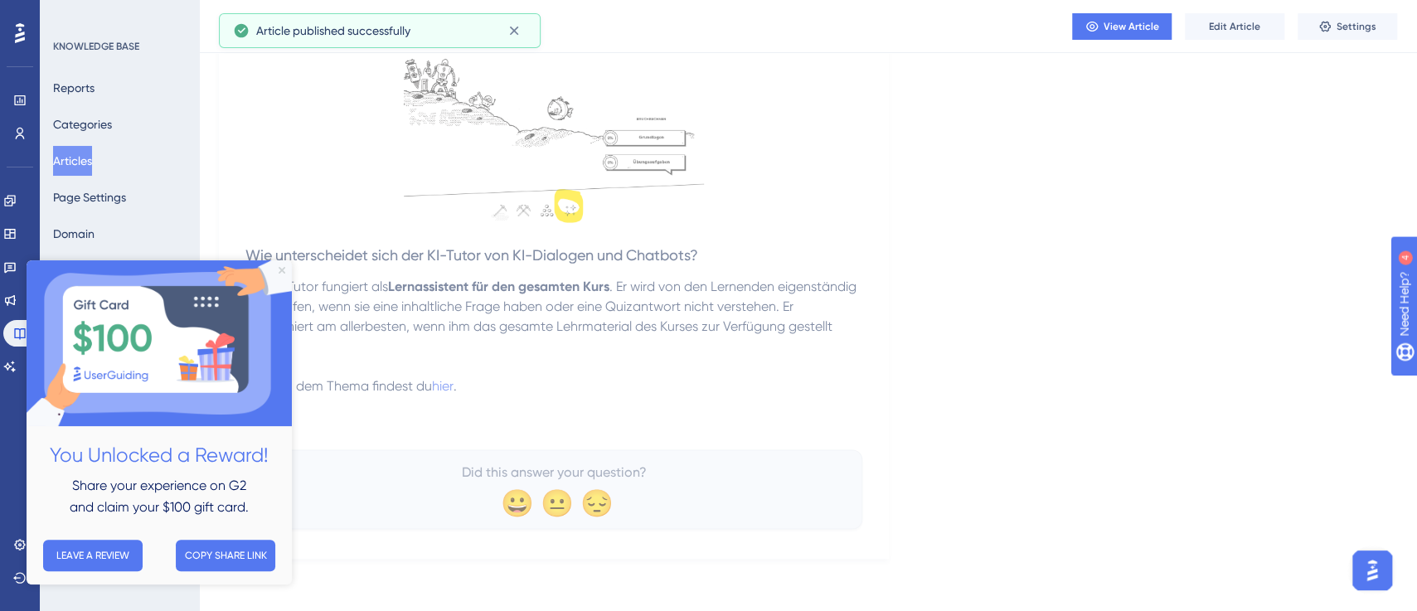
drag, startPoint x: 282, startPoint y: 273, endPoint x: 773, endPoint y: 298, distance: 491.4
click at [282, 272] on icon "Close Preview" at bounding box center [282, 270] width 7 height 7
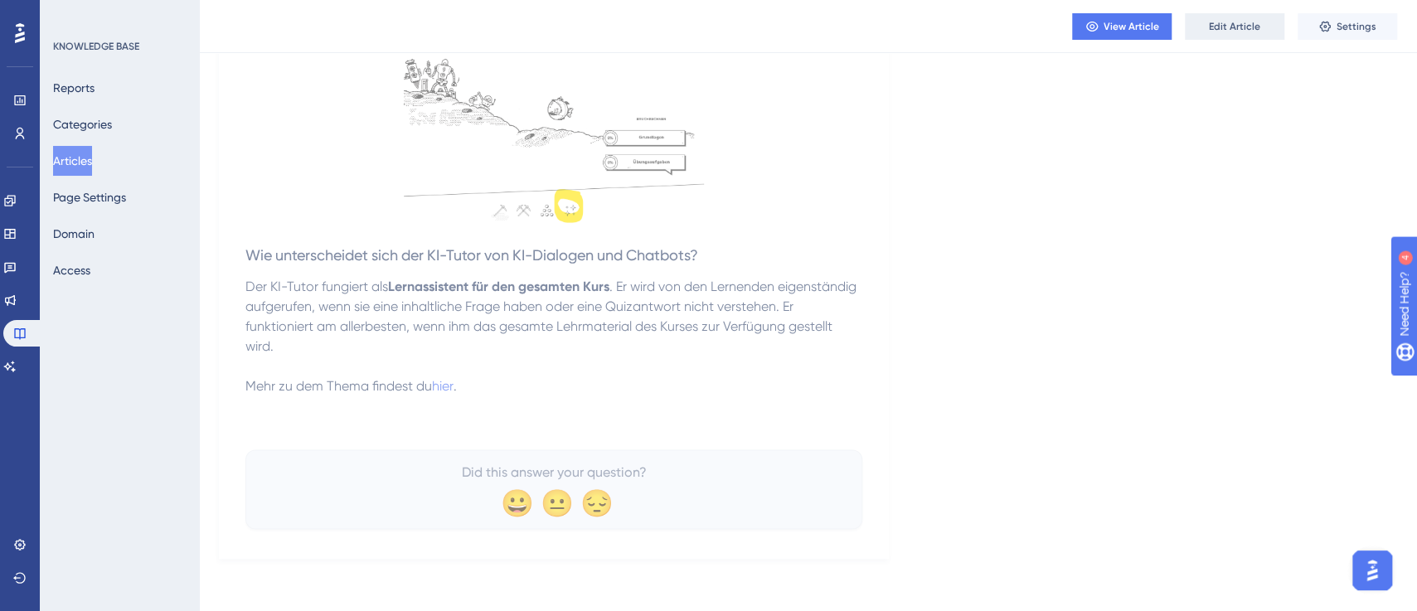
click at [1219, 26] on span "Edit Article" at bounding box center [1234, 26] width 51 height 13
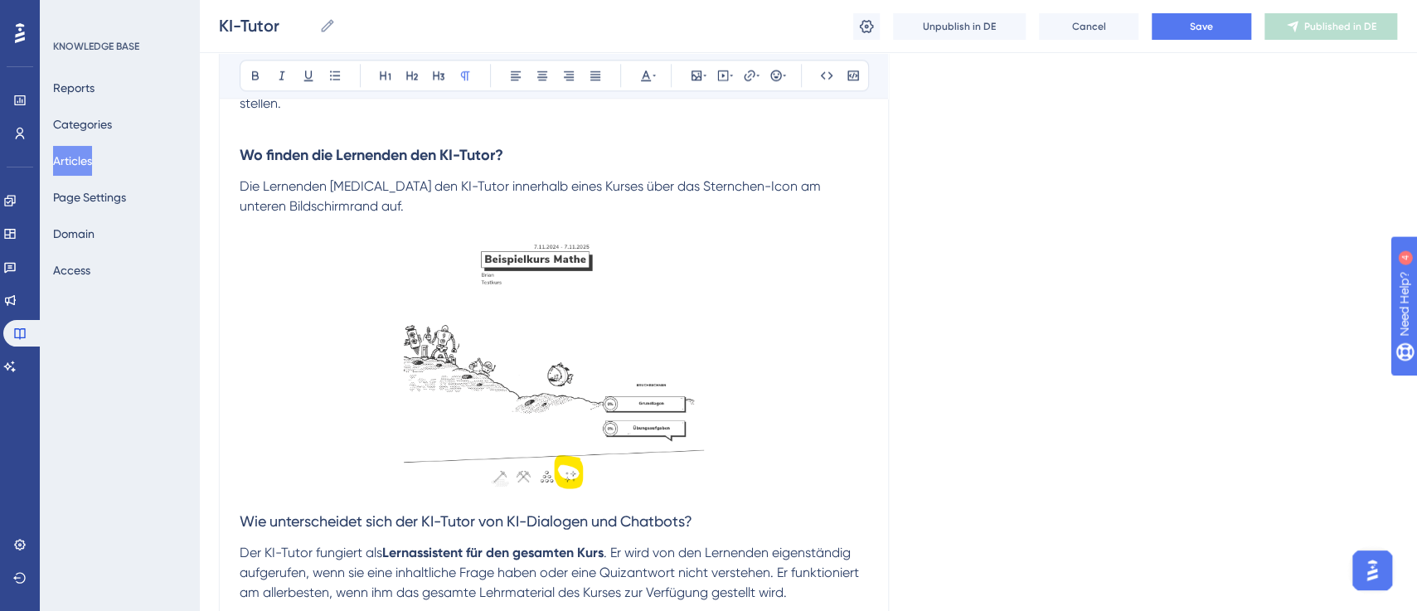
scroll to position [1428, 0]
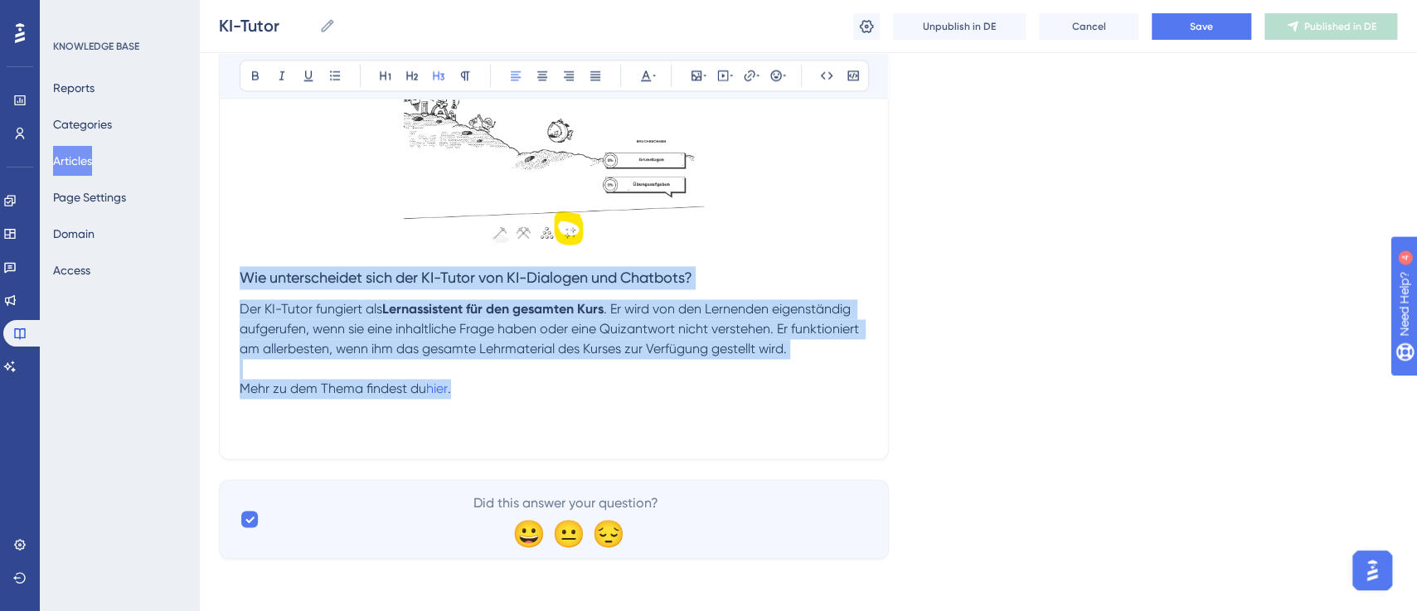
drag, startPoint x: 240, startPoint y: 278, endPoint x: 545, endPoint y: 397, distance: 326.8
copy div "Wie unterscheidet sich der KI-Tutor von KI-Dialogen und Chatbots? Der KI-Tutor …"
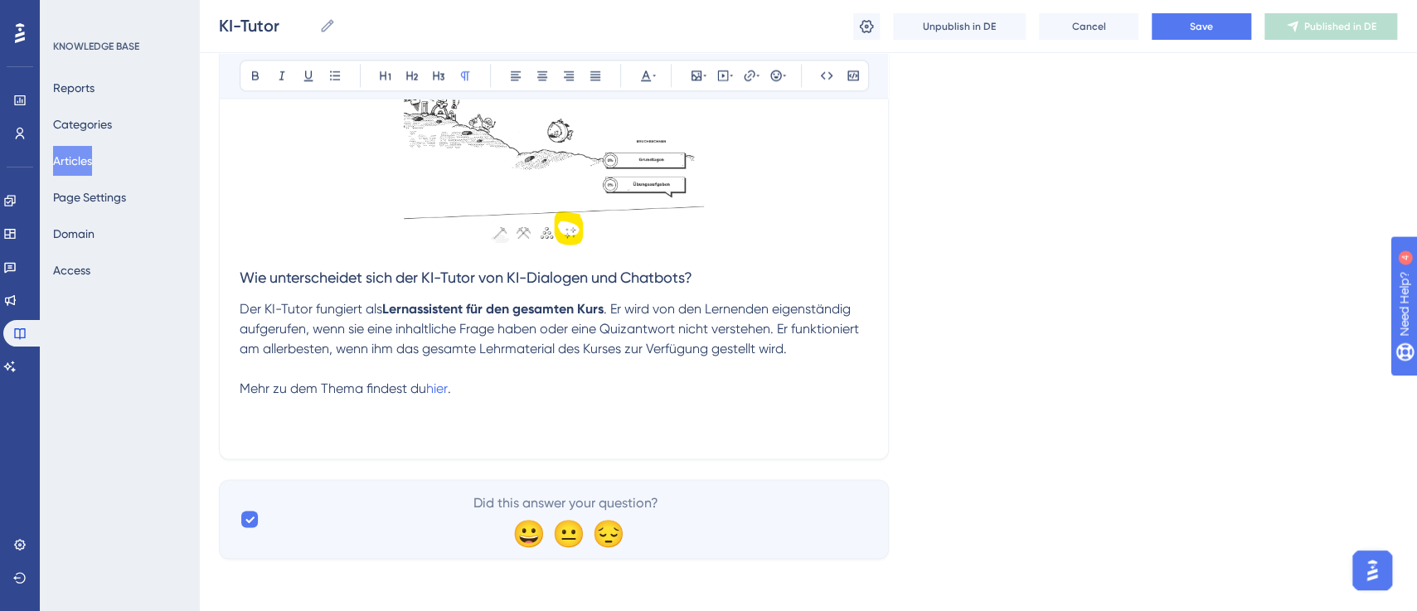
click at [608, 405] on p at bounding box center [554, 409] width 628 height 20
click at [1201, 32] on span "Save" at bounding box center [1201, 26] width 23 height 13
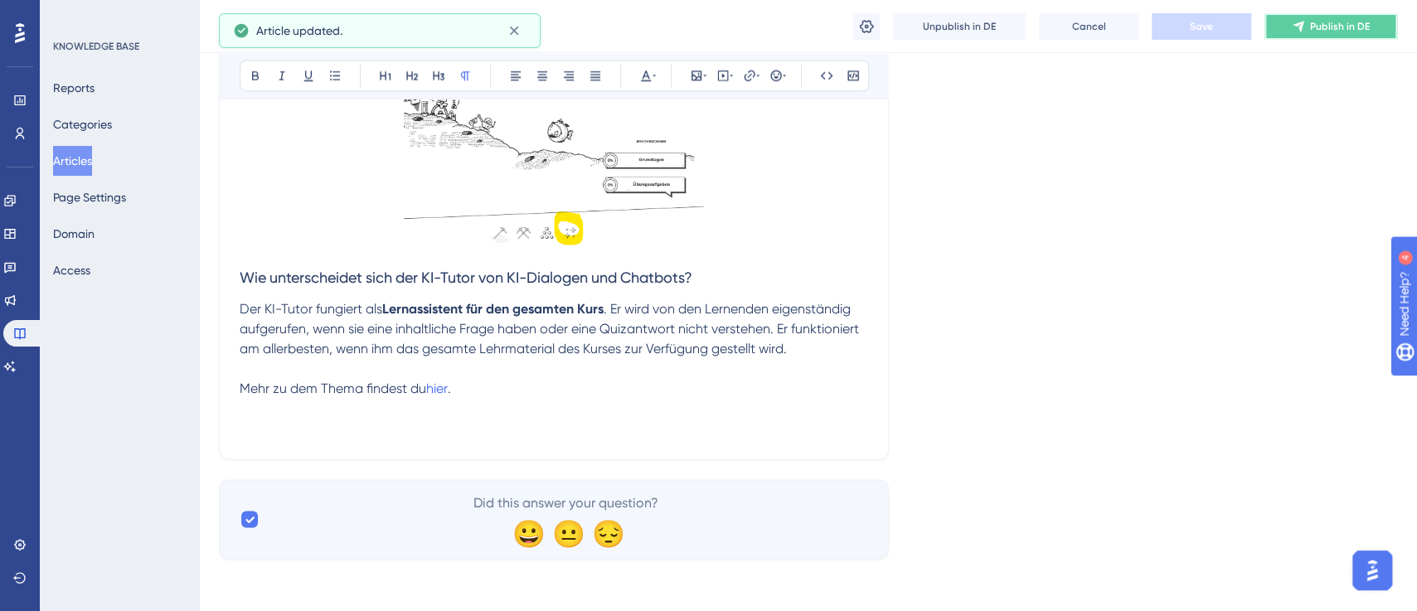
click at [1306, 30] on button "Publish in DE" at bounding box center [1330, 26] width 133 height 27
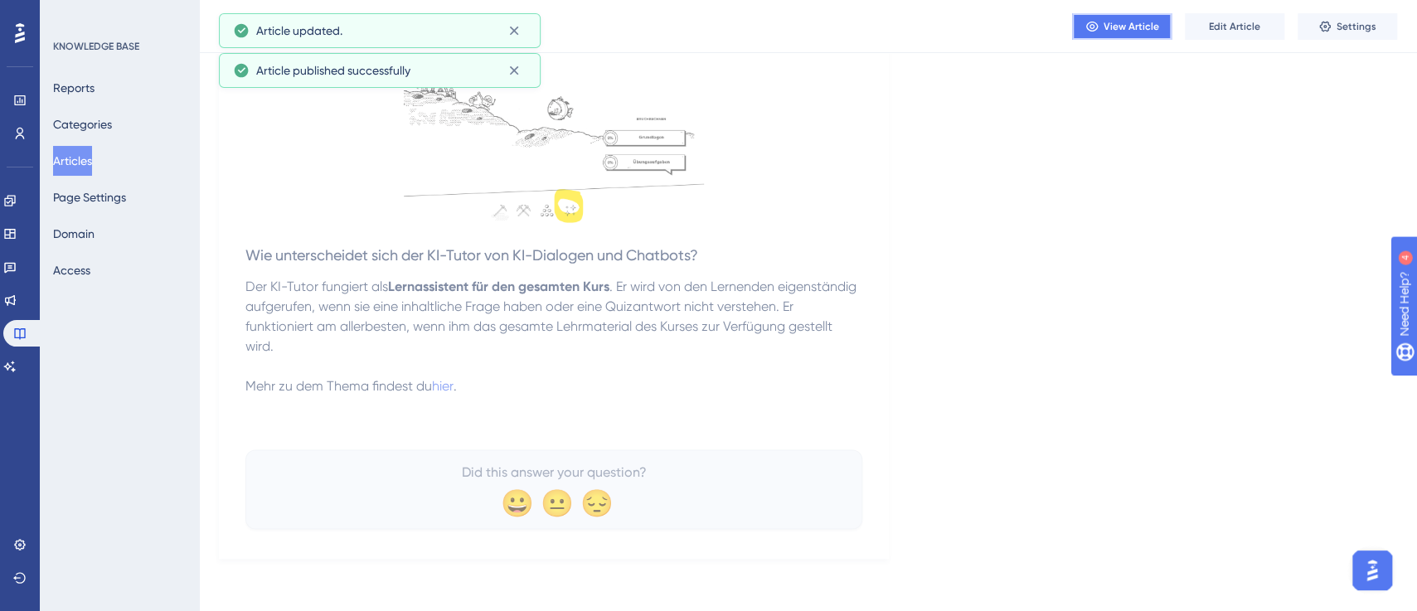
click at [1121, 31] on span "View Article" at bounding box center [1131, 26] width 56 height 13
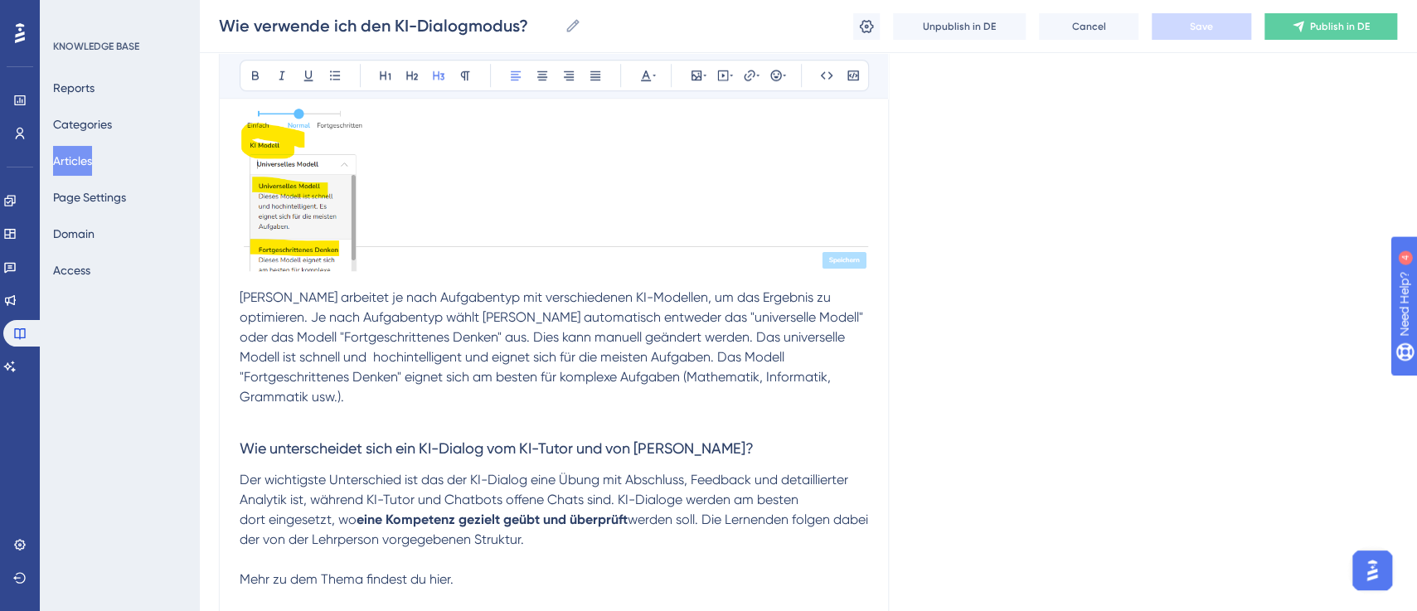
scroll to position [4603, 0]
click at [435, 571] on span "Mehr zu dem Thema findest du hier." at bounding box center [347, 579] width 214 height 16
drag, startPoint x: 429, startPoint y: 536, endPoint x: 450, endPoint y: 535, distance: 21.6
click at [450, 571] on span "Mehr zu dem Thema findest du hier." at bounding box center [347, 579] width 214 height 16
click at [748, 75] on icon at bounding box center [749, 75] width 11 height 11
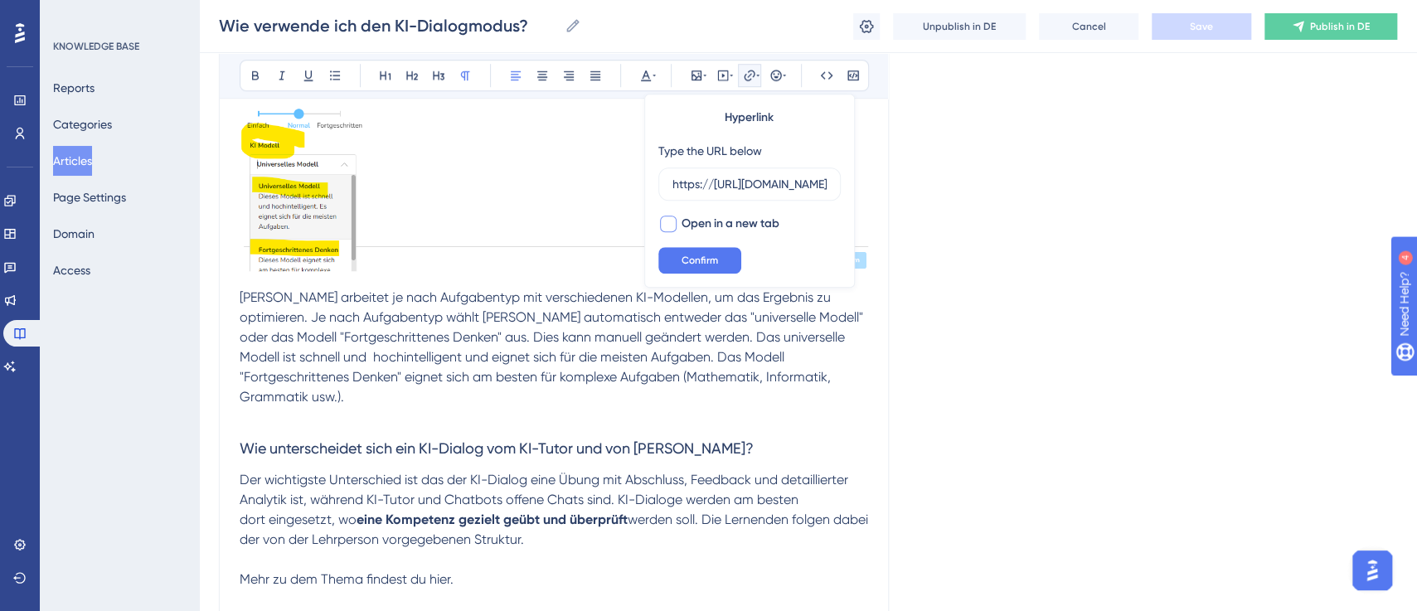
scroll to position [0, 287]
type input "https://https://help.brian.study/de/articles/16570-kitutor-vs-chatbot-vs-kidial…"
click at [670, 222] on div at bounding box center [668, 224] width 17 height 17
checkbox input "true"
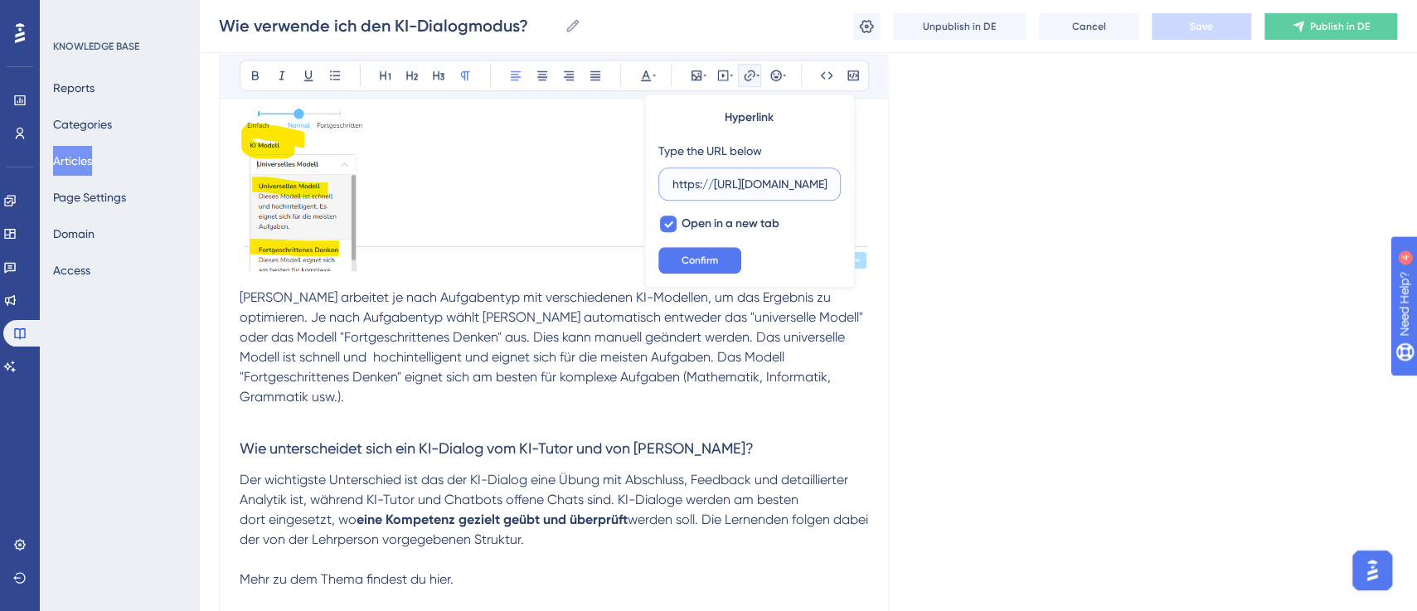
drag, startPoint x: 712, startPoint y: 182, endPoint x: 647, endPoint y: 178, distance: 64.7
click at [647, 178] on div "Hyperlink Type the URL below https://https://help.brian.study/de/articles/16570…" at bounding box center [749, 191] width 211 height 194
type input "https://help.brian.study/de/articles/16570-kitutor-vs-chatbot-vs-kidialog"
click at [699, 259] on span "Confirm" at bounding box center [699, 260] width 36 height 13
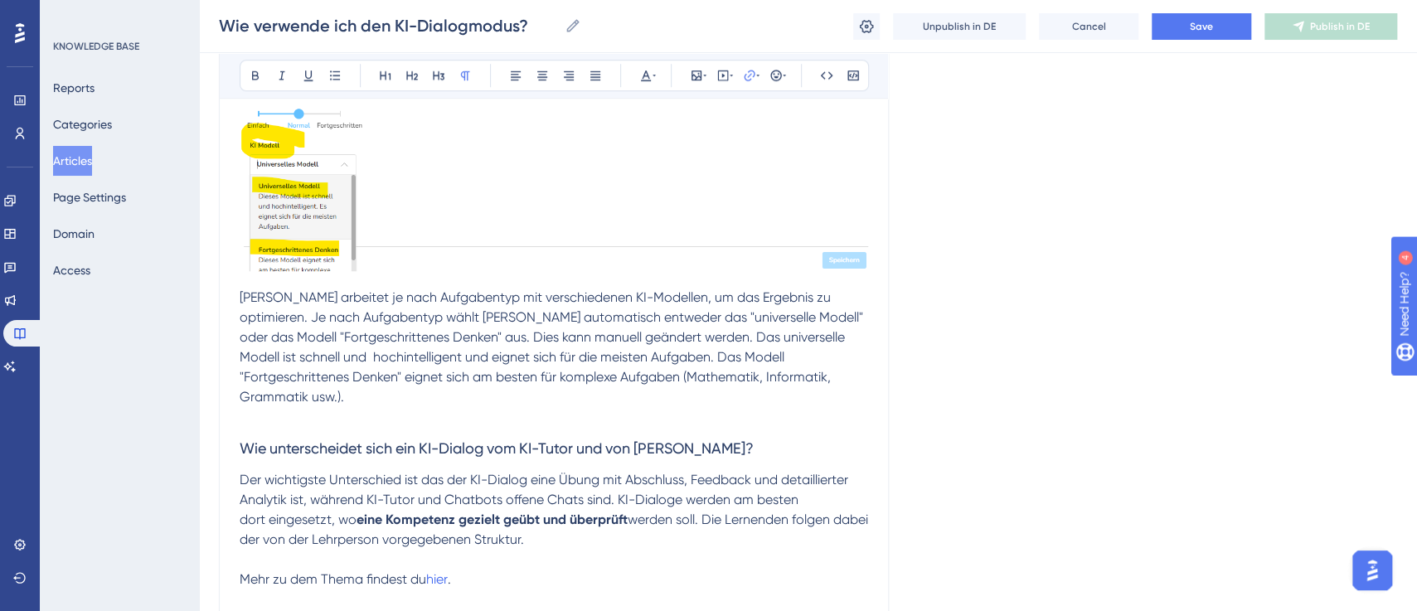
click at [614, 472] on span "Der wichtigste Unterschied ist das der KI-Dialog eine Übung mit Abschluss, Feed…" at bounding box center [546, 490] width 612 height 36
click at [417, 472] on span "Der wichtigste Unterschied ist das der KI-Dialog eine Übung mit Abschluss, Feed…" at bounding box center [546, 490] width 612 height 36
click at [445, 472] on span "Der wichtigste Unterschied ist, das der KI-Dialog eine Übung mit Abschluss, Fee…" at bounding box center [547, 490] width 615 height 36
drag, startPoint x: 472, startPoint y: 468, endPoint x: 603, endPoint y: 506, distance: 137.2
click at [472, 510] on p "dort eingesetzt, wo eine Kompetenz gezielt geübt und überprüft werden soll. Die…" at bounding box center [554, 530] width 628 height 40
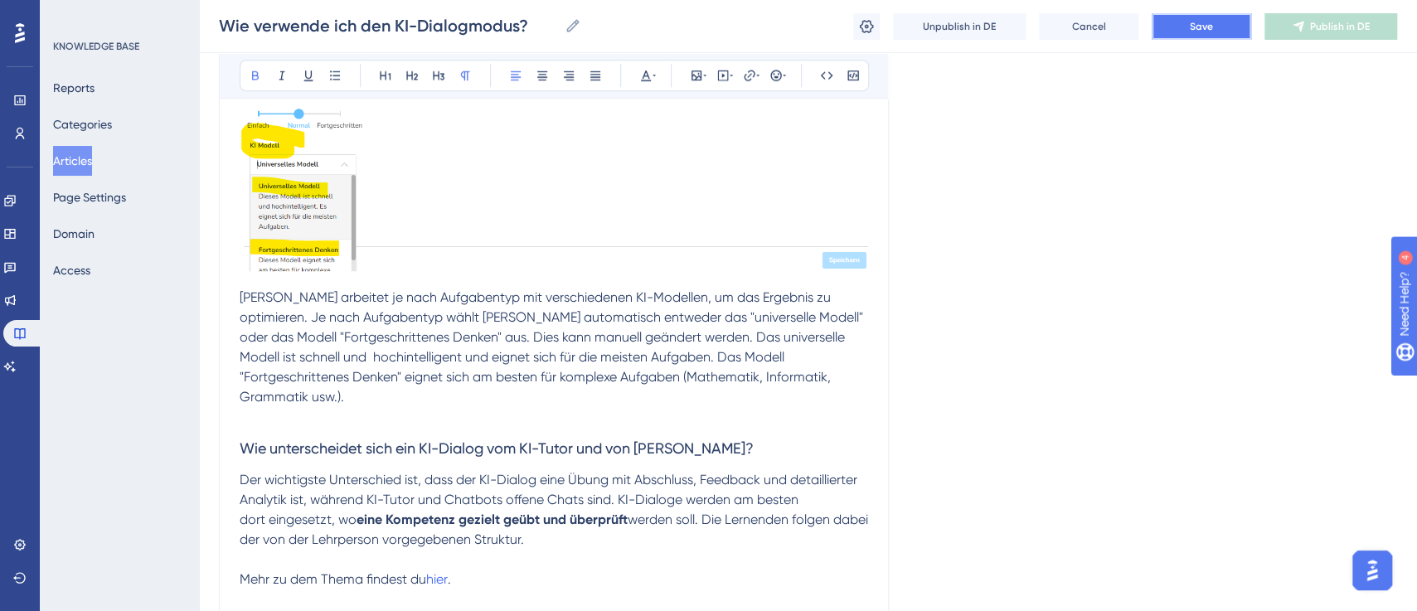
click at [1217, 34] on button "Save" at bounding box center [1200, 26] width 99 height 27
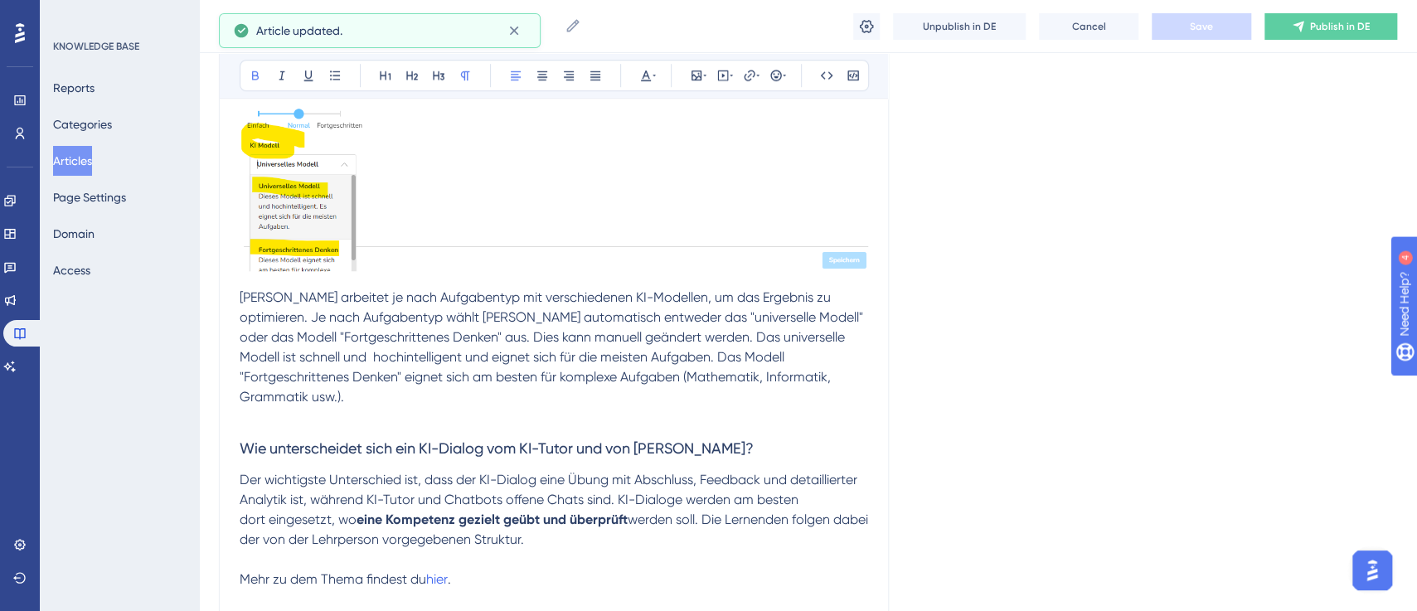
click at [1299, 29] on div "You Unlocked a Reward! Share your experience on G2 and claim your $100 gift car…" at bounding box center [718, 271] width 1432 height 627
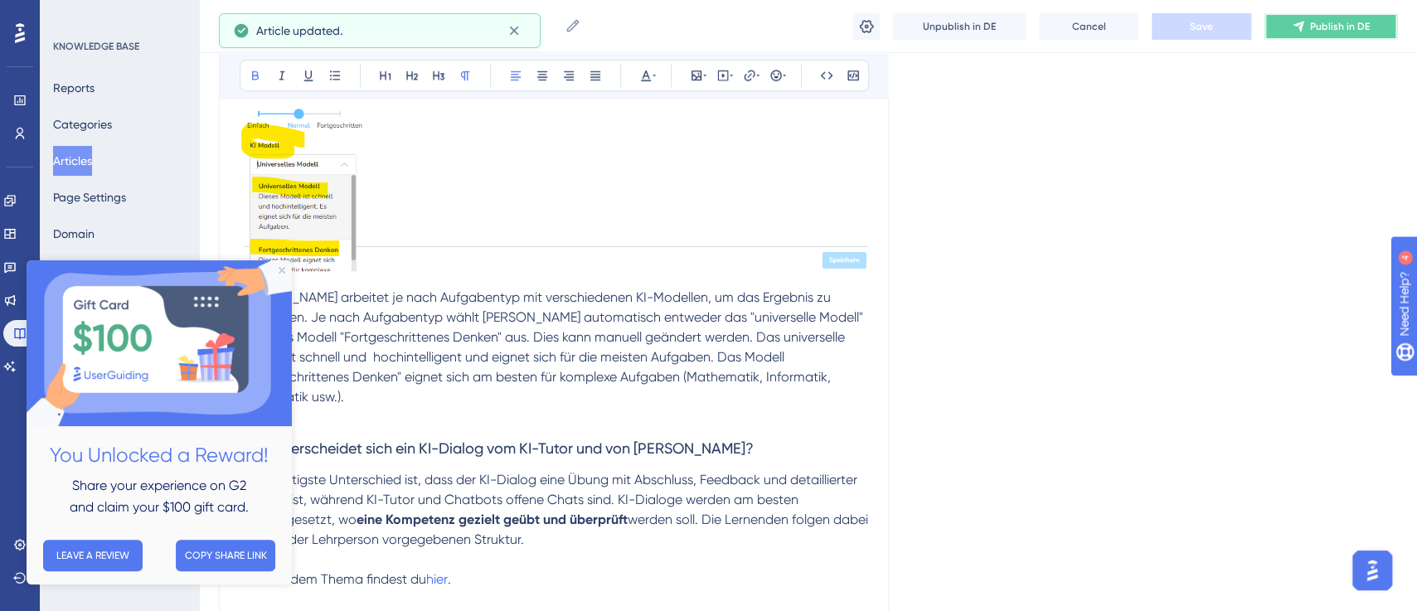
click at [1310, 28] on span "Publish in DE" at bounding box center [1340, 26] width 60 height 13
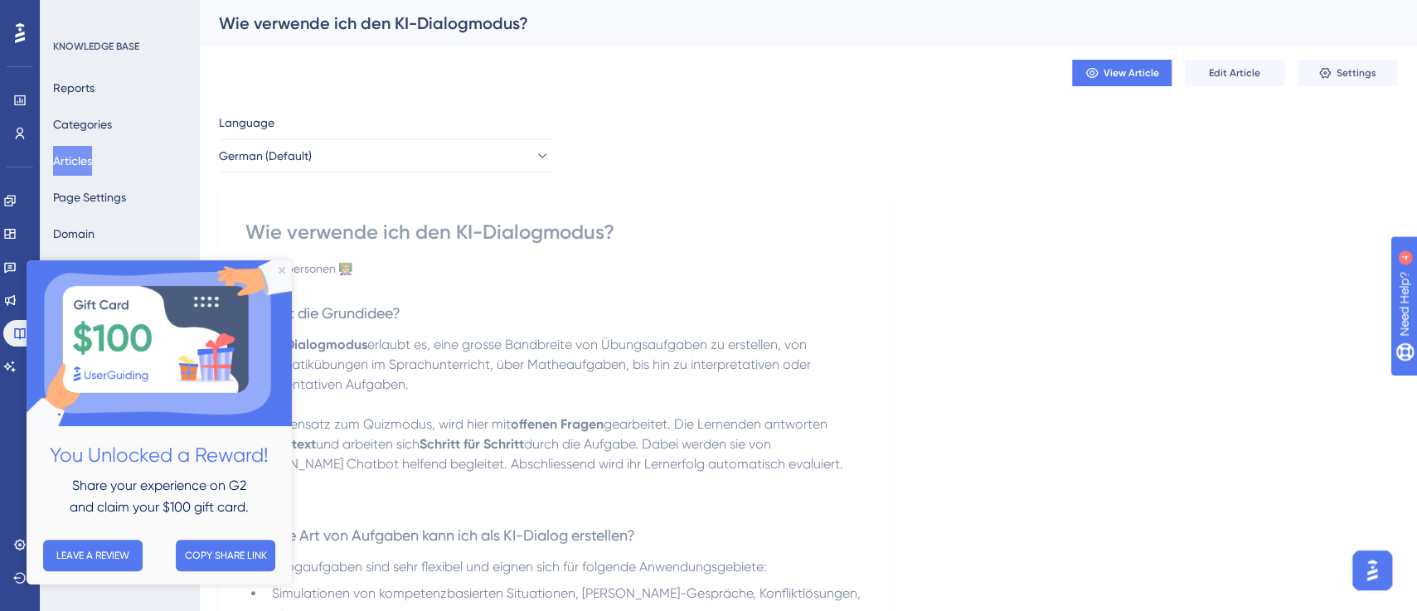
click at [284, 273] on div "You Unlocked a Reward! Share your experience on G2 and claim your $100 gift car…" at bounding box center [159, 422] width 265 height 324
click at [277, 267] on img at bounding box center [159, 343] width 265 height 166
click at [1264, 70] on button "Edit Article" at bounding box center [1234, 73] width 99 height 27
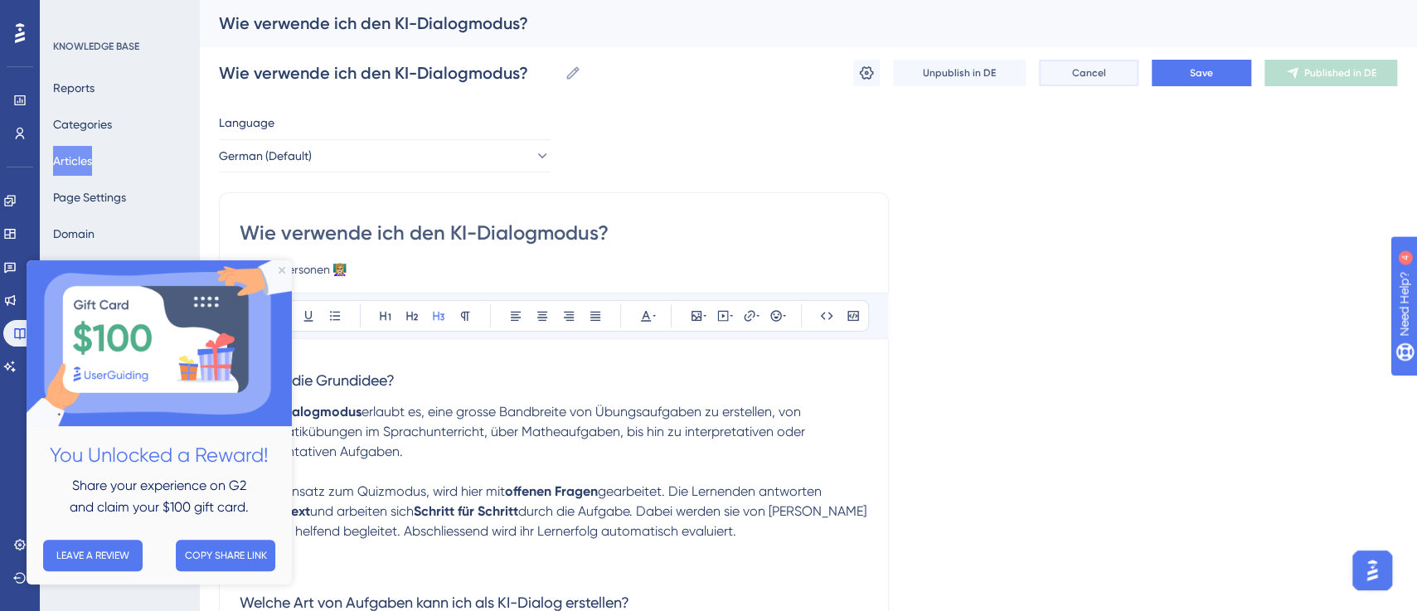
click at [1071, 64] on button "Cancel" at bounding box center [1088, 73] width 99 height 27
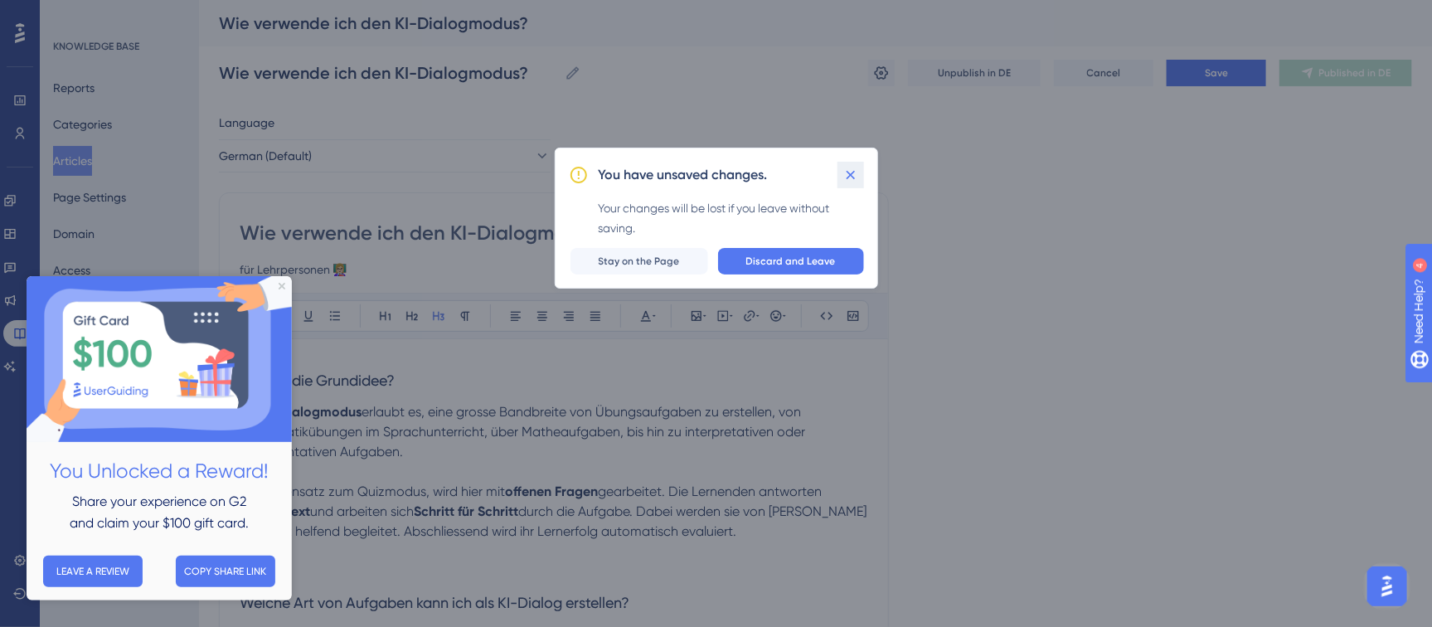
click at [850, 177] on icon at bounding box center [850, 175] width 17 height 17
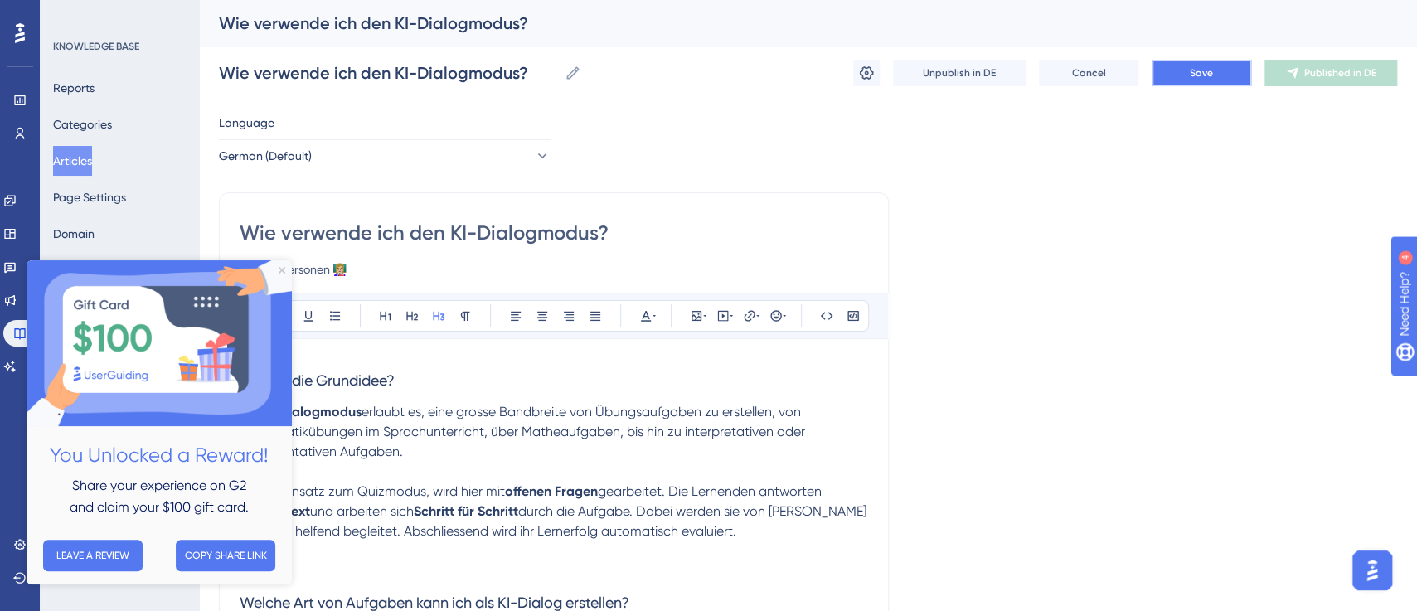
click at [1214, 73] on button "Save" at bounding box center [1200, 73] width 99 height 27
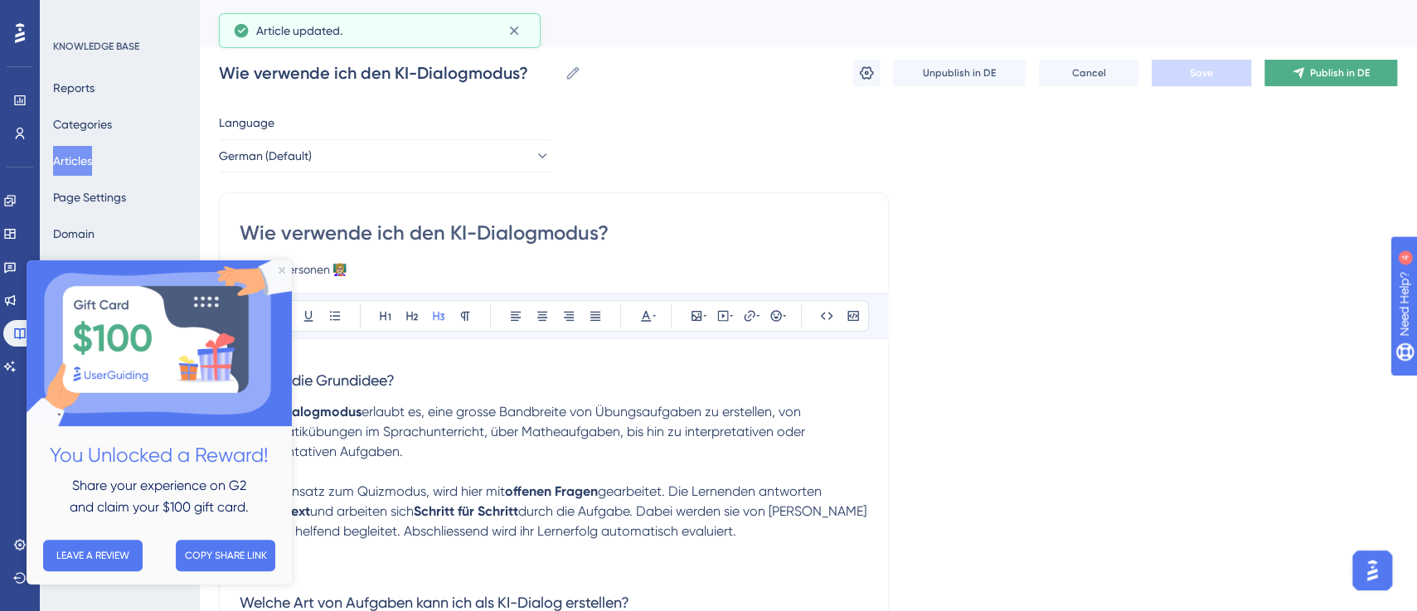
click at [1309, 73] on button "Publish in DE" at bounding box center [1330, 73] width 133 height 27
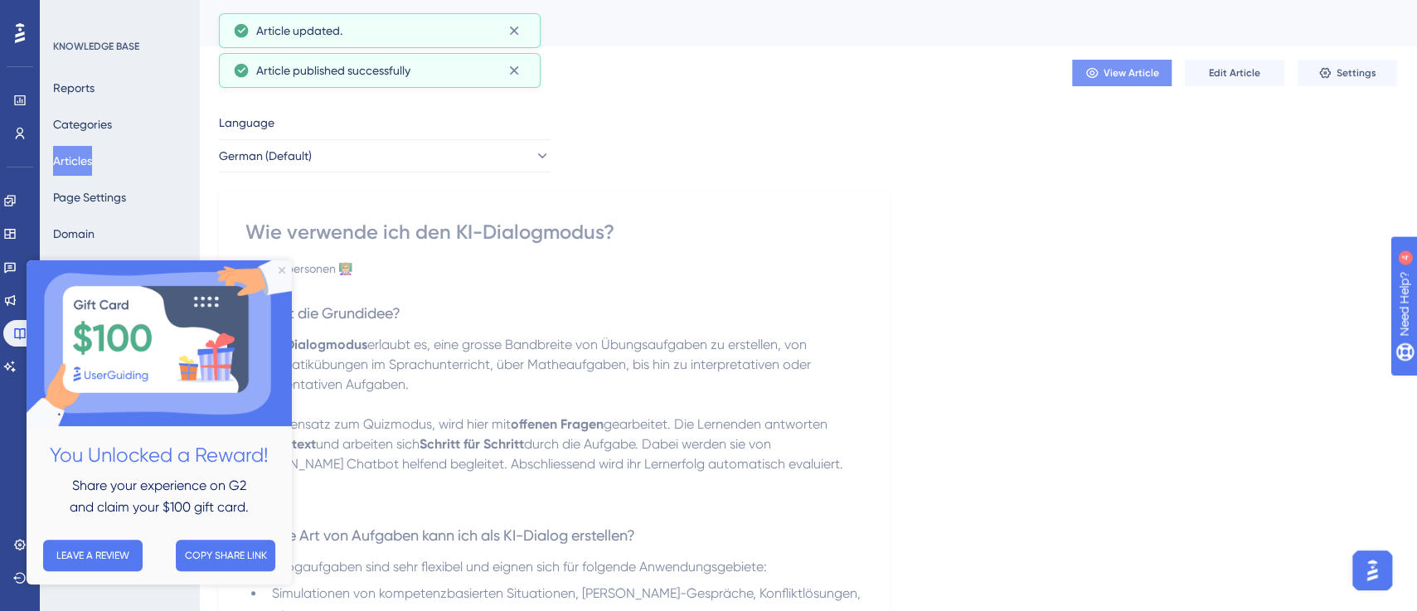
click at [1140, 69] on span "View Article" at bounding box center [1131, 72] width 56 height 13
